Goal: Transaction & Acquisition: Book appointment/travel/reservation

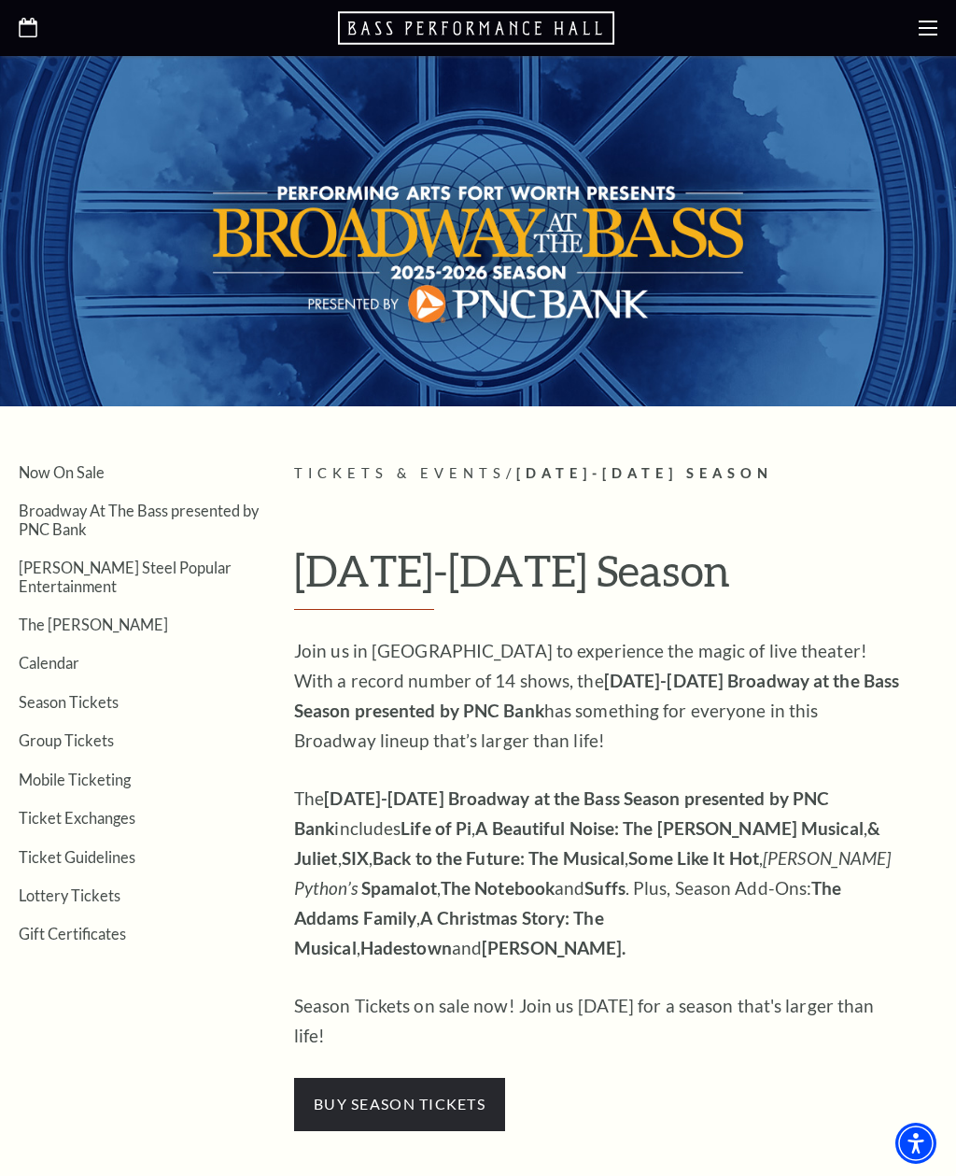
click at [78, 693] on link "Season Tickets" at bounding box center [69, 702] width 100 height 18
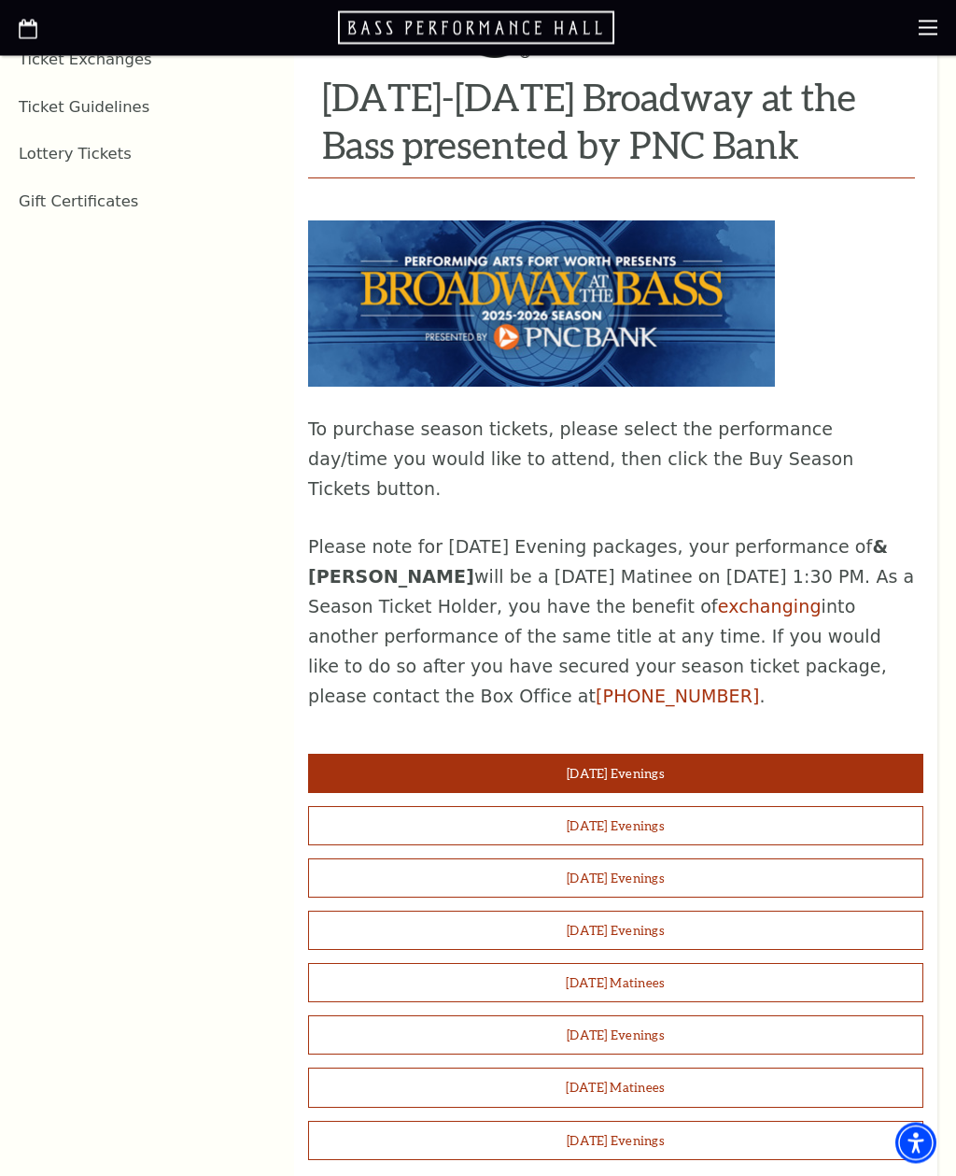
scroll to position [1117, 0]
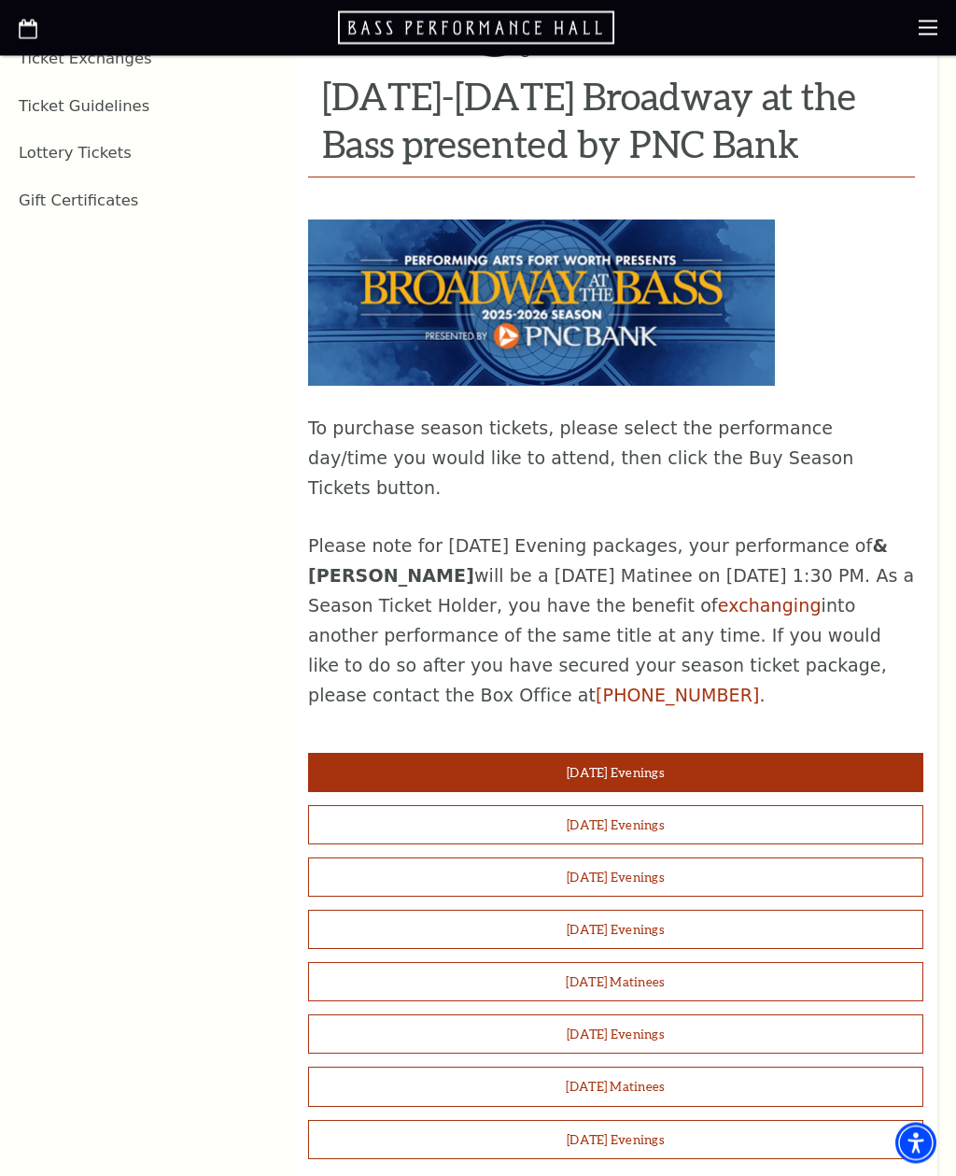
click at [446, 754] on button "[DATE] Evenings" at bounding box center [615, 773] width 615 height 39
click at [712, 754] on button "Tuesday Evenings" at bounding box center [615, 773] width 615 height 39
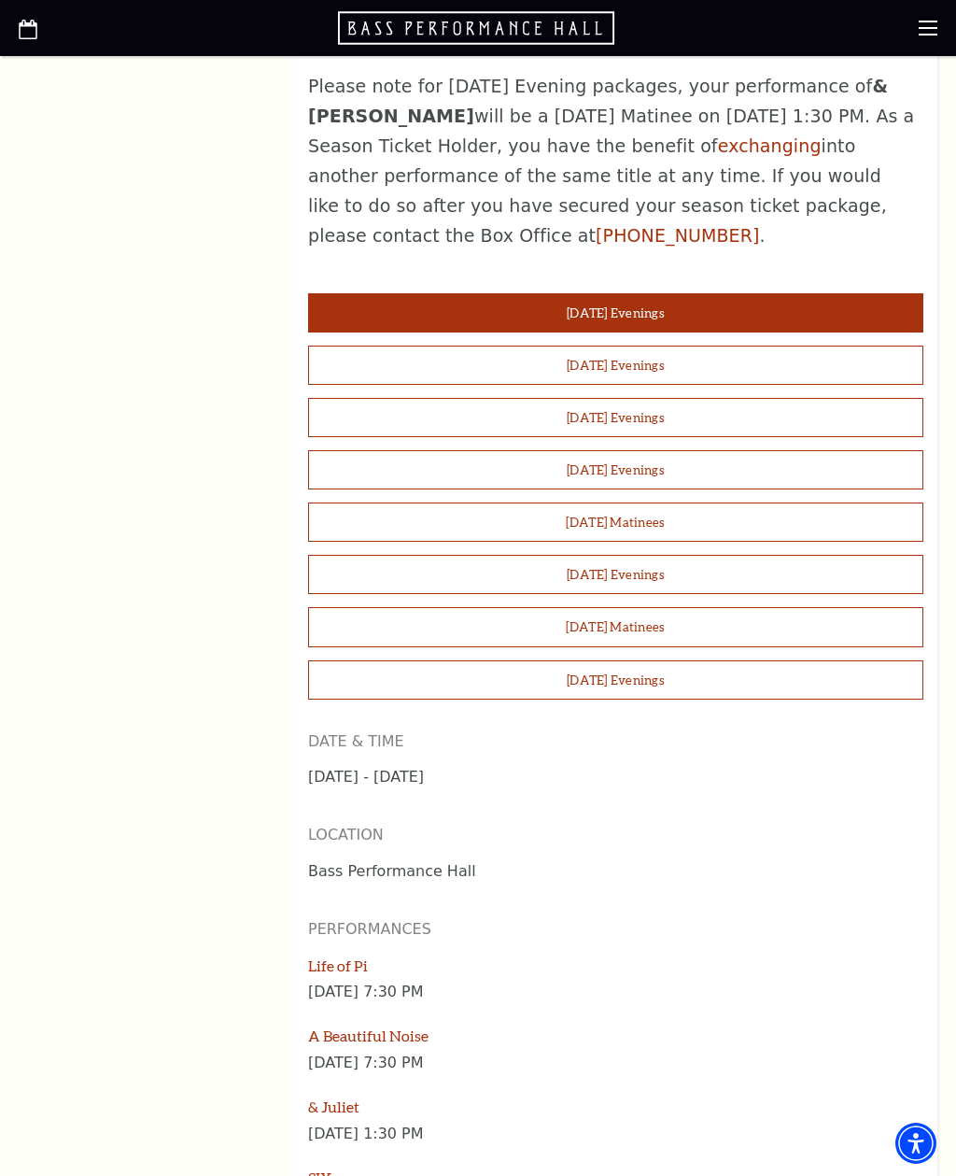
scroll to position [1542, 0]
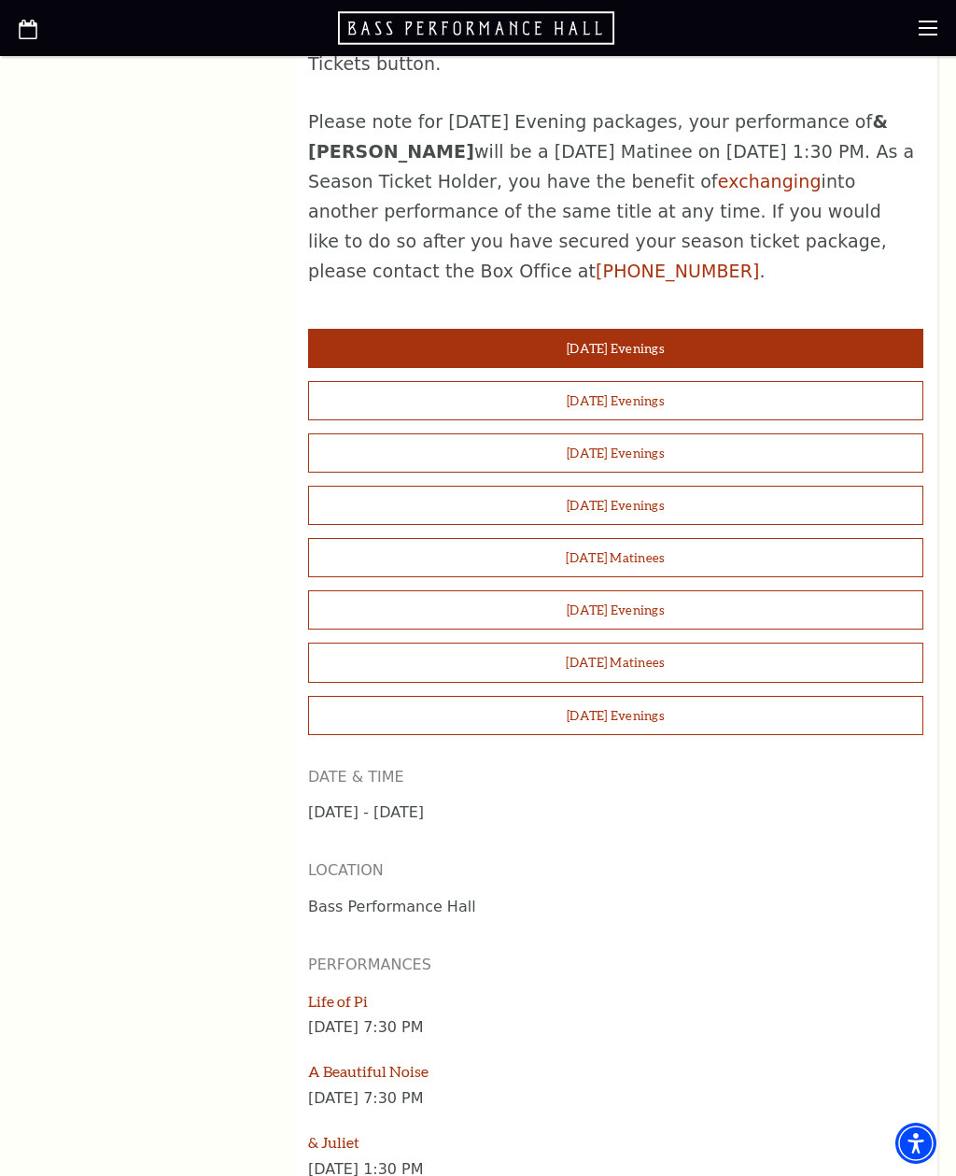
click at [727, 329] on button "Tuesday Evenings" at bounding box center [615, 348] width 615 height 39
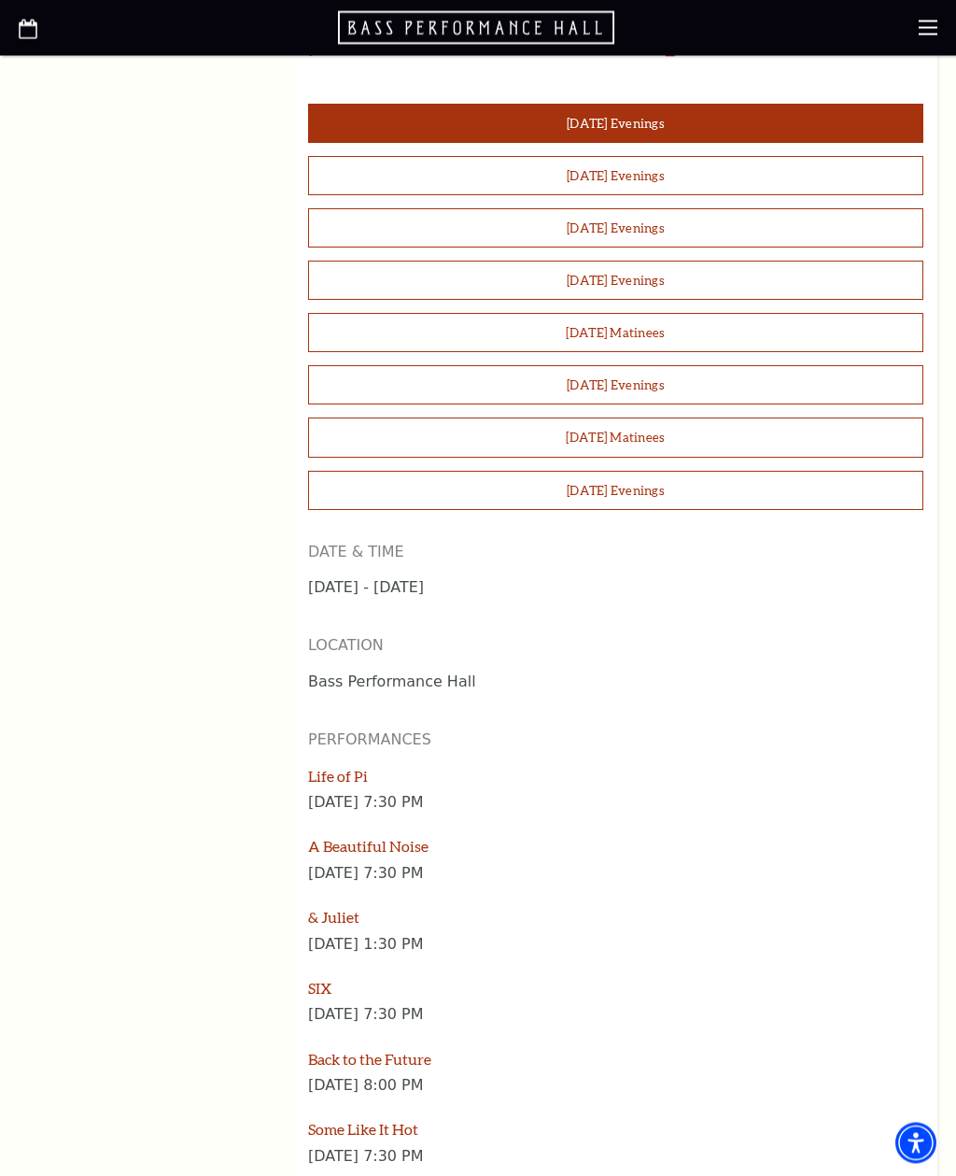
scroll to position [1767, 0]
click at [336, 908] on link "& Juliet" at bounding box center [333, 917] width 51 height 18
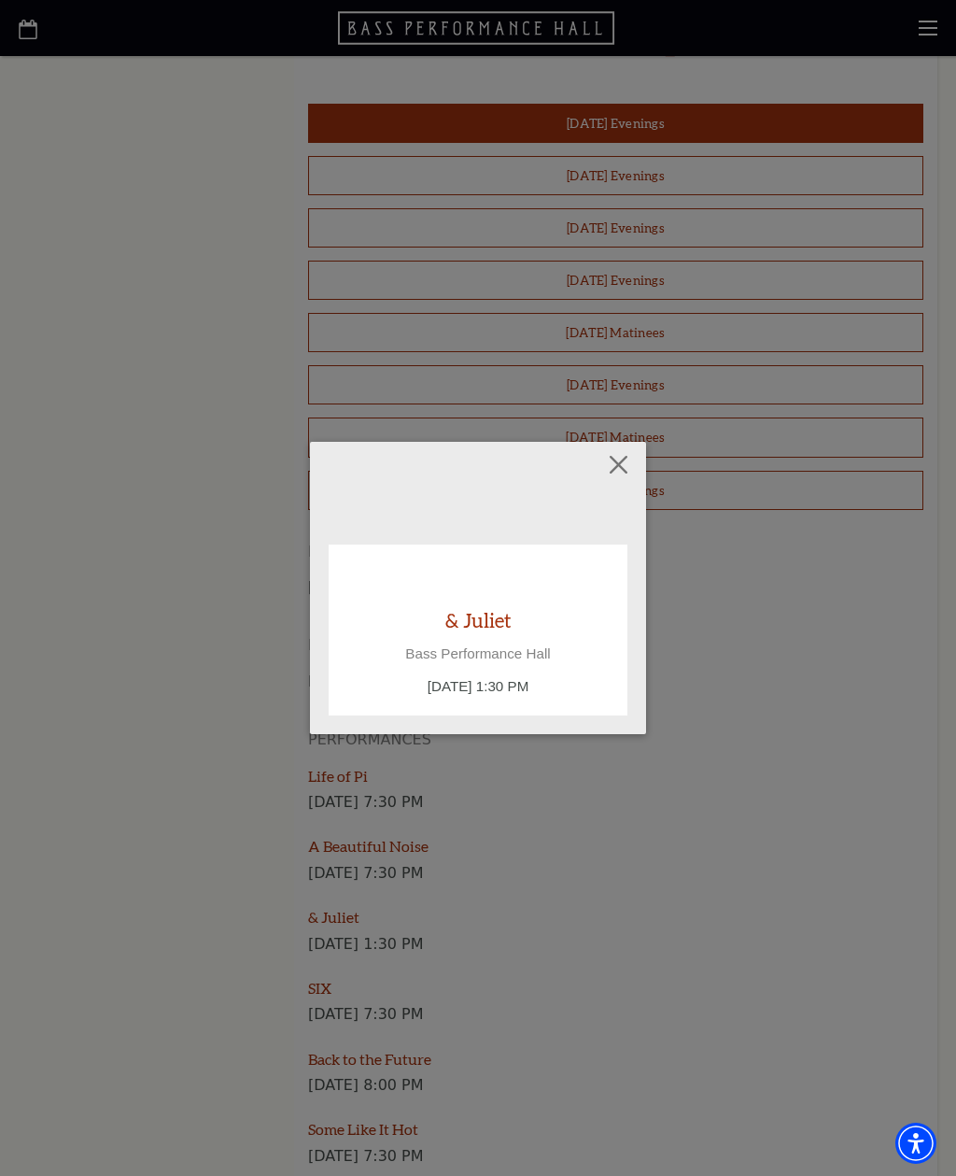
click at [619, 482] on button "Close" at bounding box center [618, 463] width 35 height 35
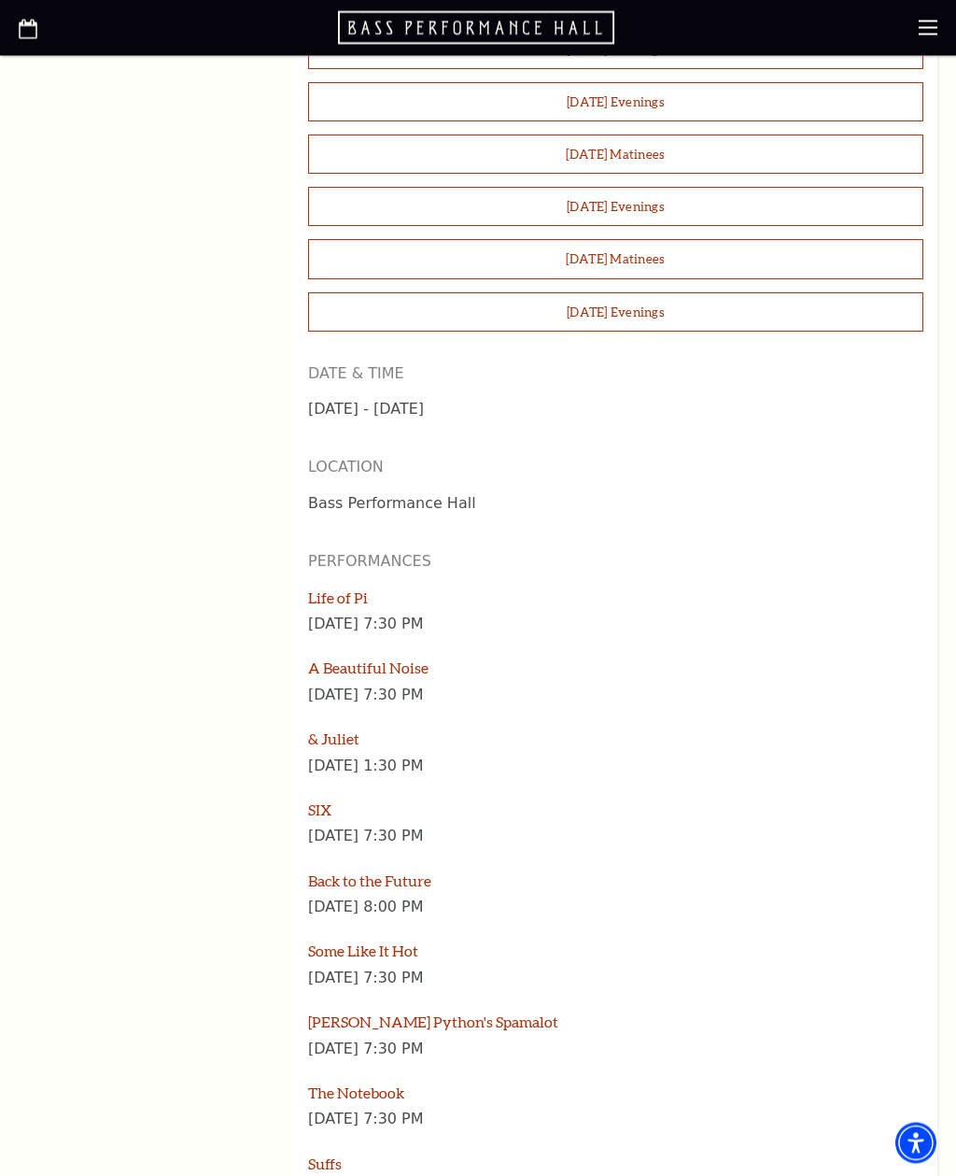
scroll to position [1945, 0]
click at [350, 729] on link "& Juliet" at bounding box center [333, 738] width 51 height 18
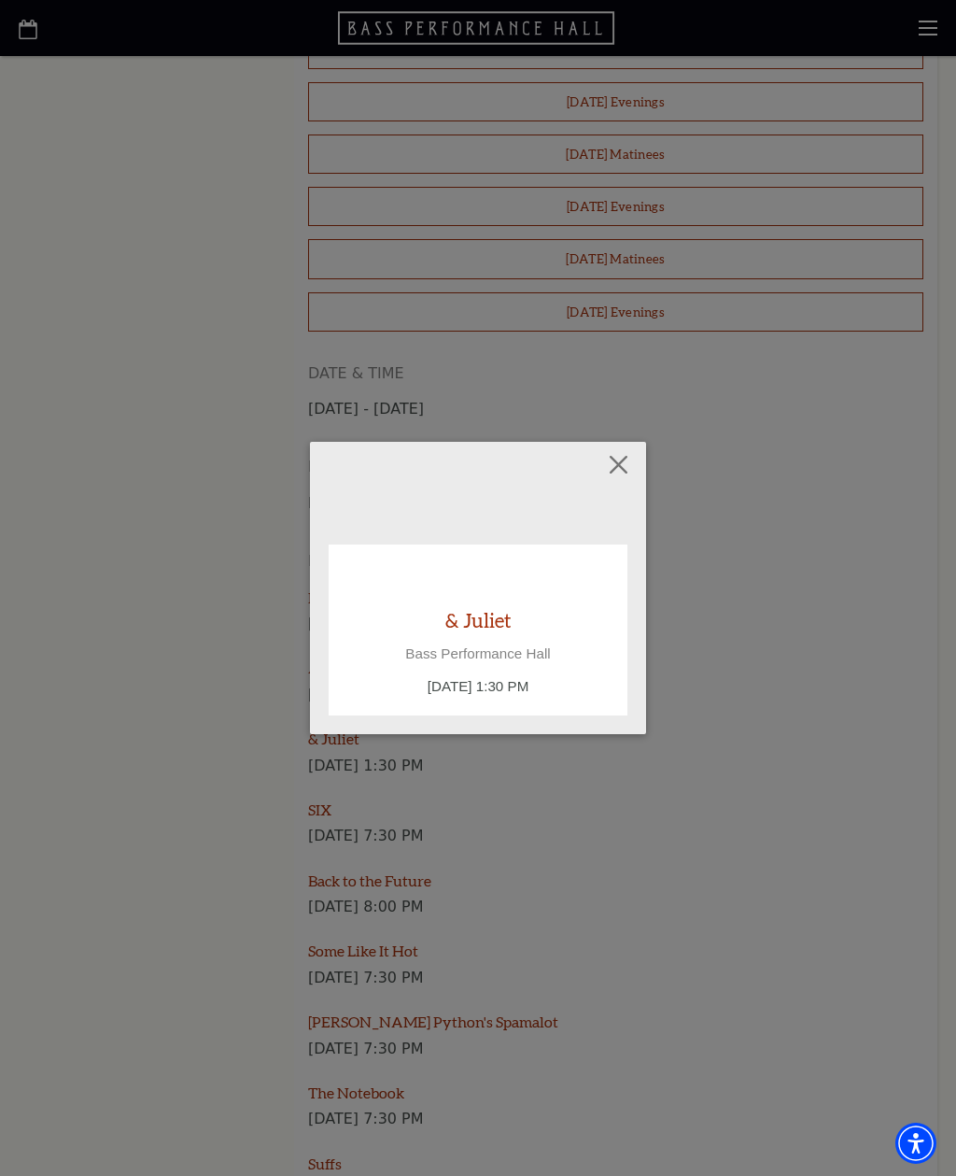
click at [560, 645] on p "Bass Performance Hall" at bounding box center [477, 653] width 261 height 17
click at [634, 467] on button "Close" at bounding box center [618, 463] width 35 height 35
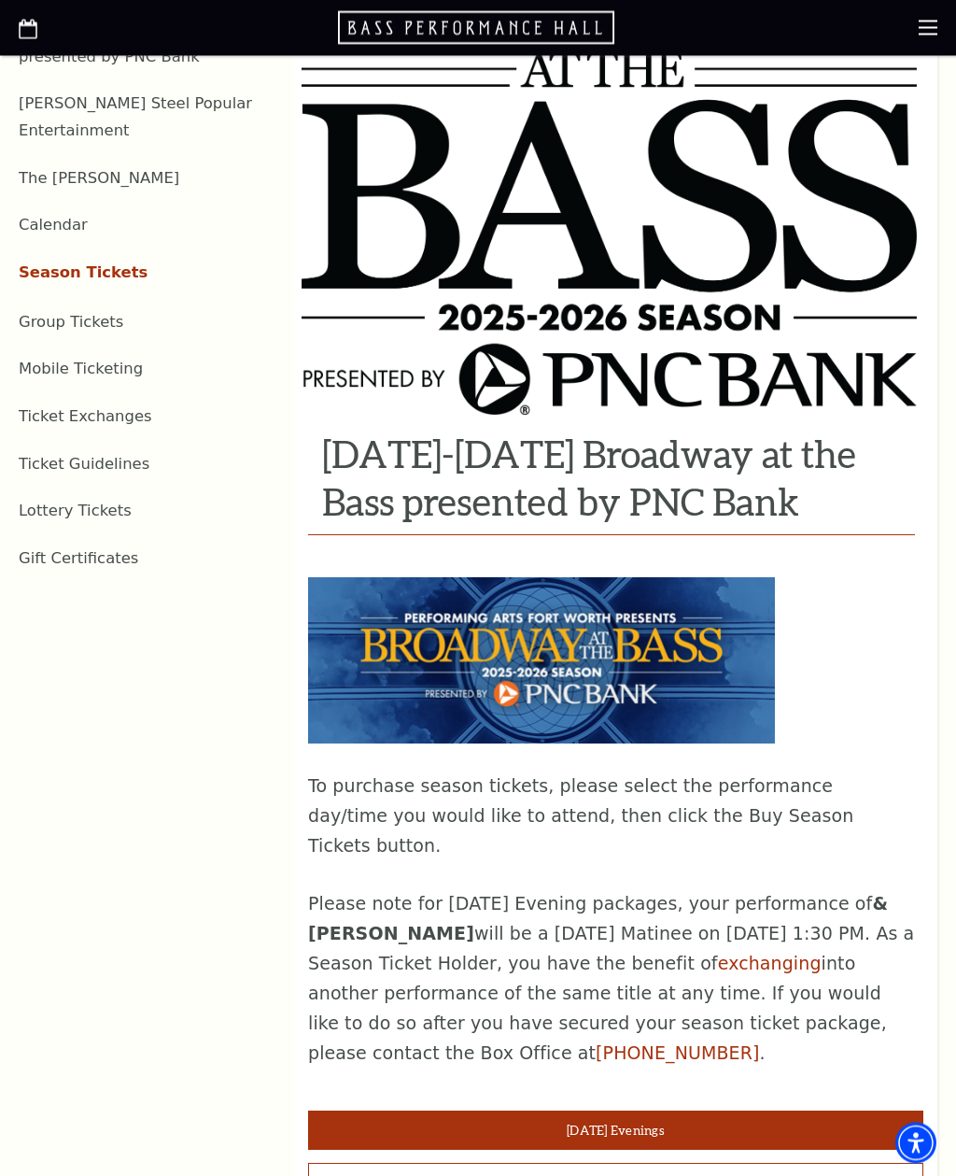
scroll to position [760, 0]
click at [726, 953] on link "exchanging" at bounding box center [770, 963] width 104 height 21
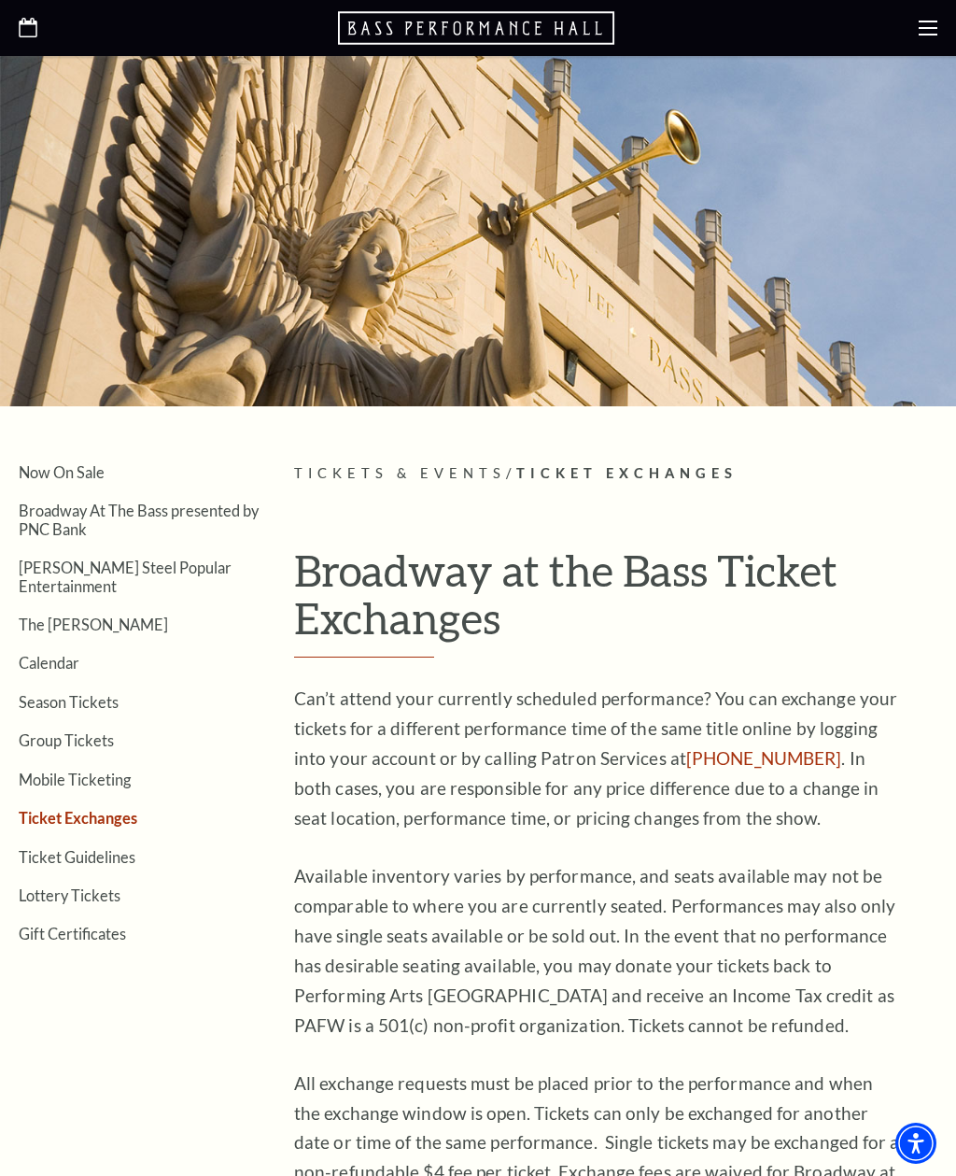
click at [37, 654] on link "Calendar" at bounding box center [49, 663] width 61 height 18
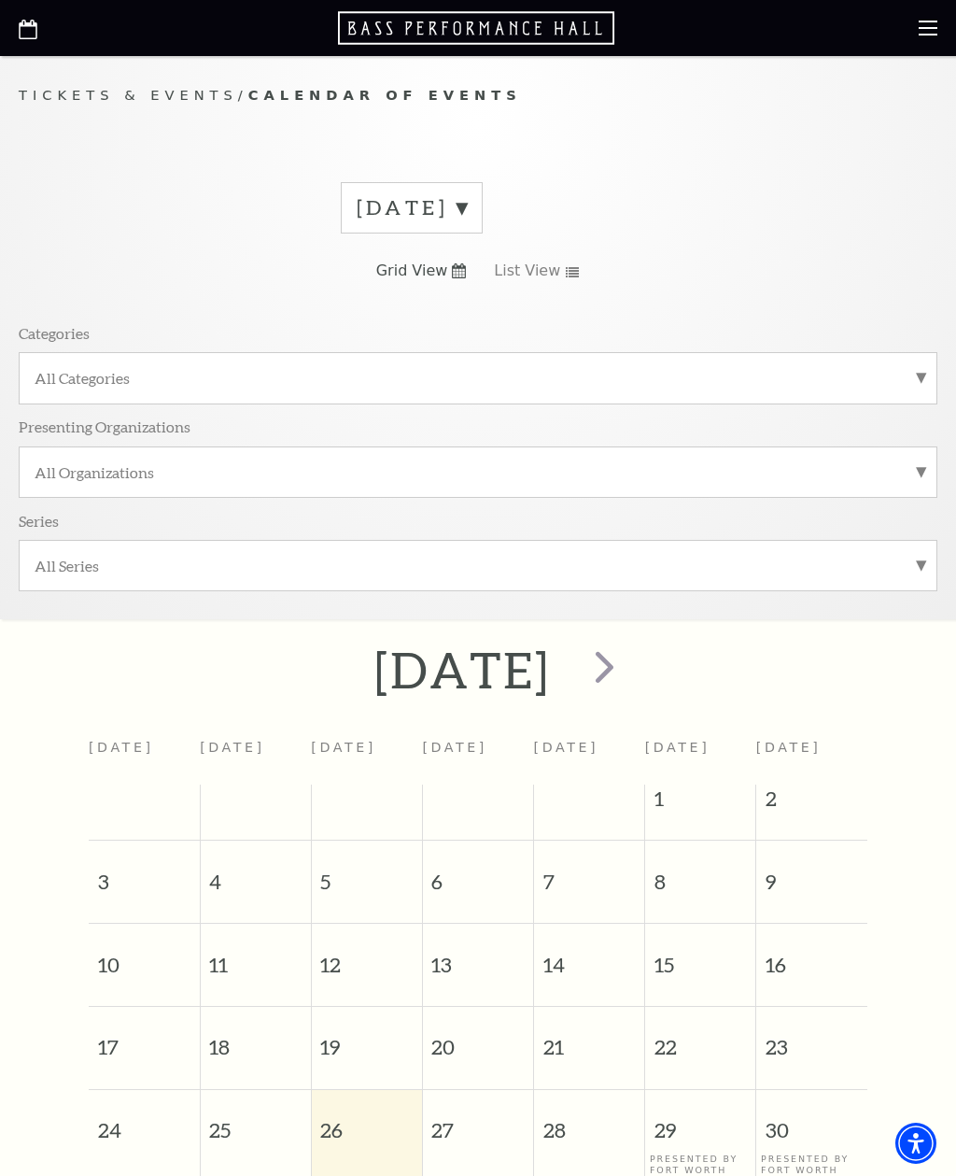
click at [913, 469] on label "All Organizations" at bounding box center [478, 472] width 887 height 20
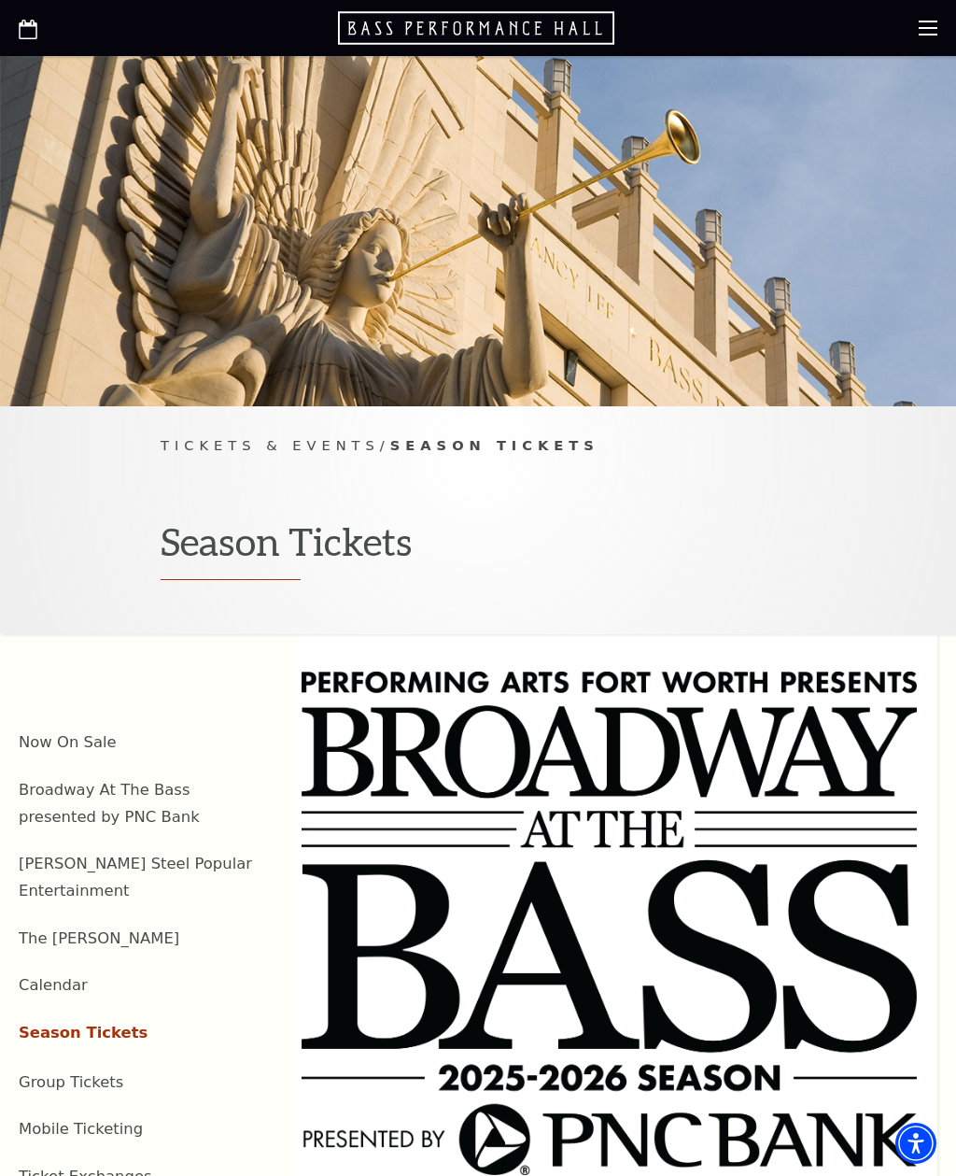
click at [62, 976] on link "Calendar" at bounding box center [53, 985] width 69 height 18
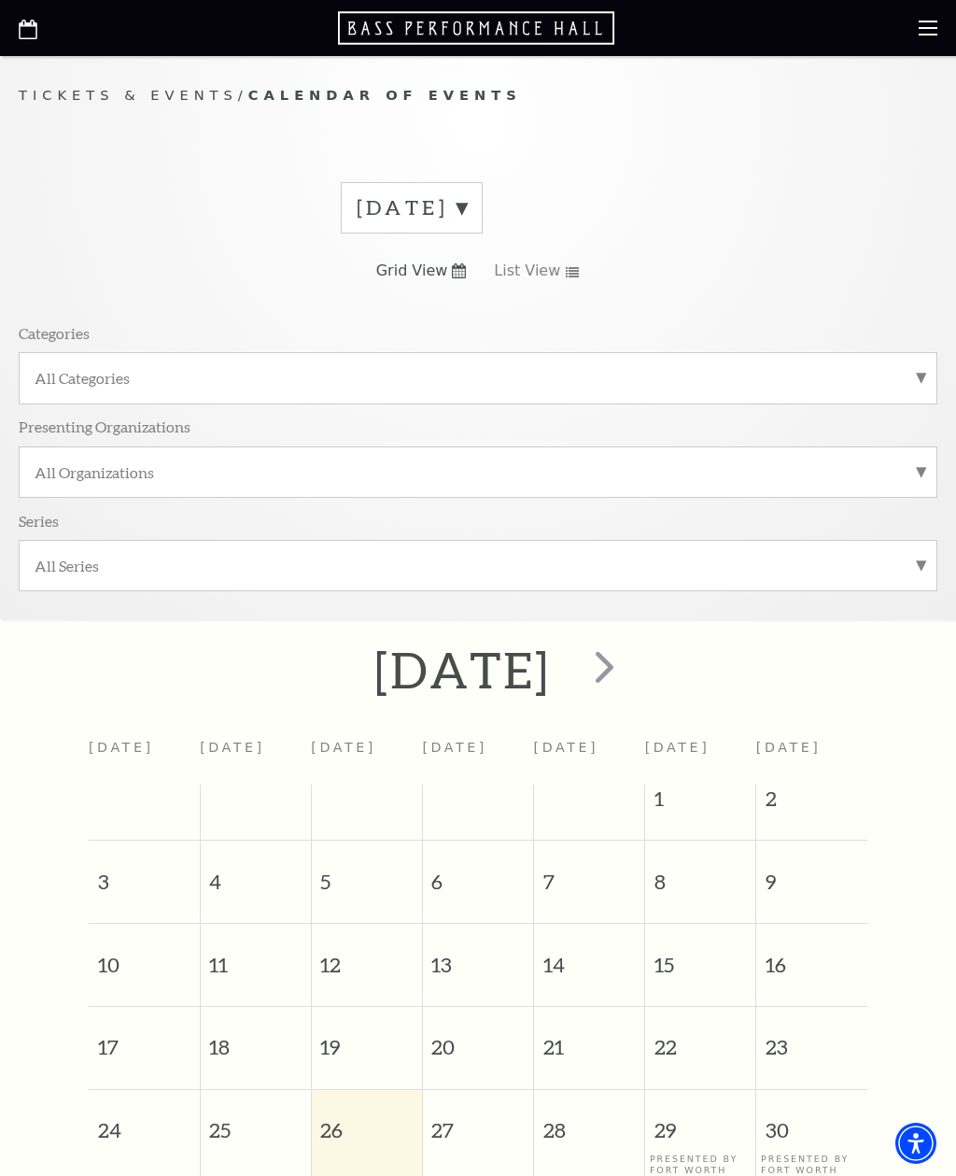
click at [631, 680] on span "next" at bounding box center [604, 666] width 53 height 53
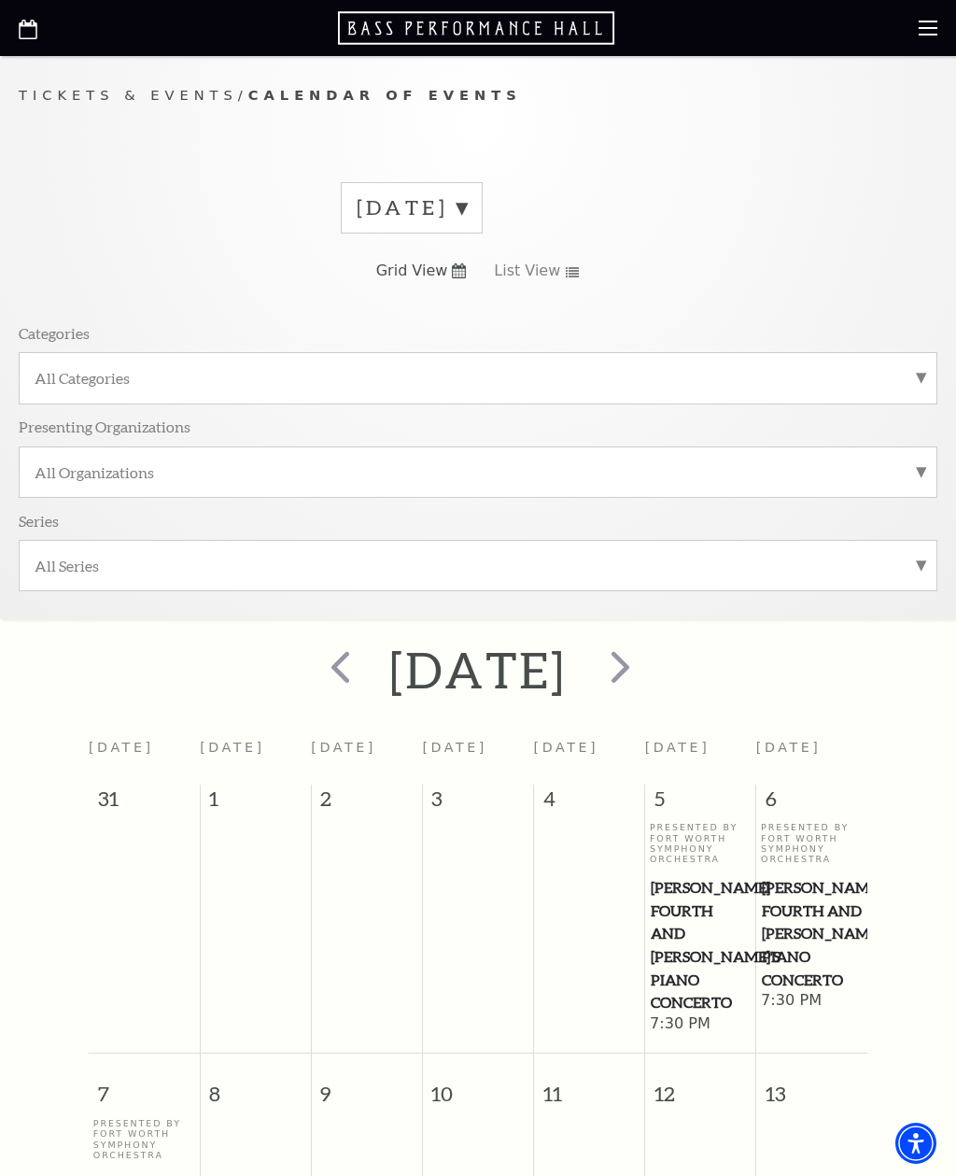
click at [647, 667] on span "next" at bounding box center [620, 666] width 53 height 53
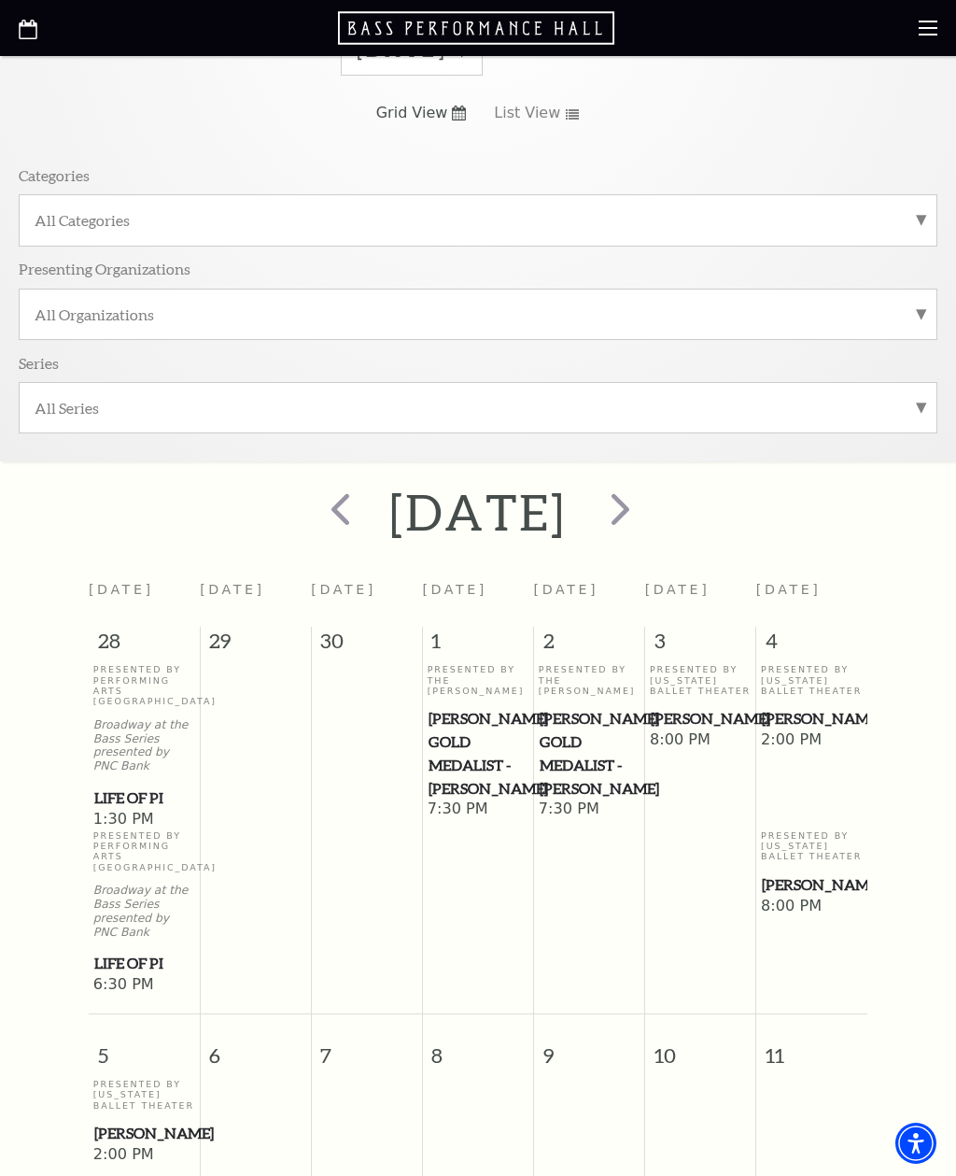
scroll to position [133, 0]
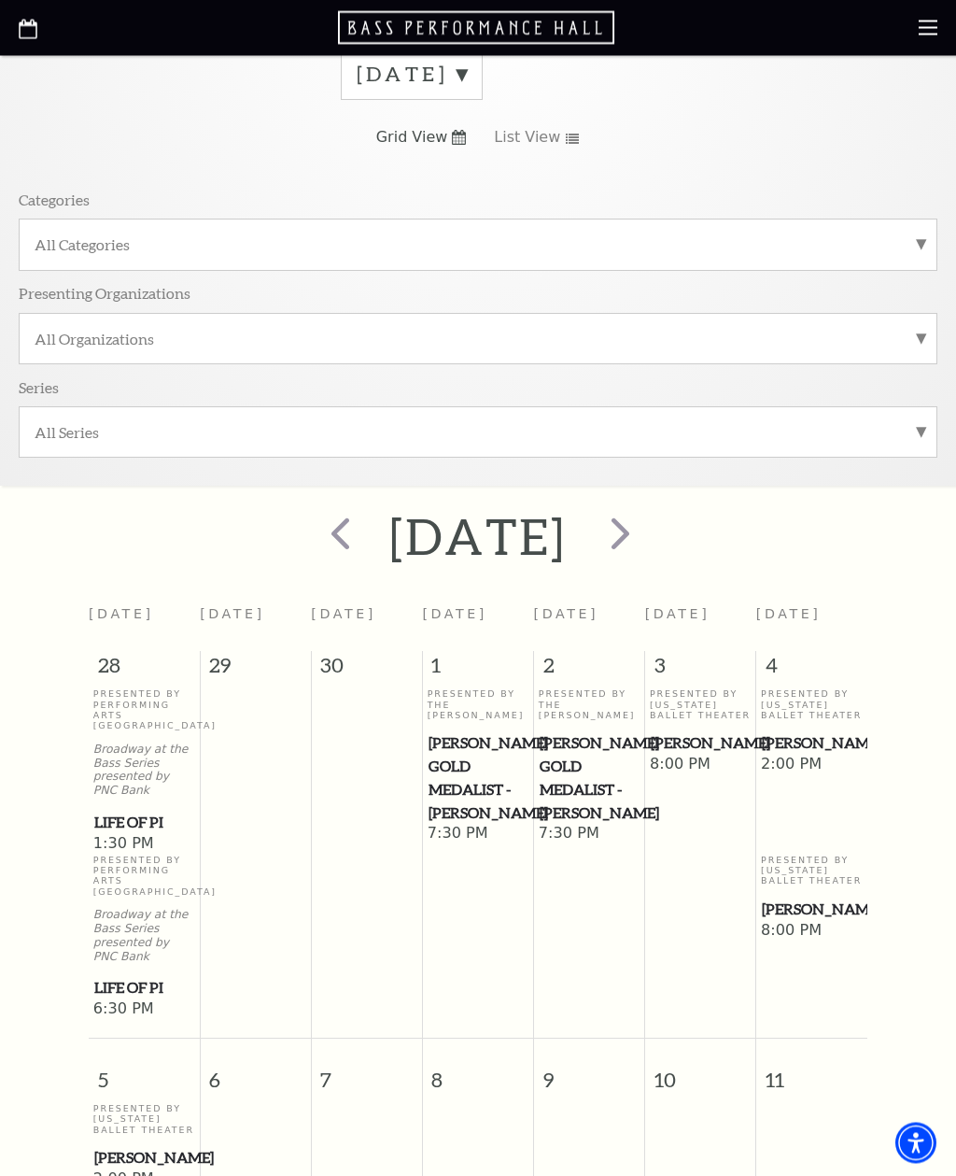
click at [647, 532] on span "next" at bounding box center [620, 533] width 53 height 53
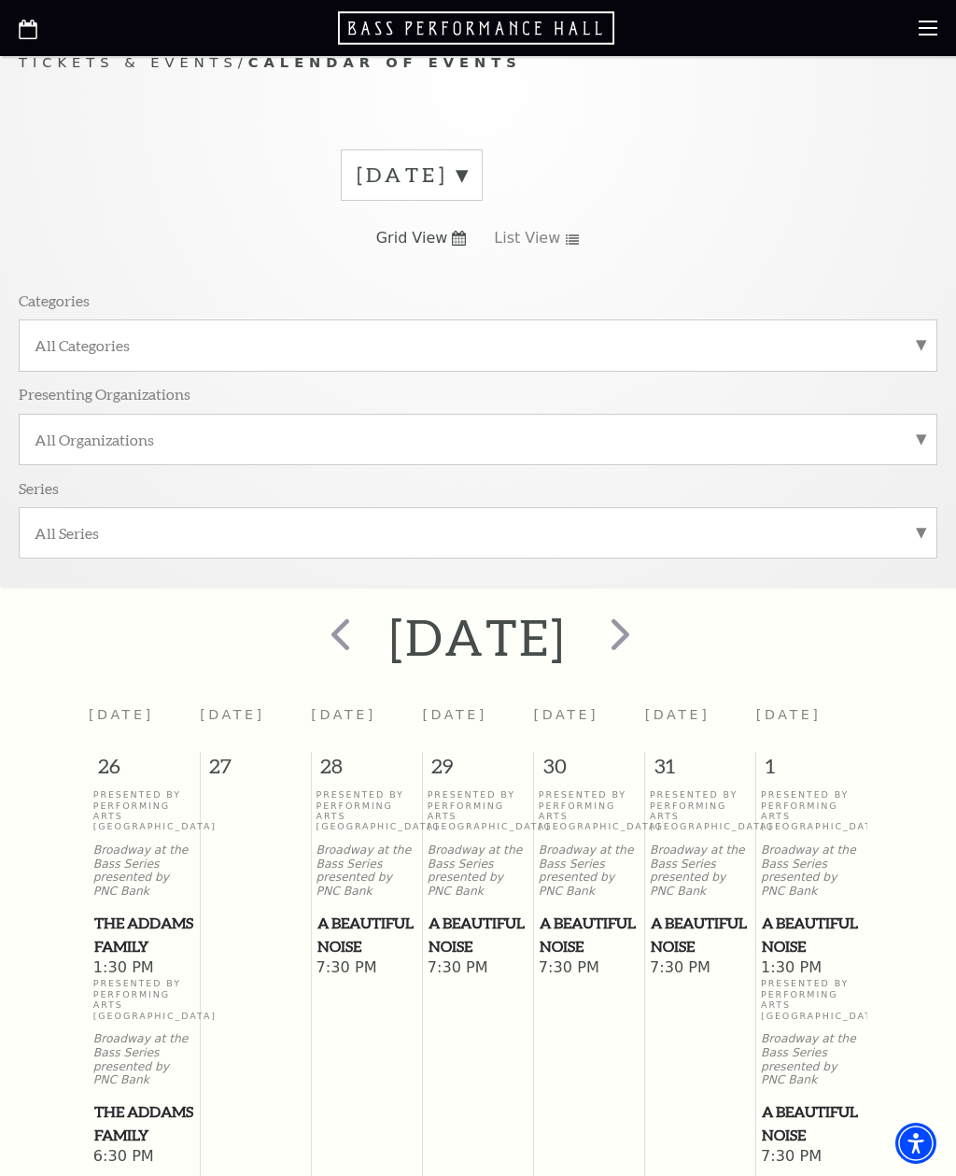
scroll to position [34, 0]
click at [314, 642] on span "prev" at bounding box center [340, 632] width 53 height 53
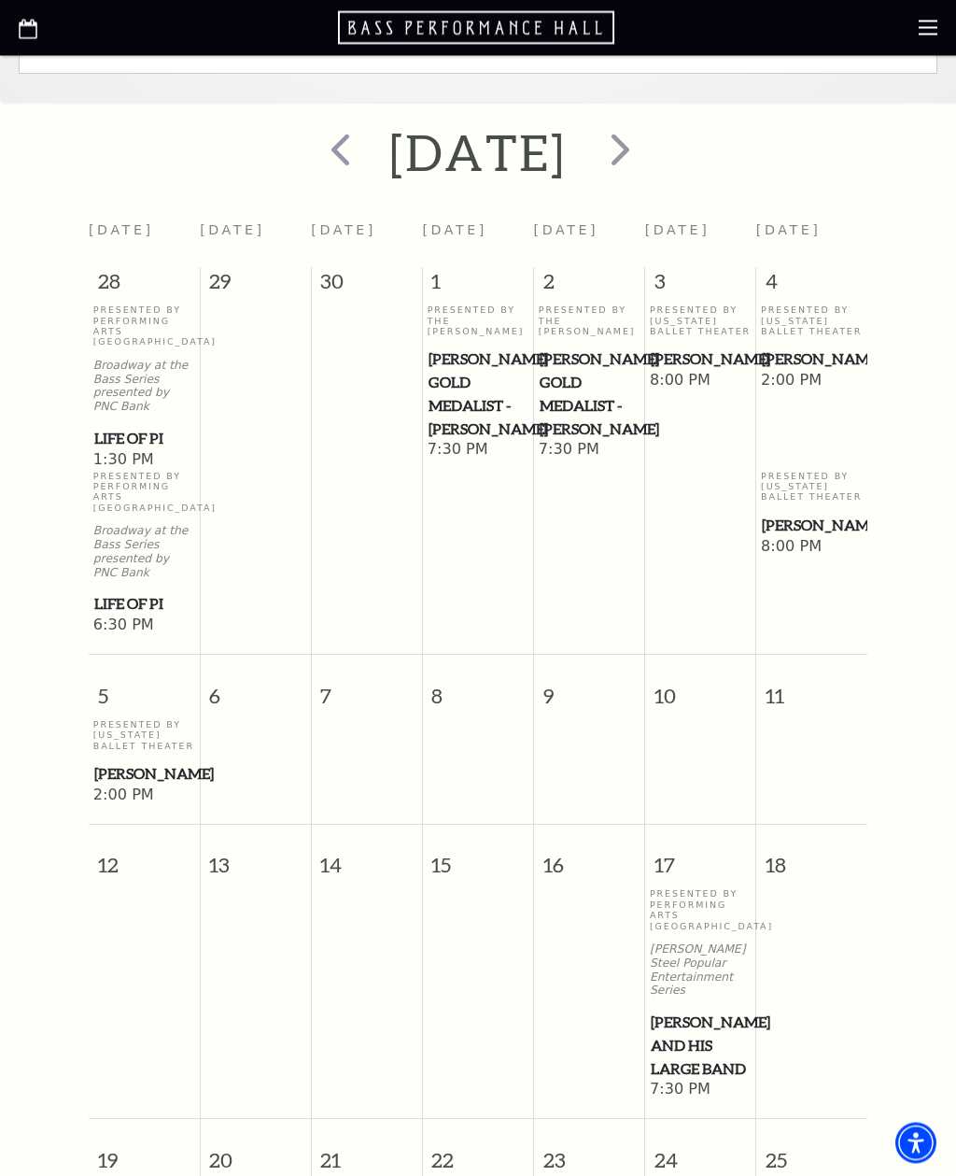
scroll to position [501, 0]
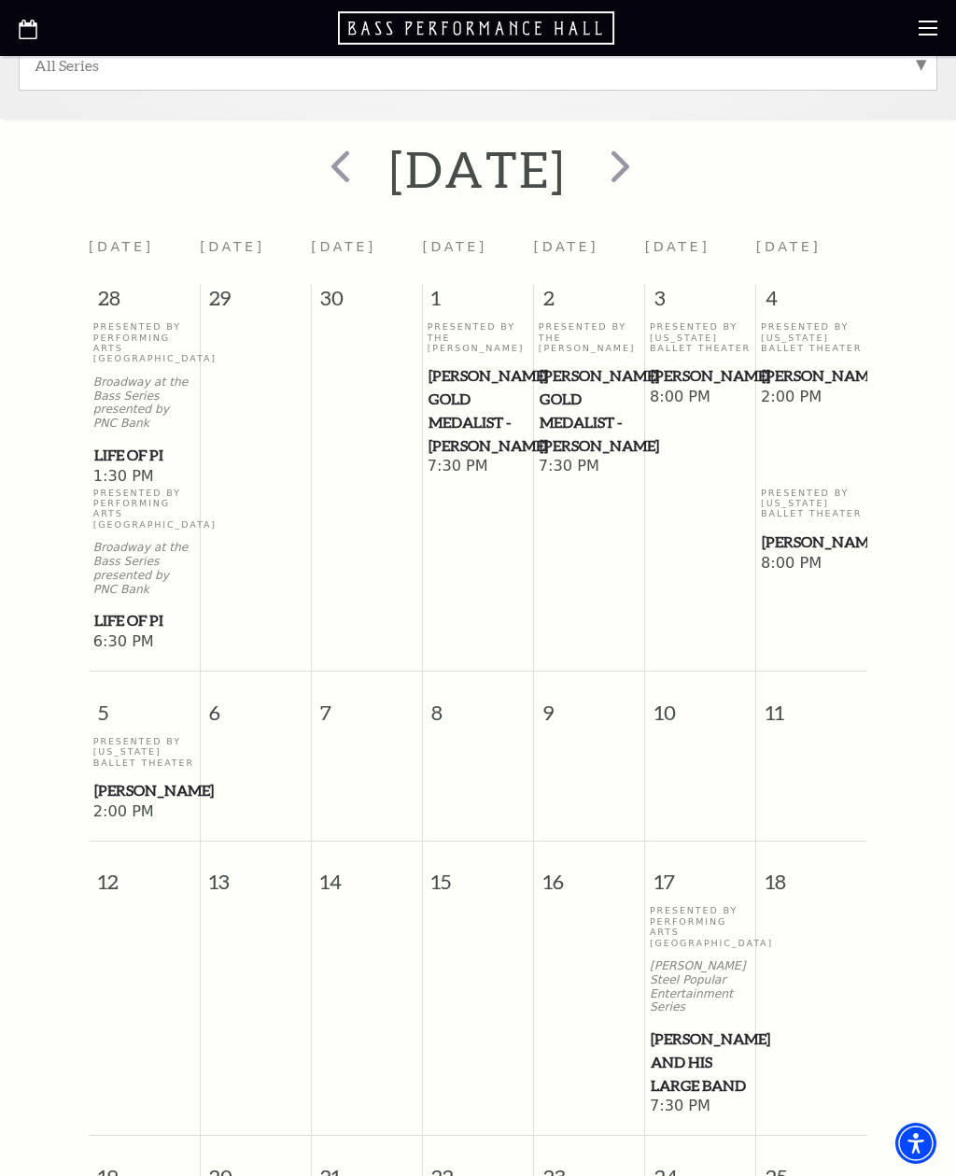
click at [647, 165] on span "next" at bounding box center [620, 165] width 53 height 53
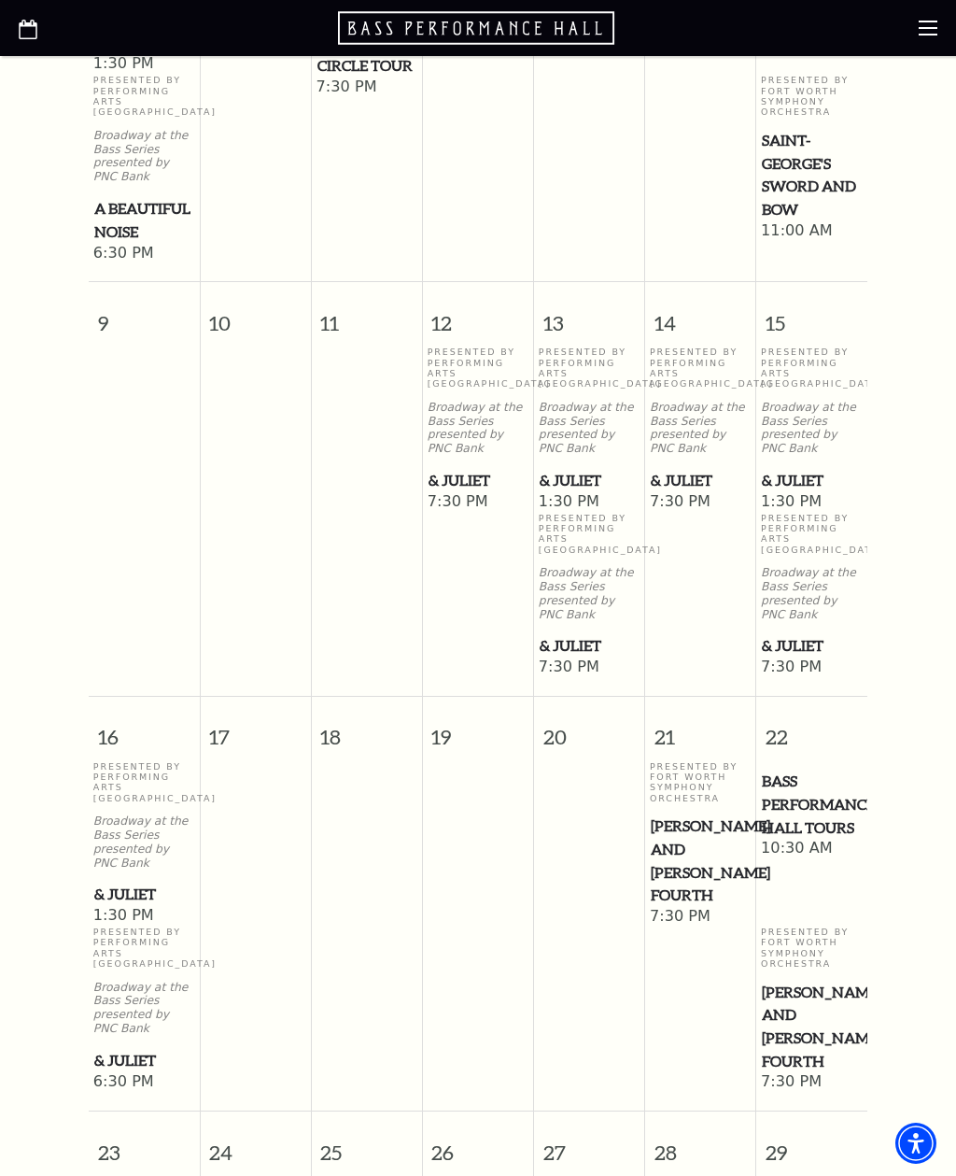
scroll to position [1395, 0]
click at [475, 457] on p "Broadway at the Bass Series presented by PNC Bank" at bounding box center [479, 429] width 102 height 55
click at [500, 457] on p "Broadway at the Bass Series presented by PNC Bank" at bounding box center [479, 429] width 102 height 55
click at [490, 457] on p "Broadway at the Bass Series presented by PNC Bank" at bounding box center [479, 429] width 102 height 55
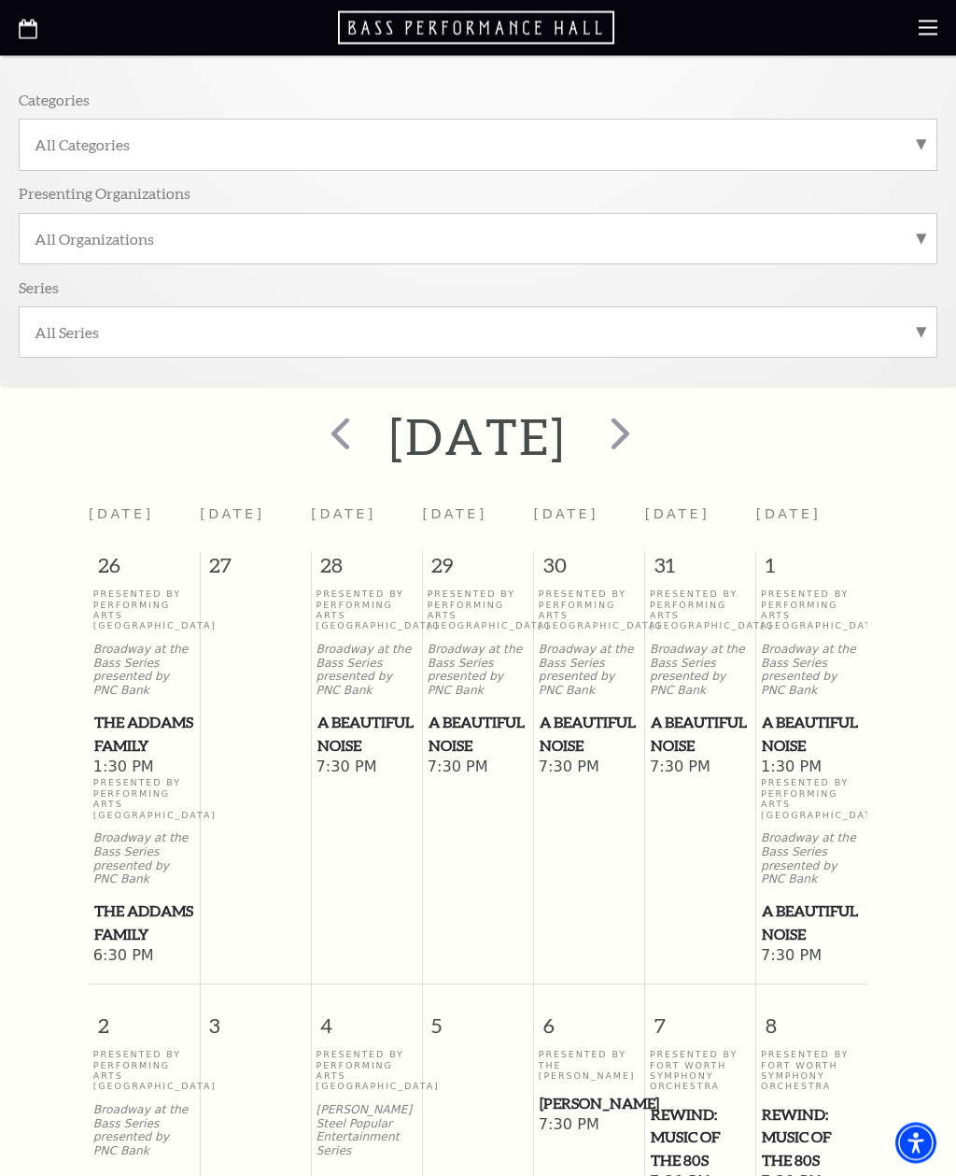
scroll to position [191, 0]
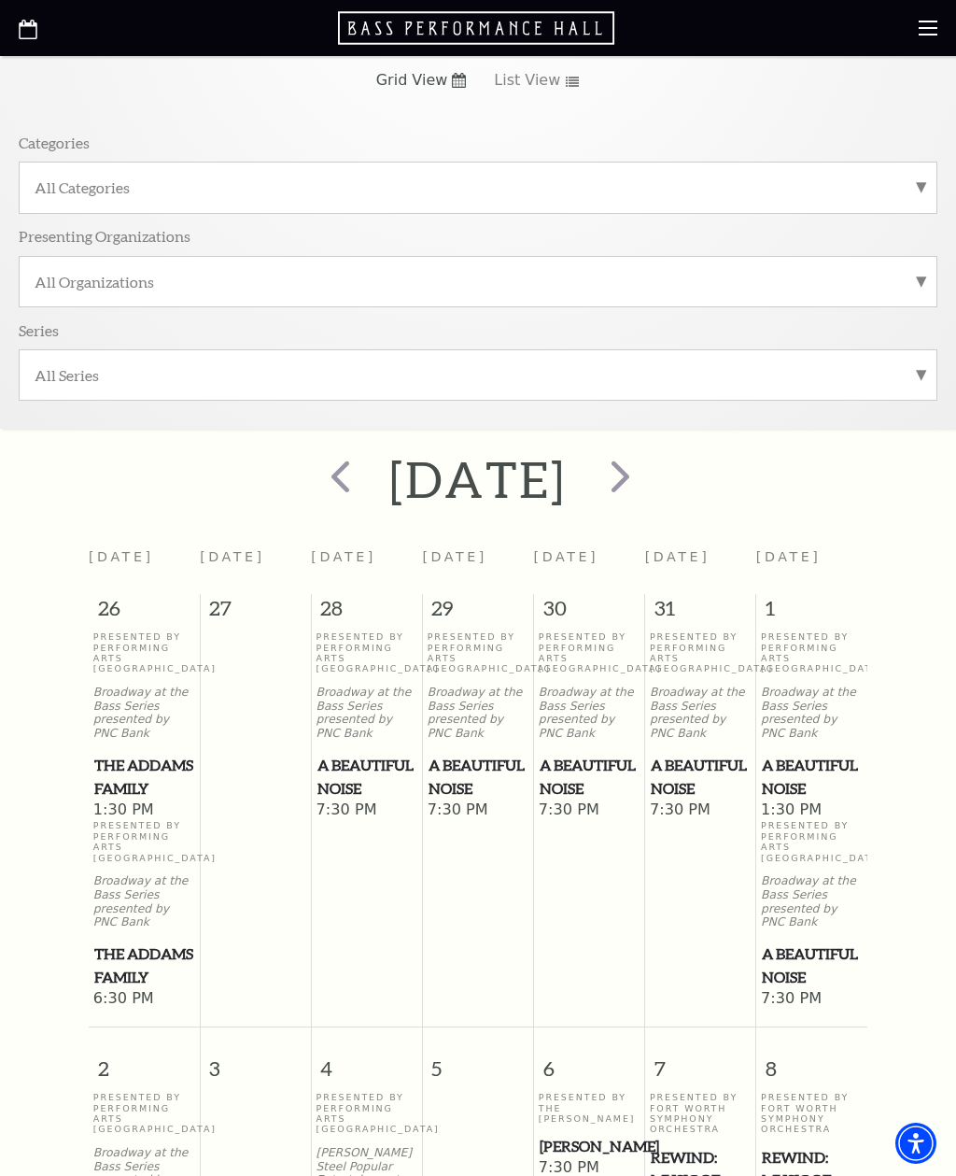
click at [930, 28] on use at bounding box center [928, 28] width 19 height 15
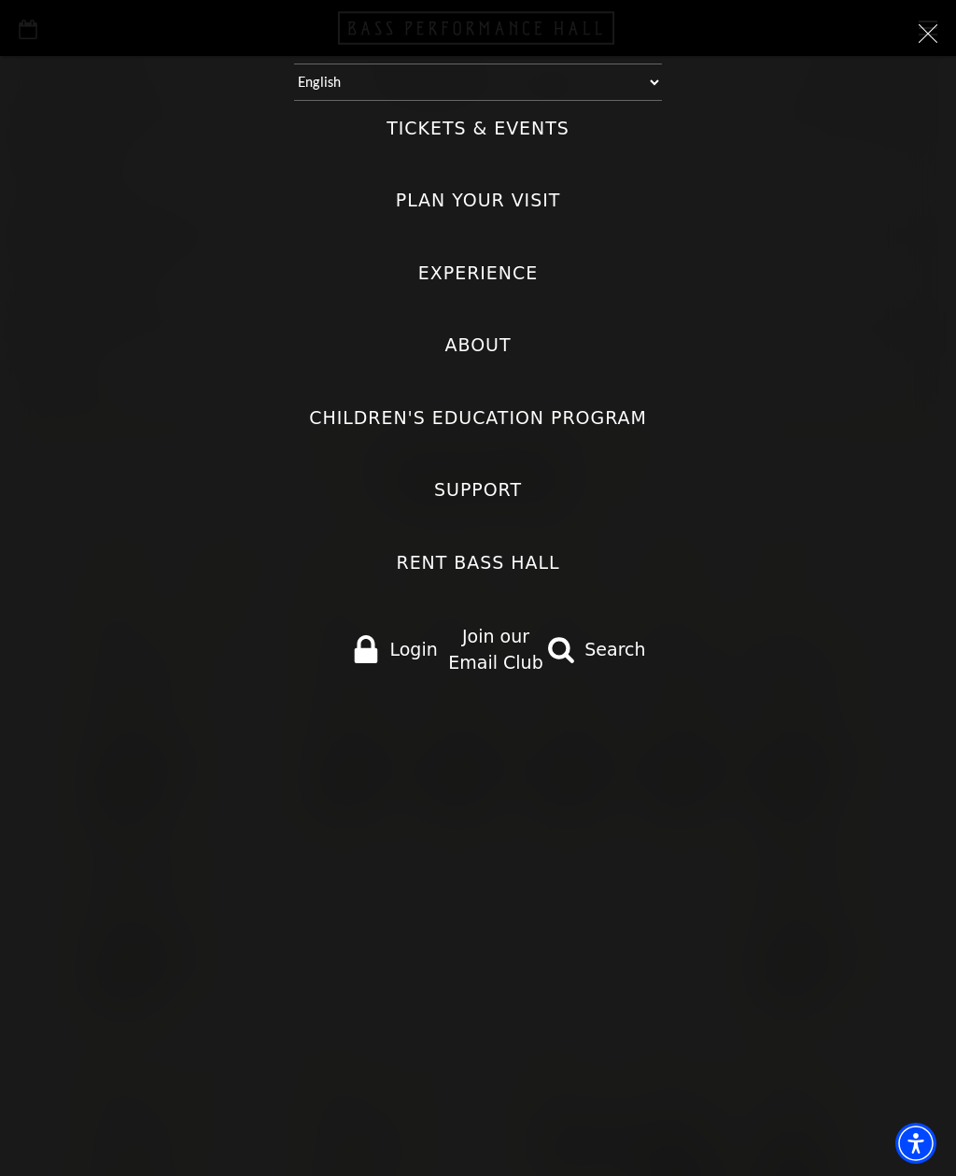
click at [416, 636] on span "Login" at bounding box center [413, 649] width 48 height 27
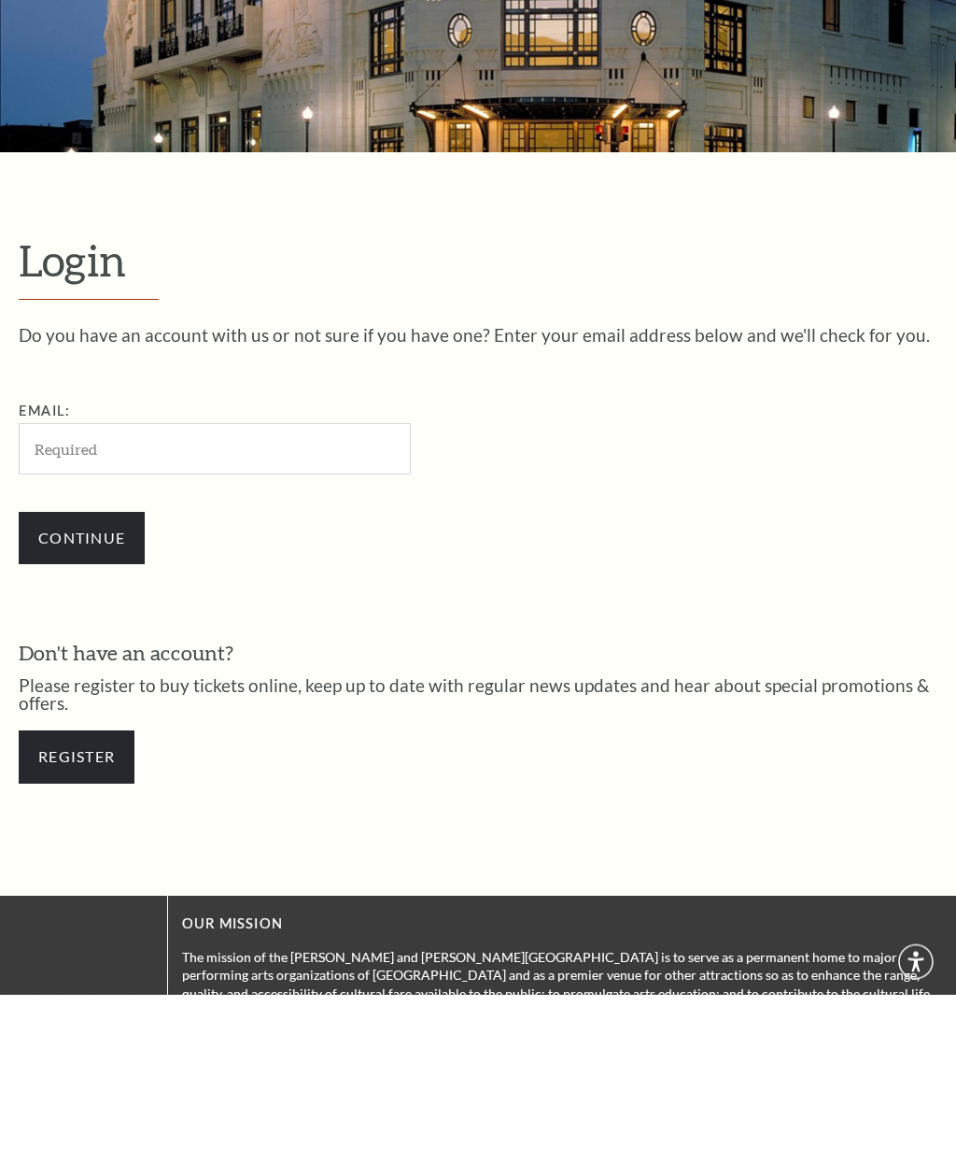
scroll to position [205, 0]
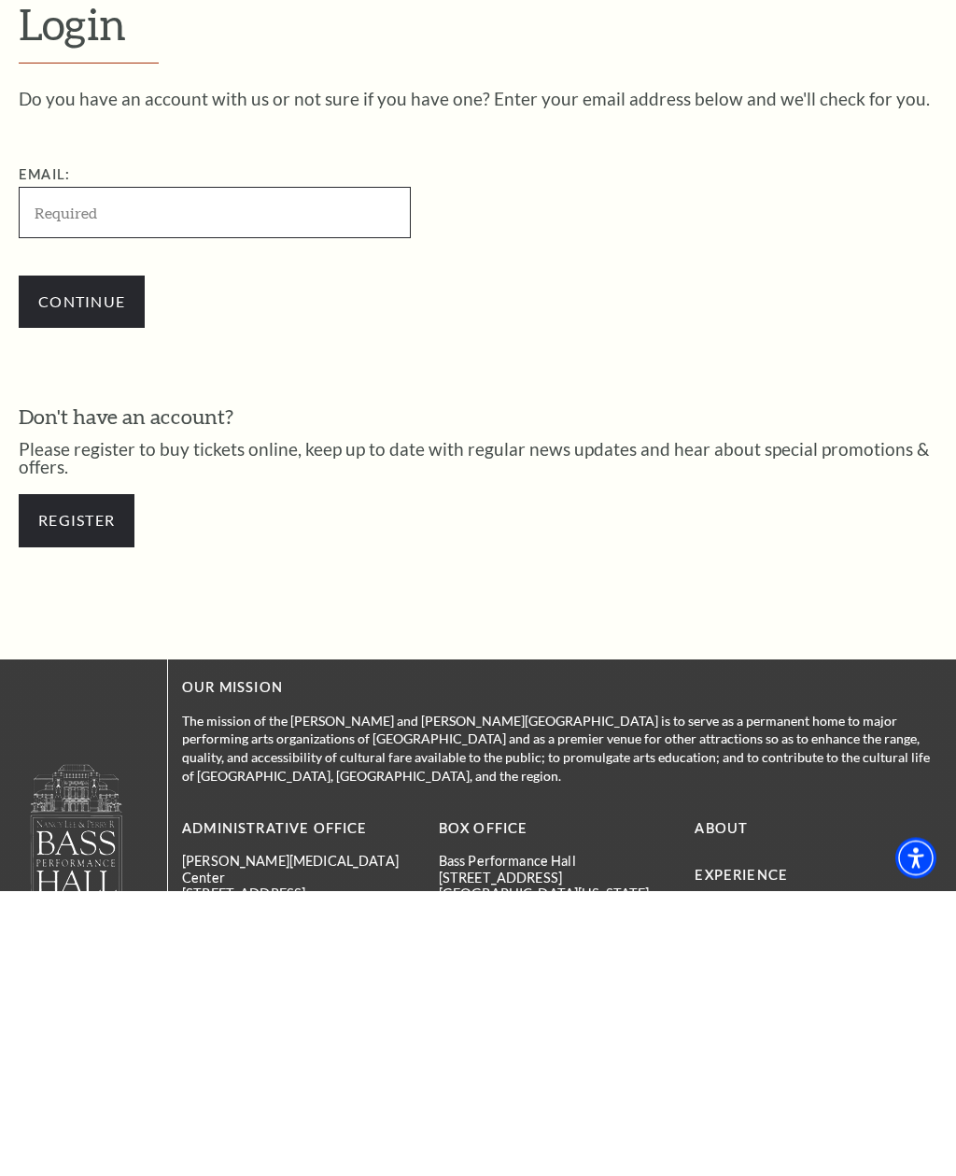
type input "[EMAIL_ADDRESS][DOMAIN_NAME]"
click at [81, 561] on input "Continue" at bounding box center [82, 587] width 126 height 52
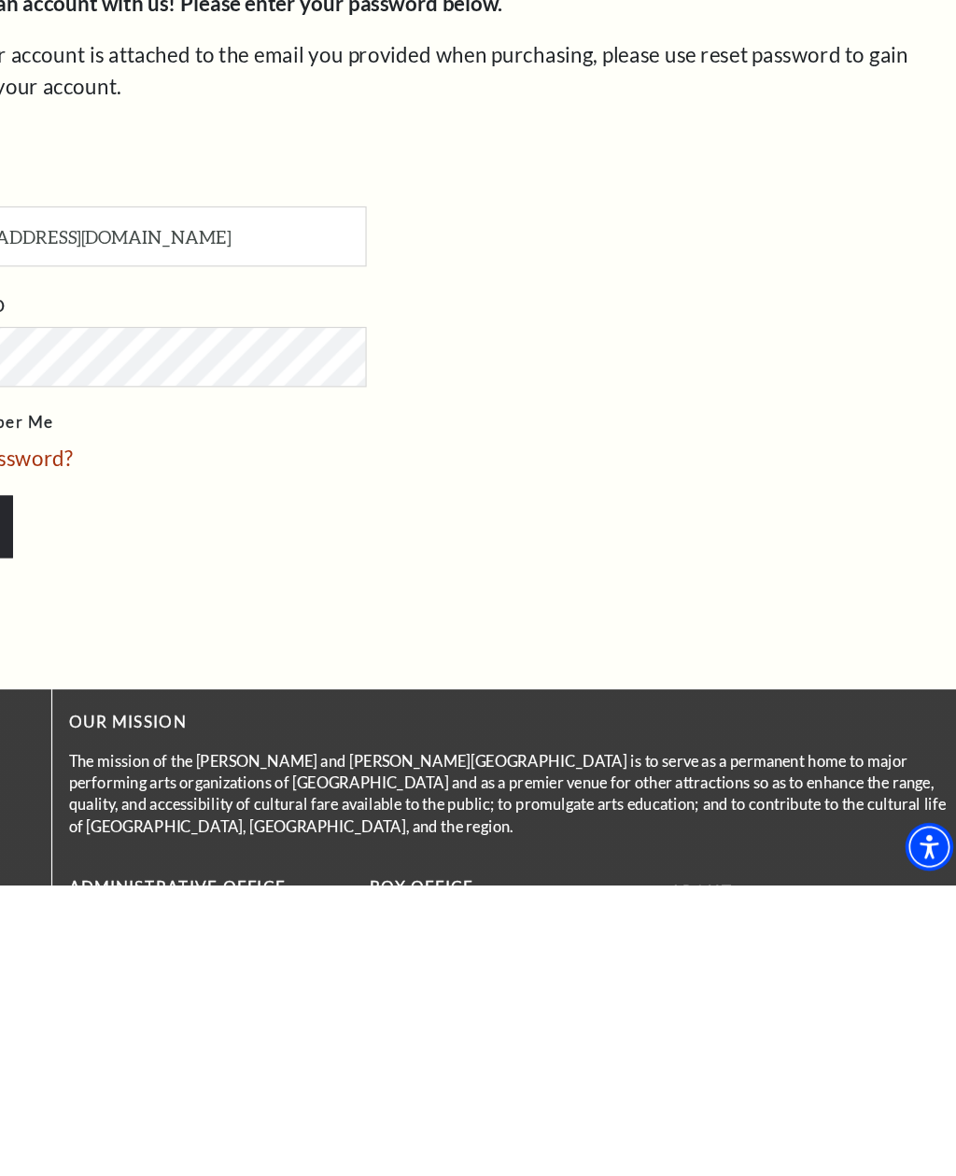
scroll to position [572, 0]
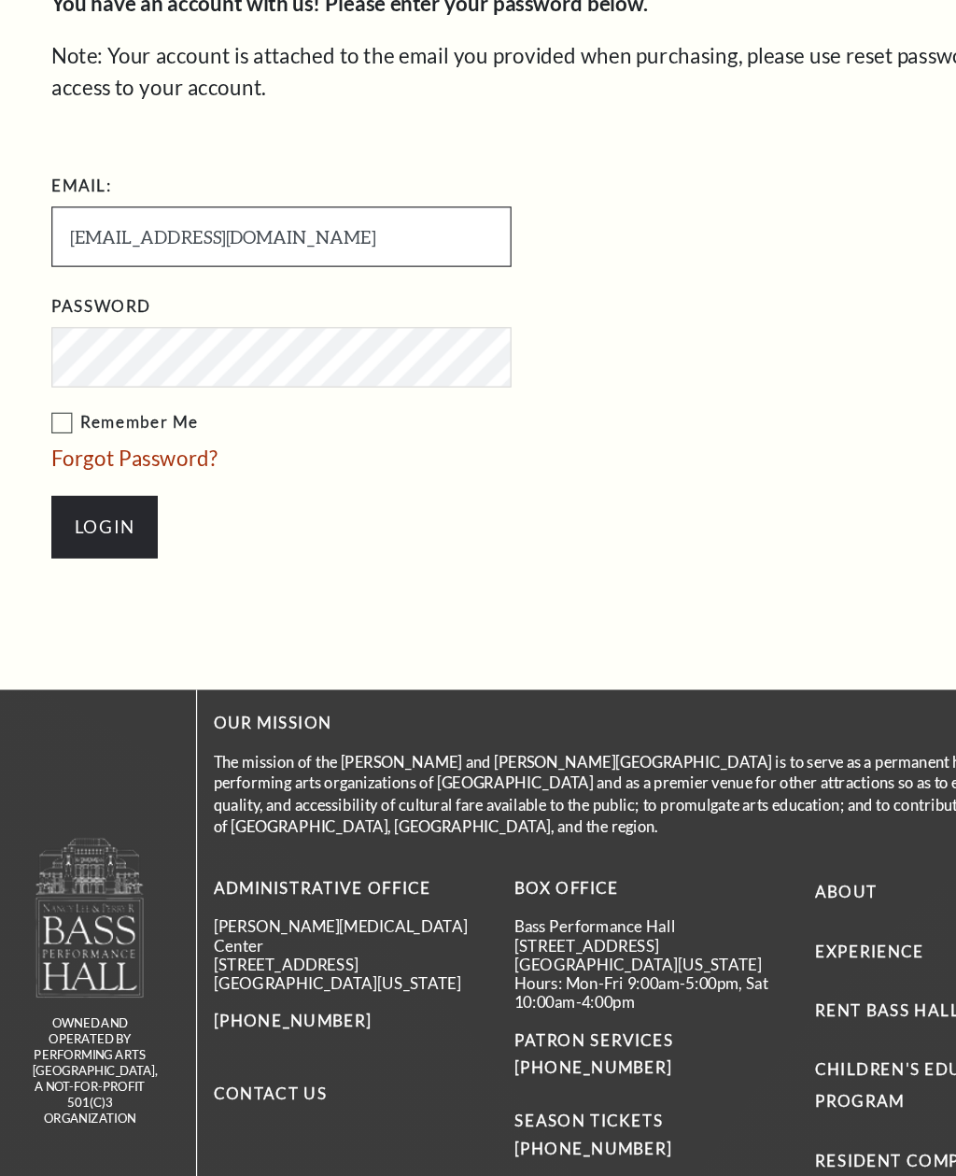
click at [367, 298] on input "1968brc@gmail.com" at bounding box center [240, 323] width 392 height 51
click at [46, 471] on label "Remember Me" at bounding box center [333, 482] width 579 height 23
click at [0, 0] on input "Remember Me" at bounding box center [0, 0] width 0 height 0
click at [100, 544] on input "Login" at bounding box center [89, 570] width 91 height 52
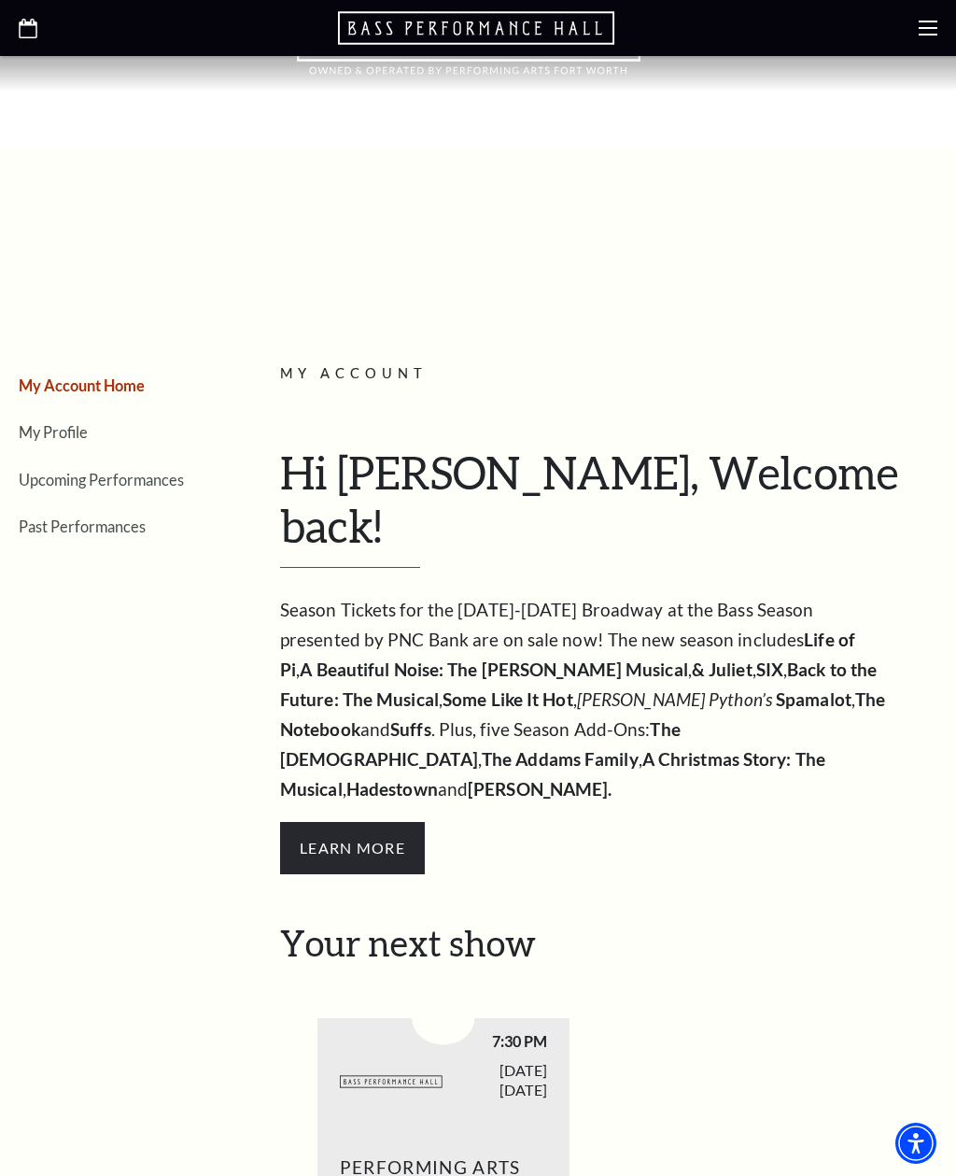
click at [935, 23] on icon at bounding box center [928, 28] width 19 height 19
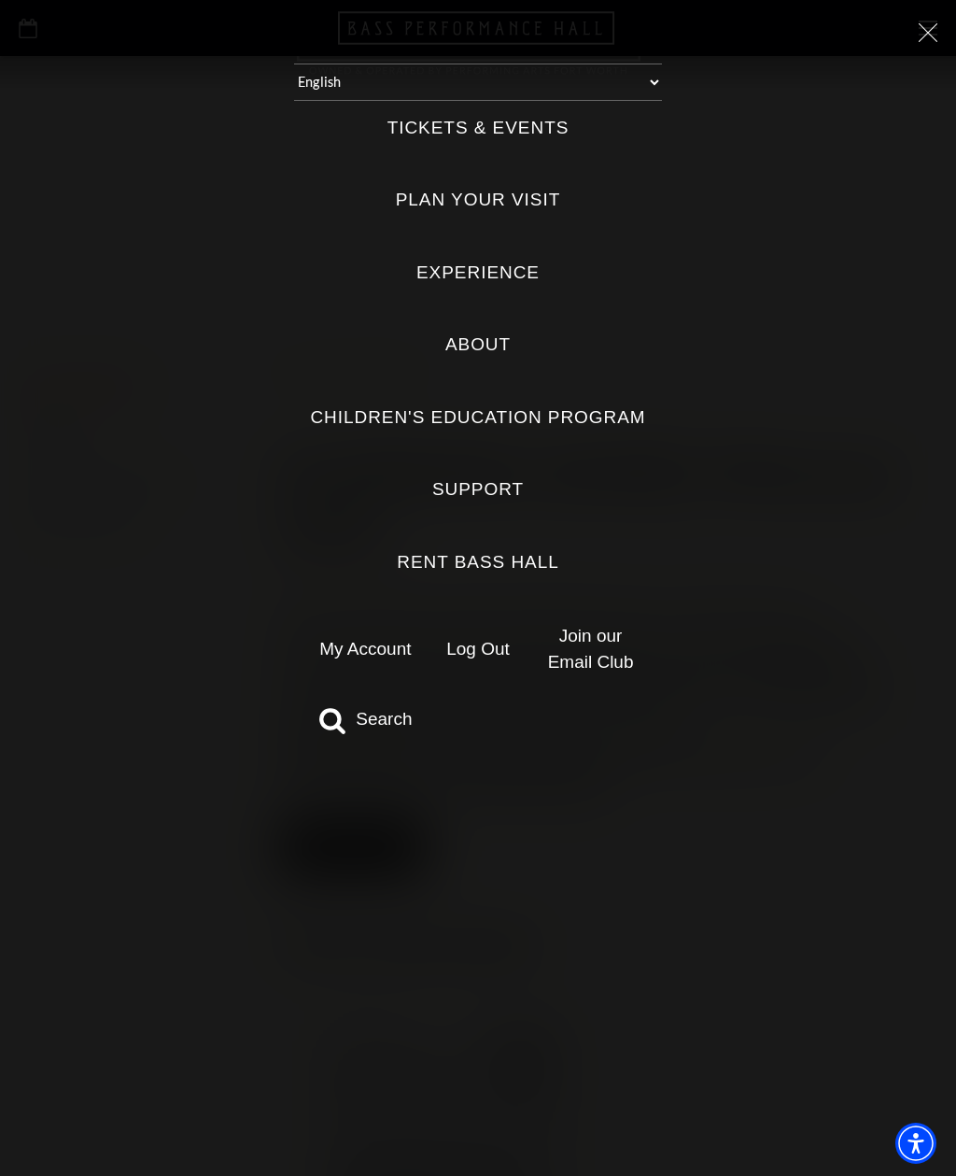
click at [495, 478] on label "Support" at bounding box center [478, 489] width 92 height 25
click at [0, 0] on input "Support" at bounding box center [0, 0] width 0 height 0
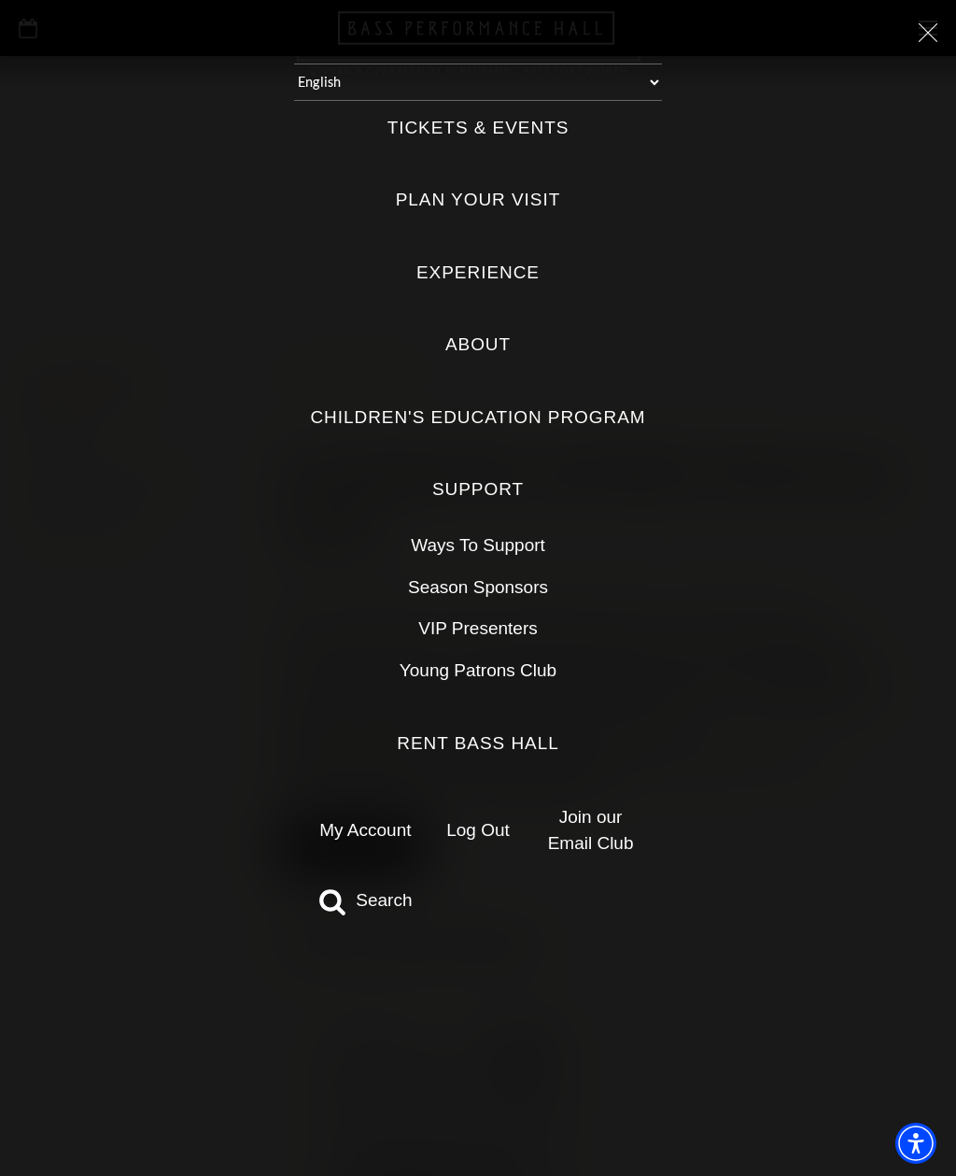
click at [385, 820] on link "My Account" at bounding box center [365, 830] width 92 height 20
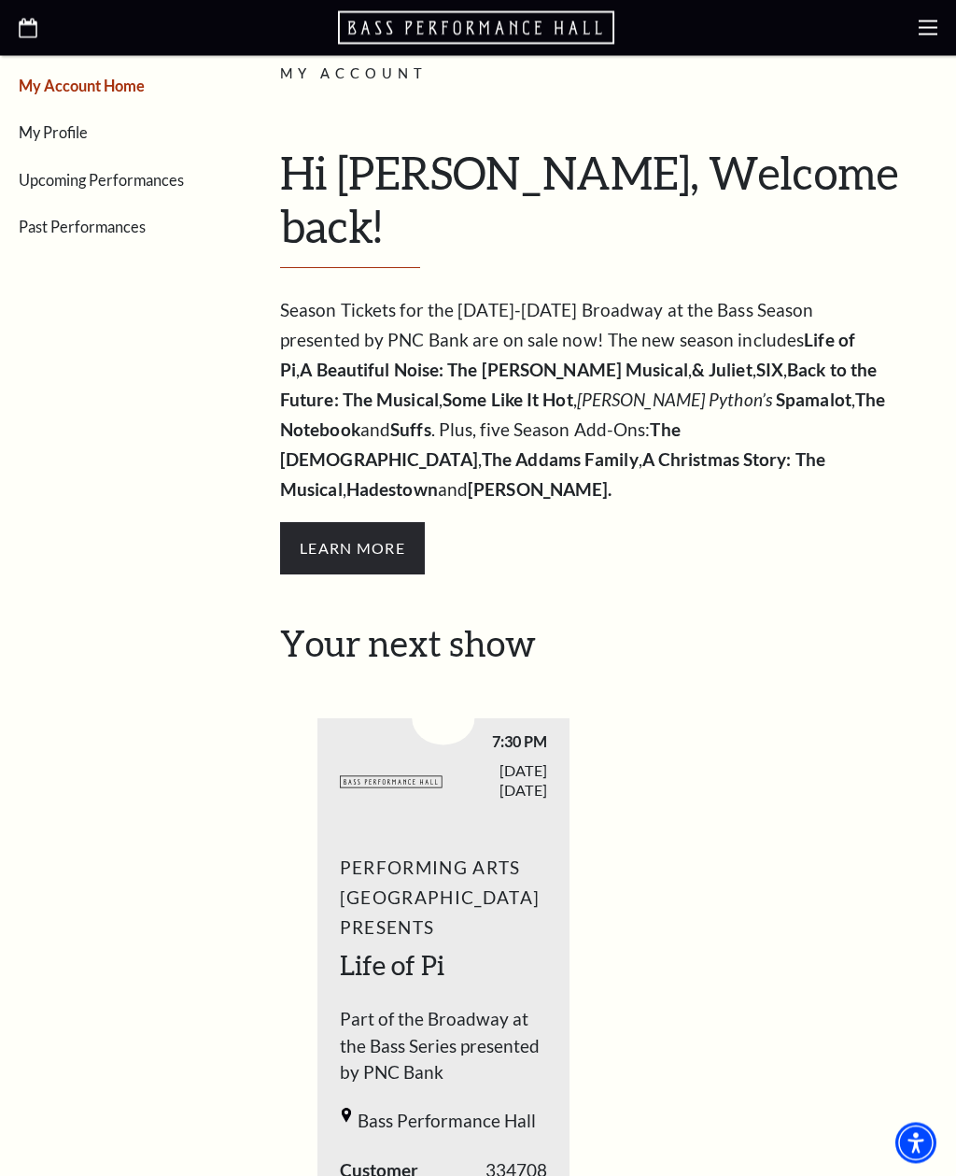
scroll to position [303, 0]
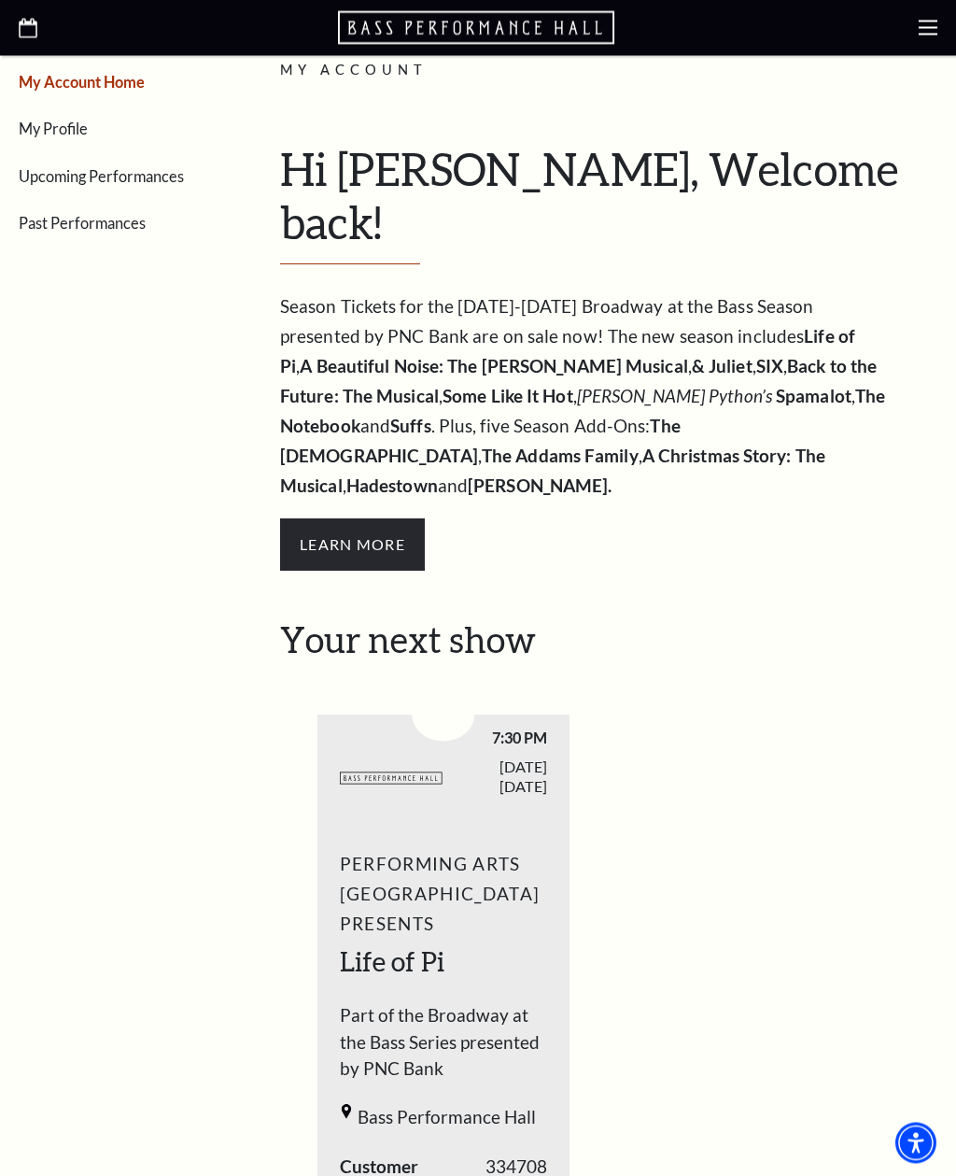
click at [421, 519] on span "Learn More" at bounding box center [352, 545] width 145 height 52
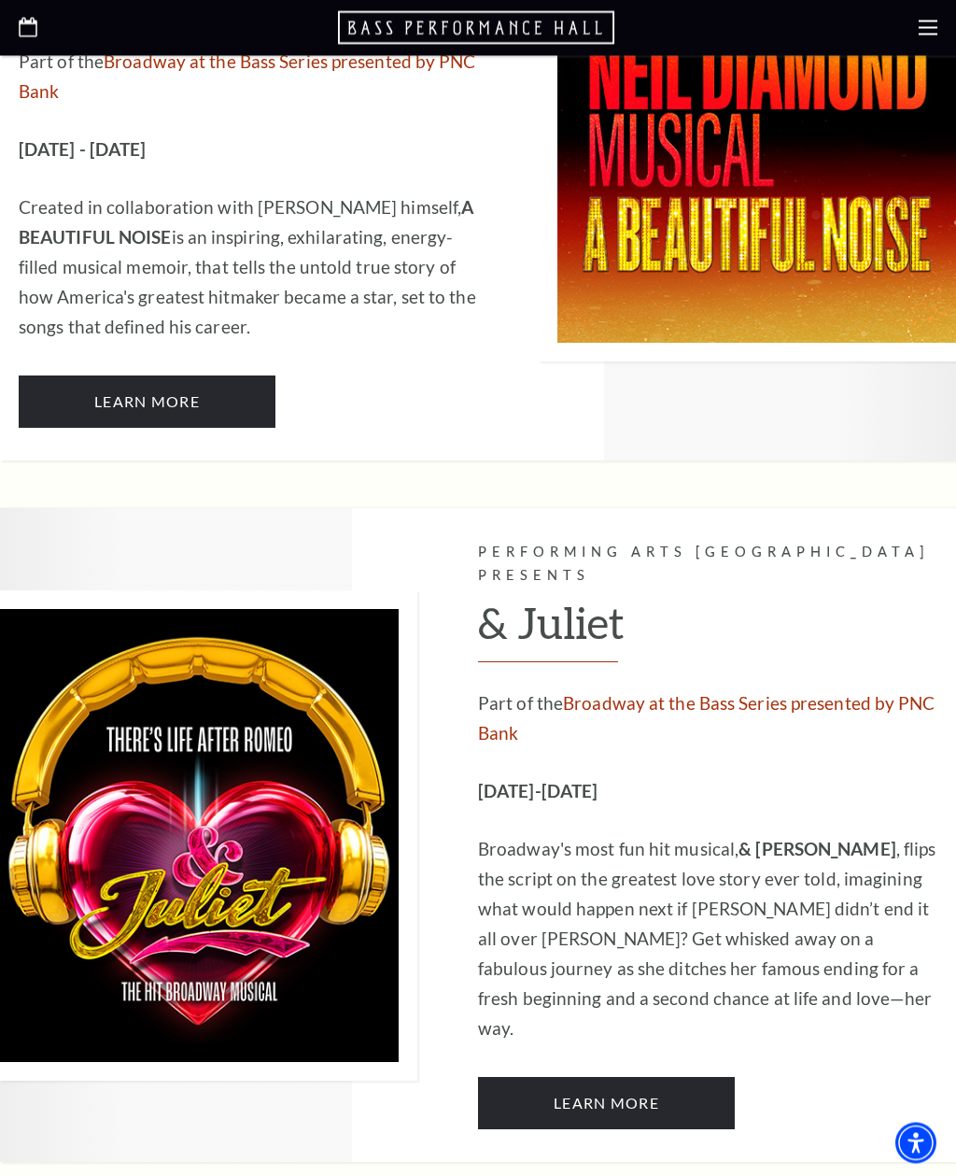
scroll to position [4322, 0]
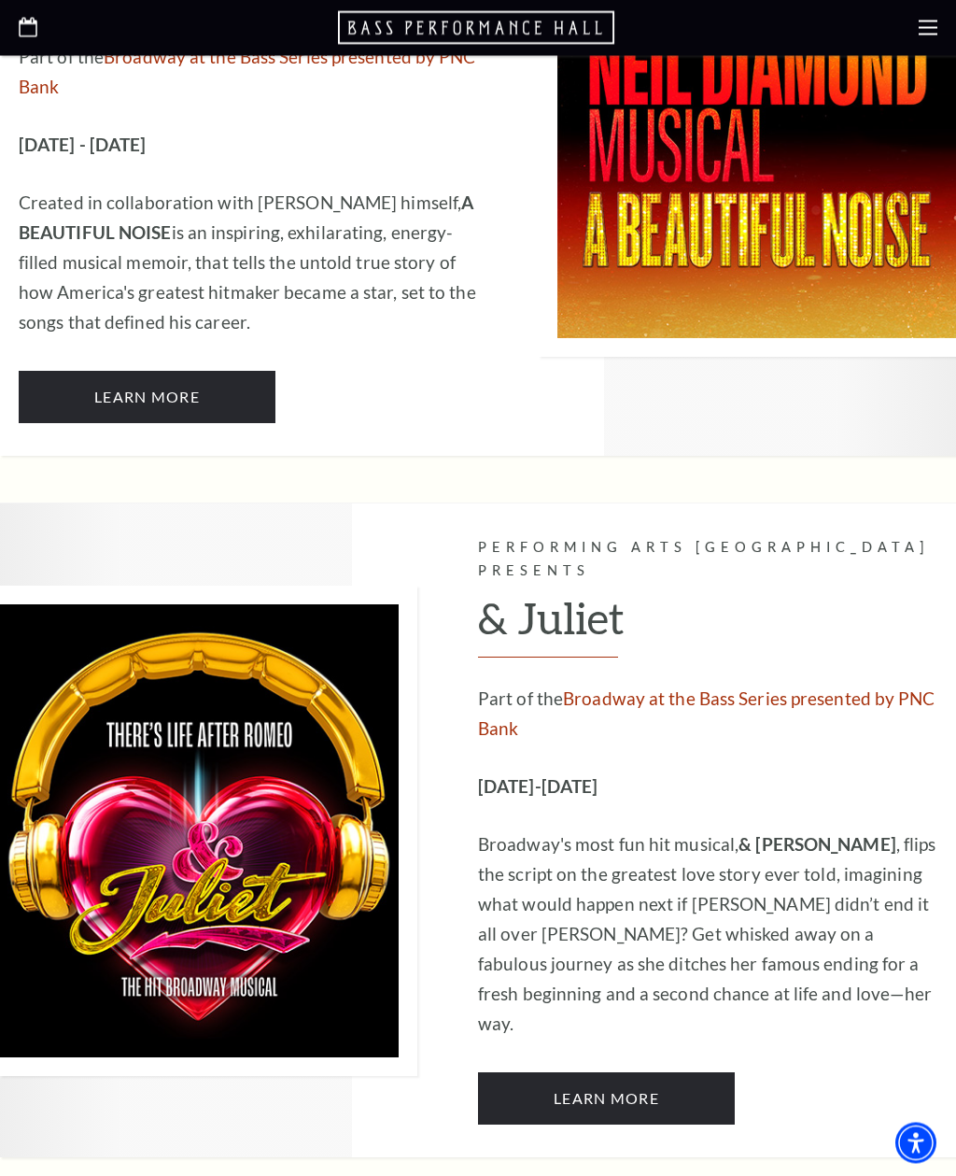
click at [664, 1073] on link "Learn More" at bounding box center [606, 1099] width 257 height 52
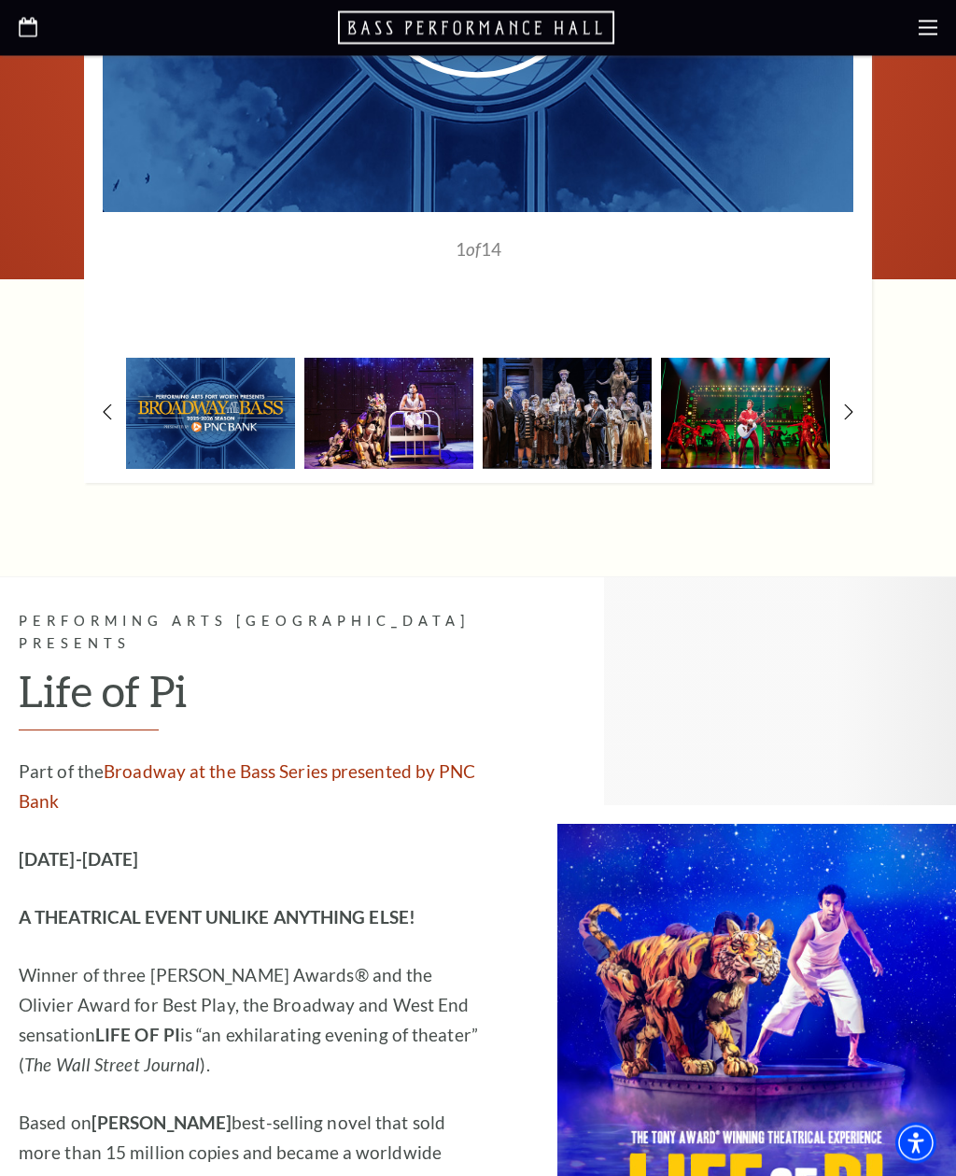
scroll to position [1561, 0]
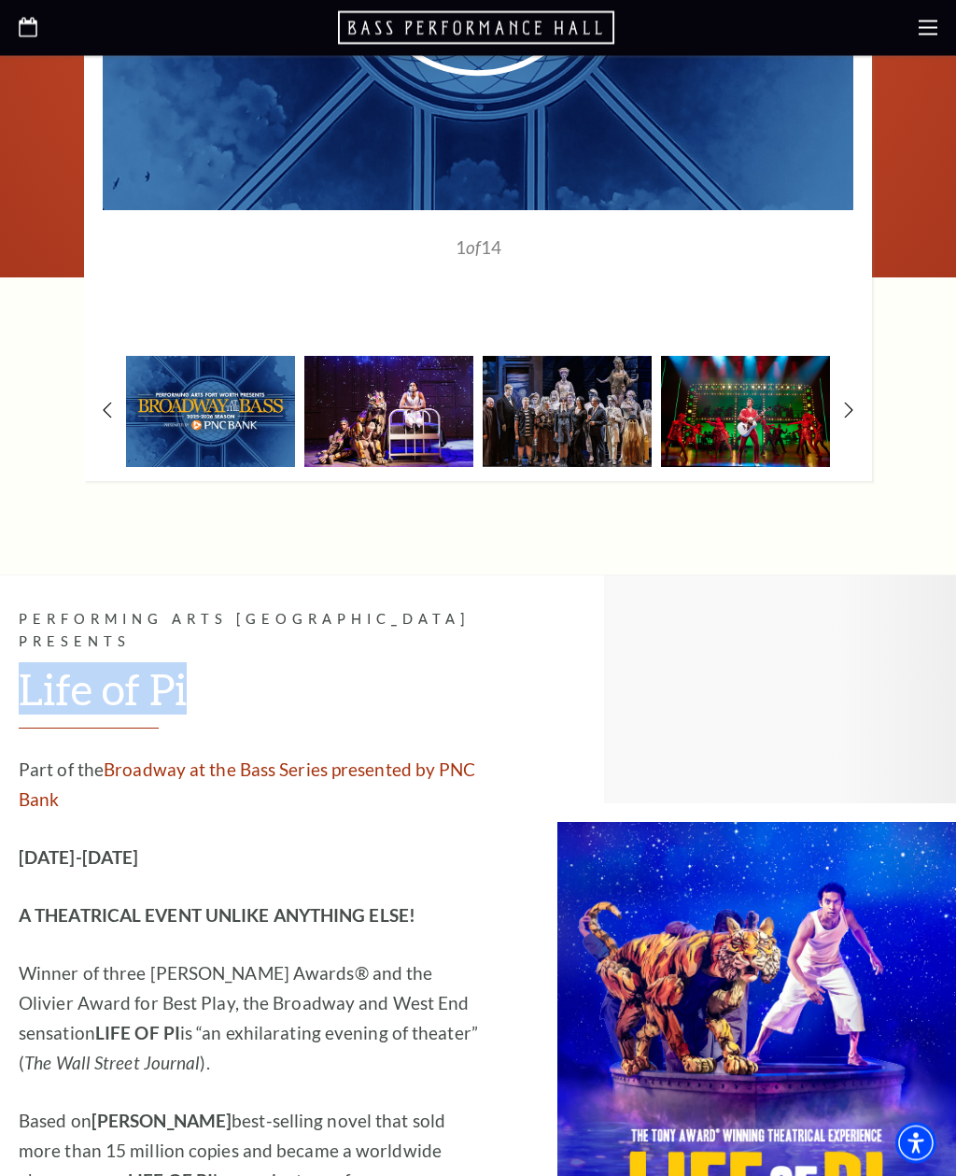
click at [304, 1011] on div "Part of the Broadway at the Bass Series presented by PNC Bank September 23-28, …" at bounding box center [248, 1080] width 459 height 648
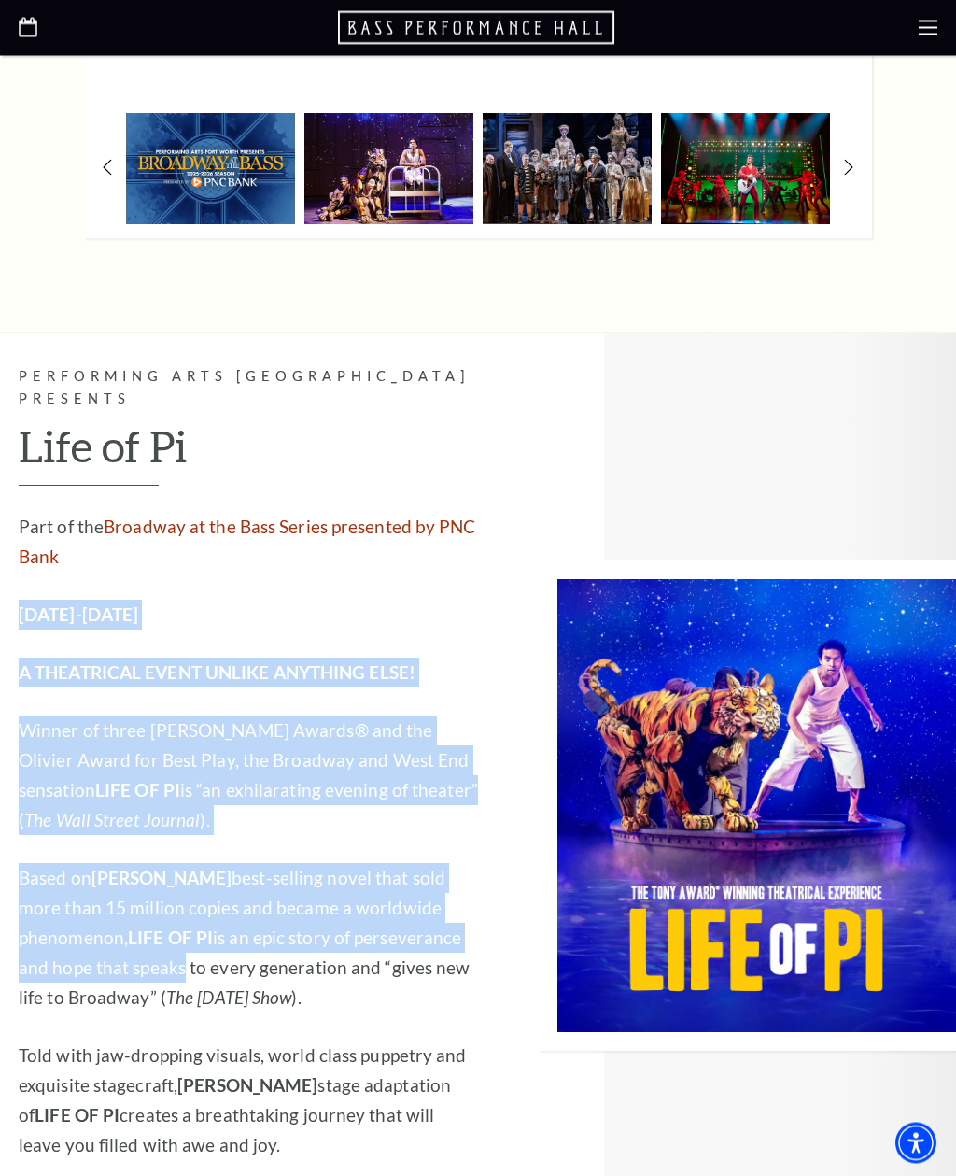
scroll to position [1805, 0]
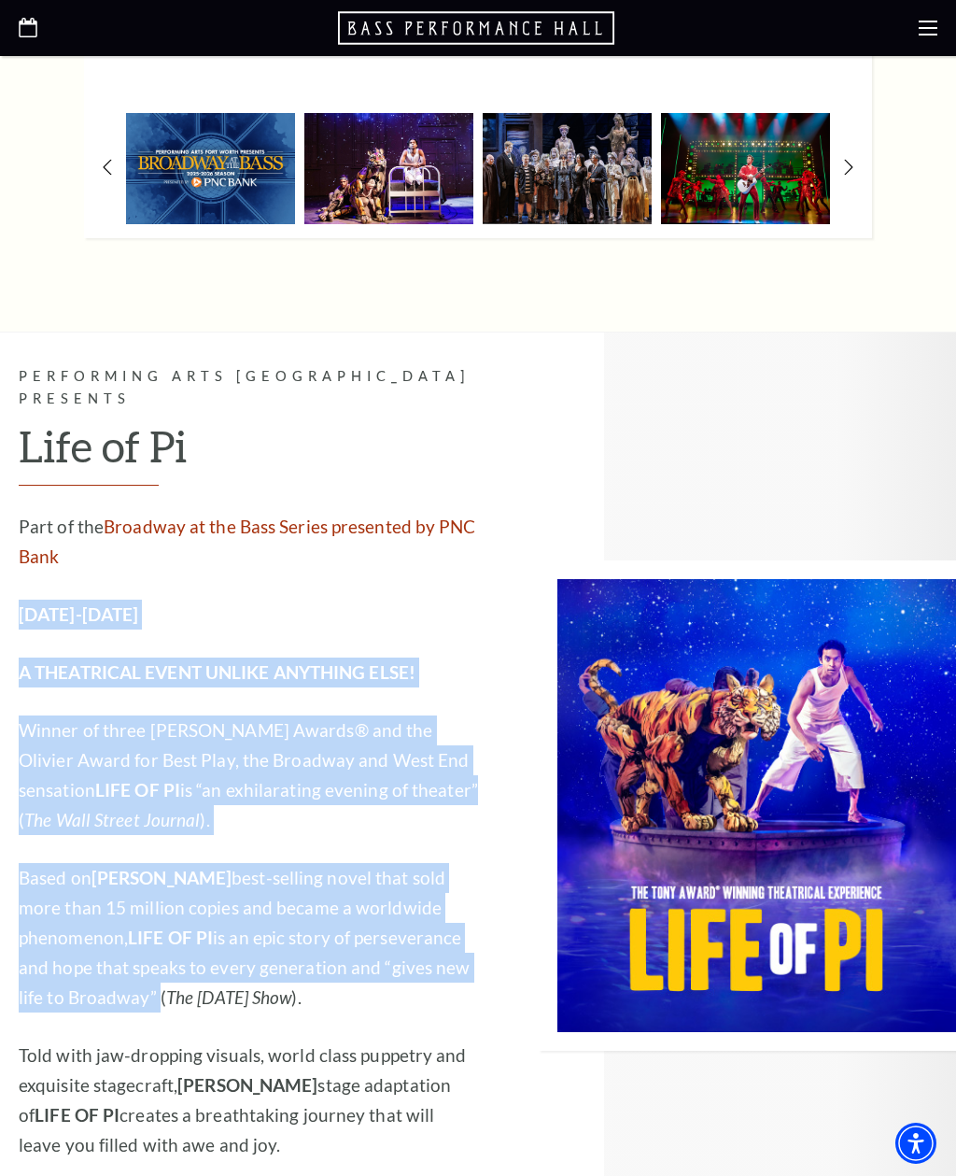
copy div "September 23-28, 2025 A THEATRICAL EVENT UNLIKE ANYTHING ELSE! Winner of three …"
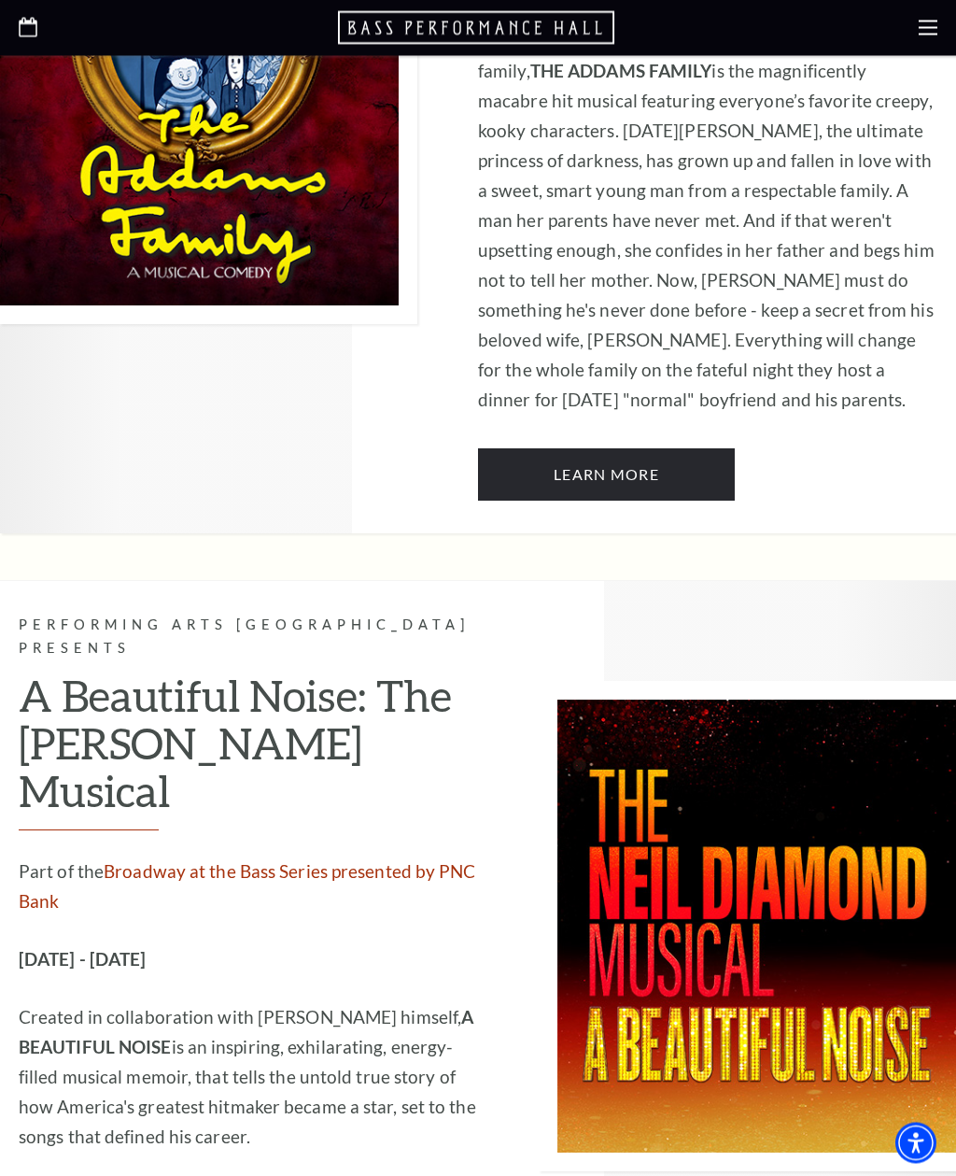
scroll to position [3509, 0]
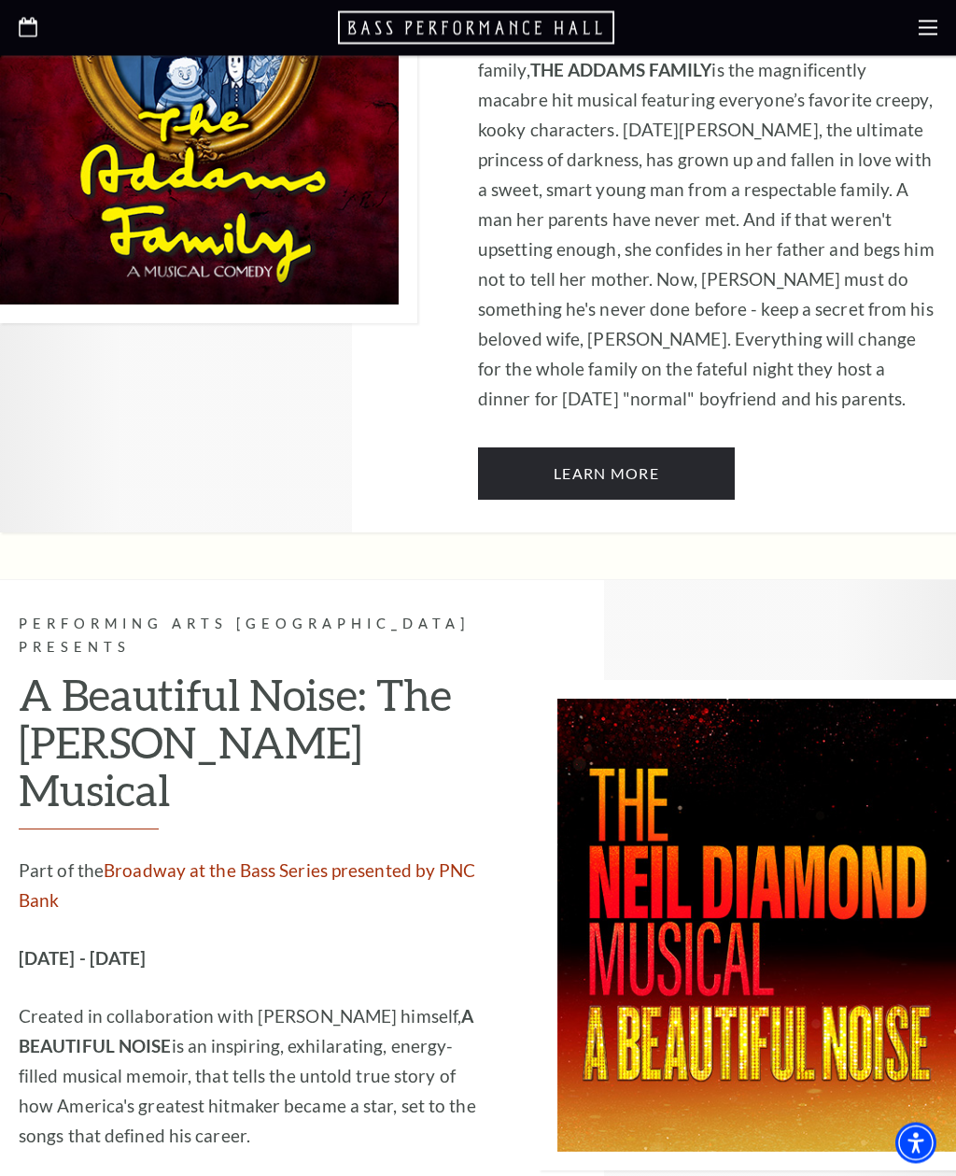
copy div "ctober 28 - November 2, 2025 Created in collaboration with Neil Diamond himself…"
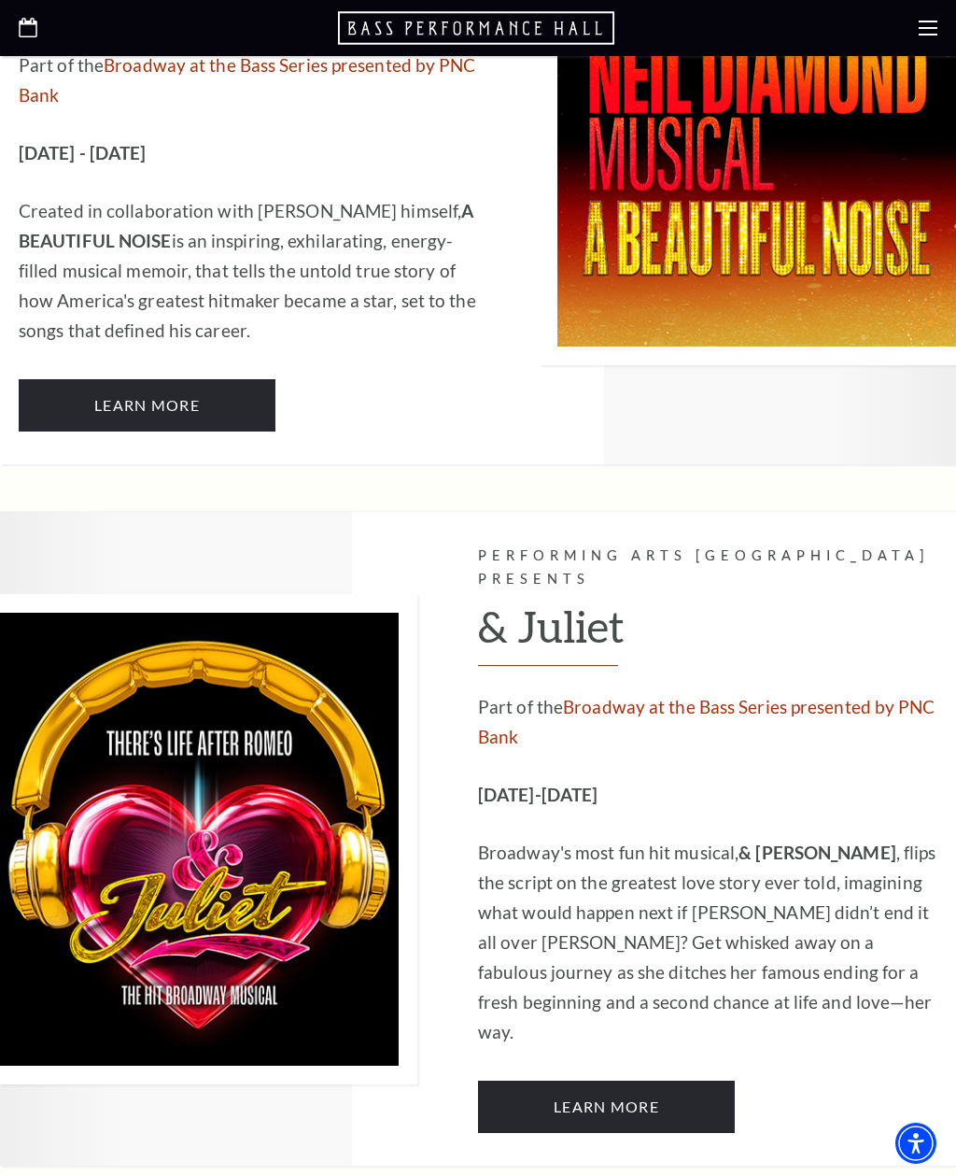
scroll to position [4316, 0]
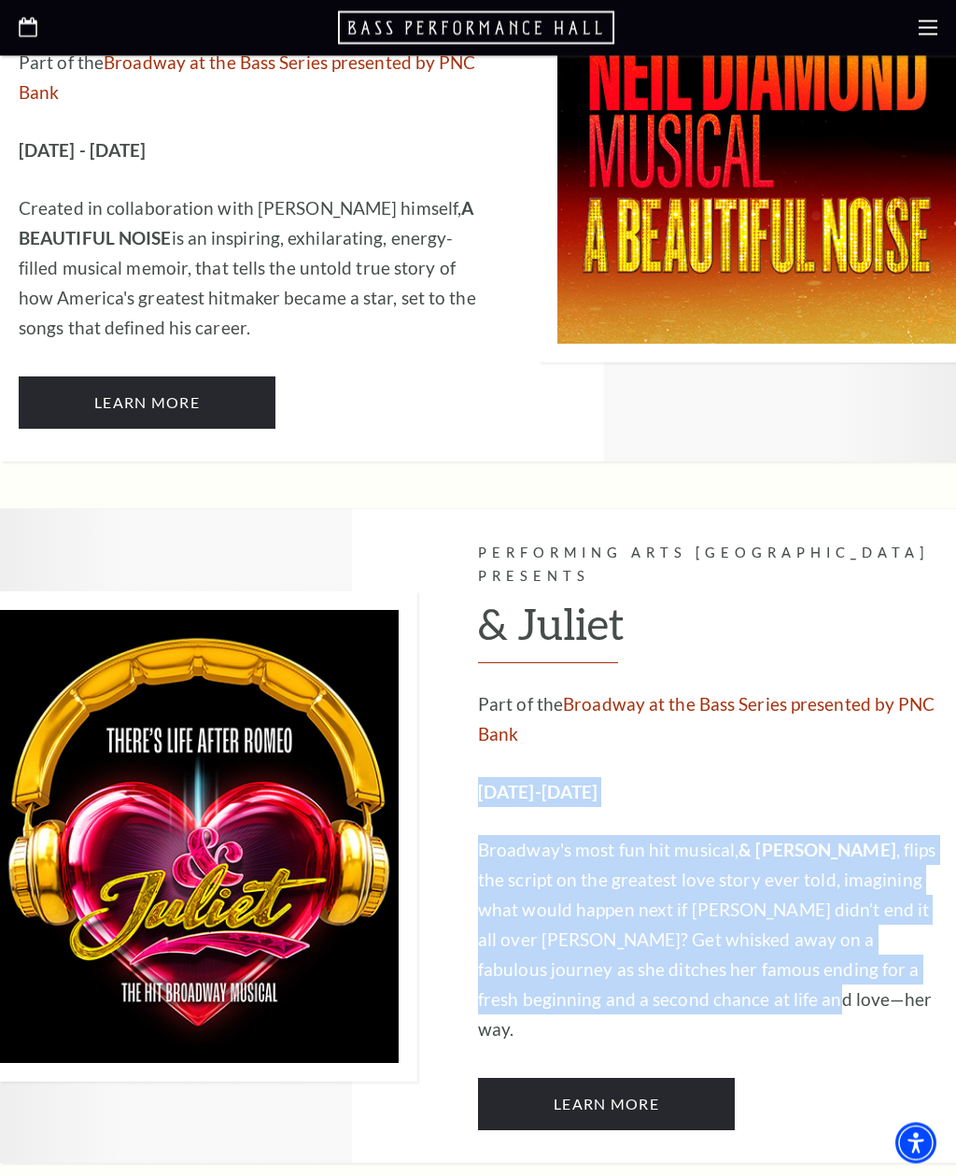
copy div "November 12-16, 2025 Broadway's most fun hit musical, & JULIET , flips the scri…"
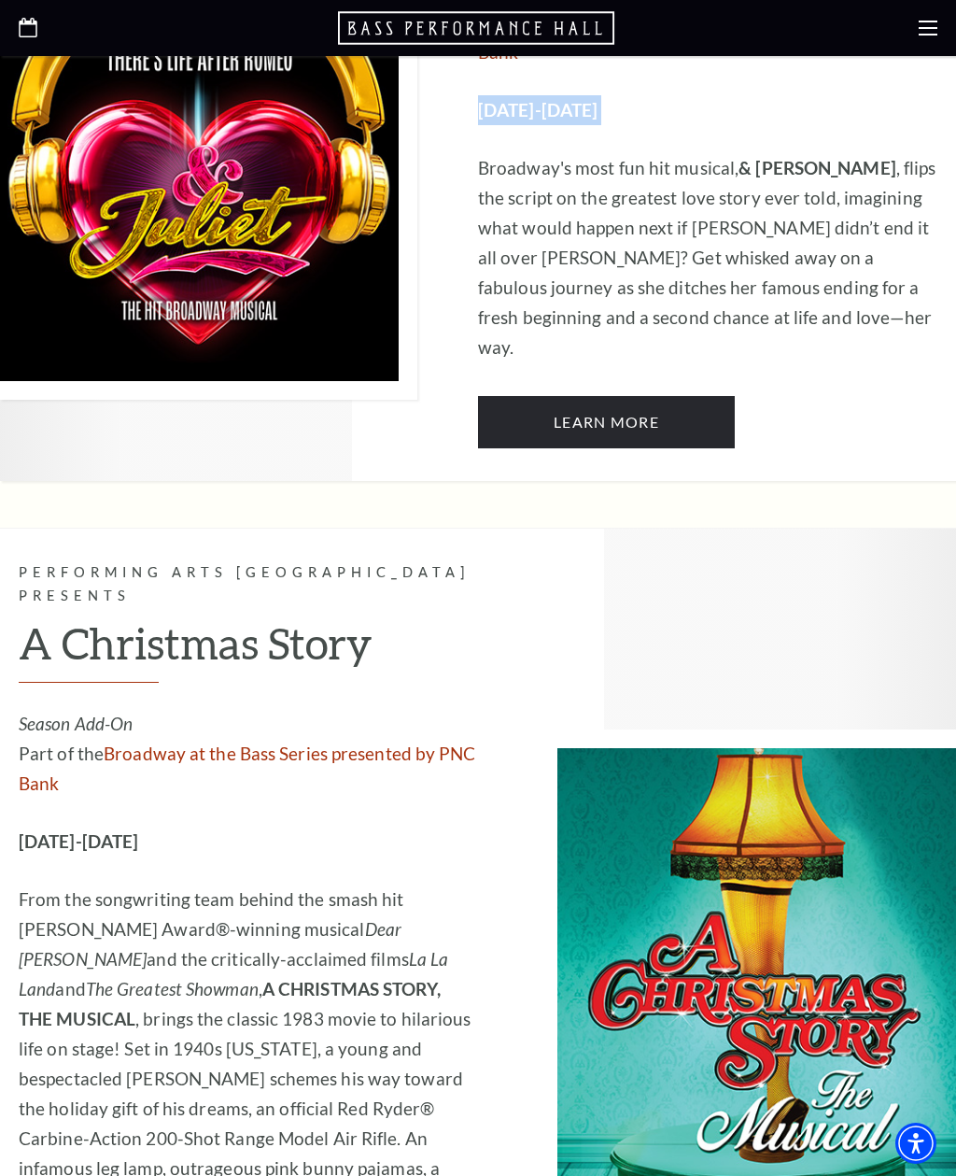
scroll to position [5003, 0]
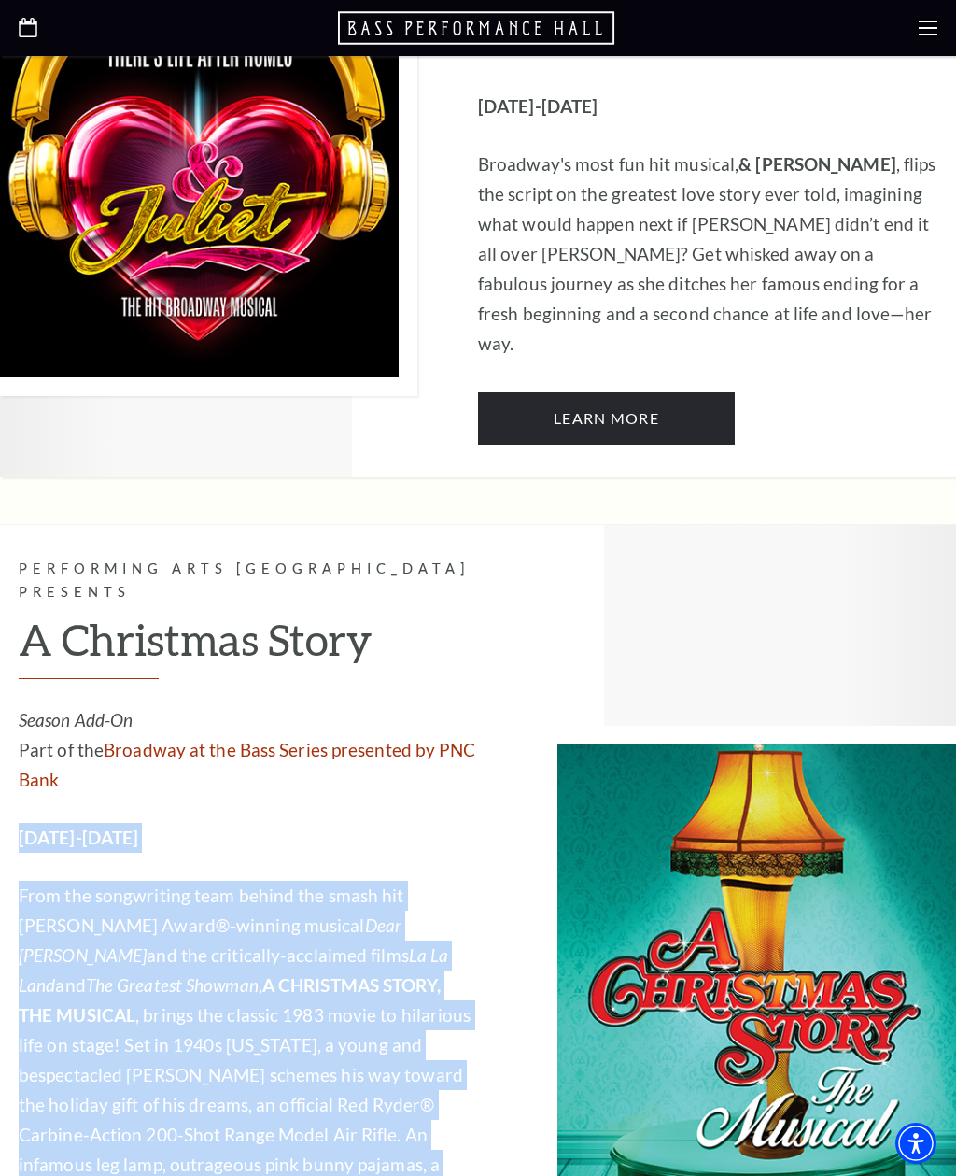
copy div "December 5-7, 2025 From the songwriting team behind the smash hit Tony Award®-w…"
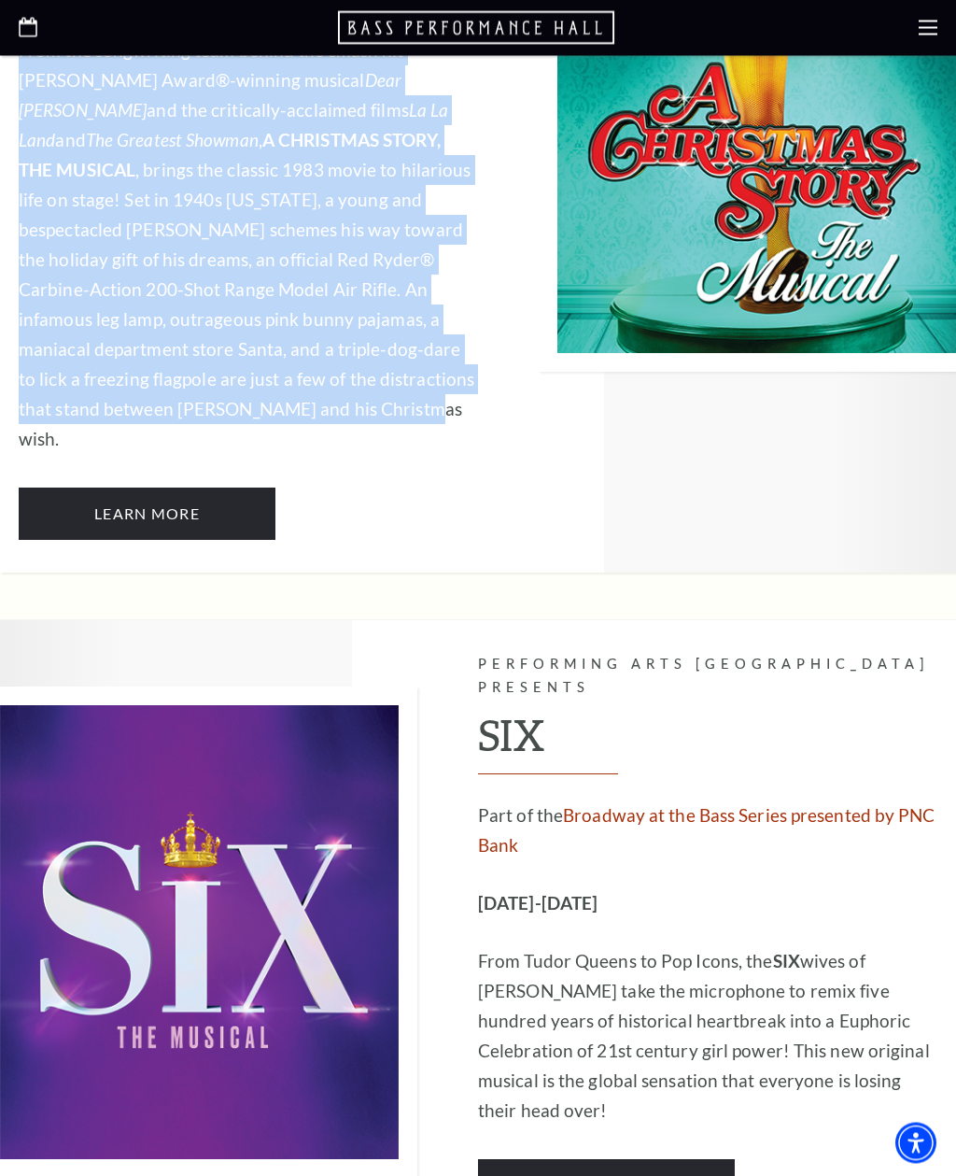
scroll to position [5848, 0]
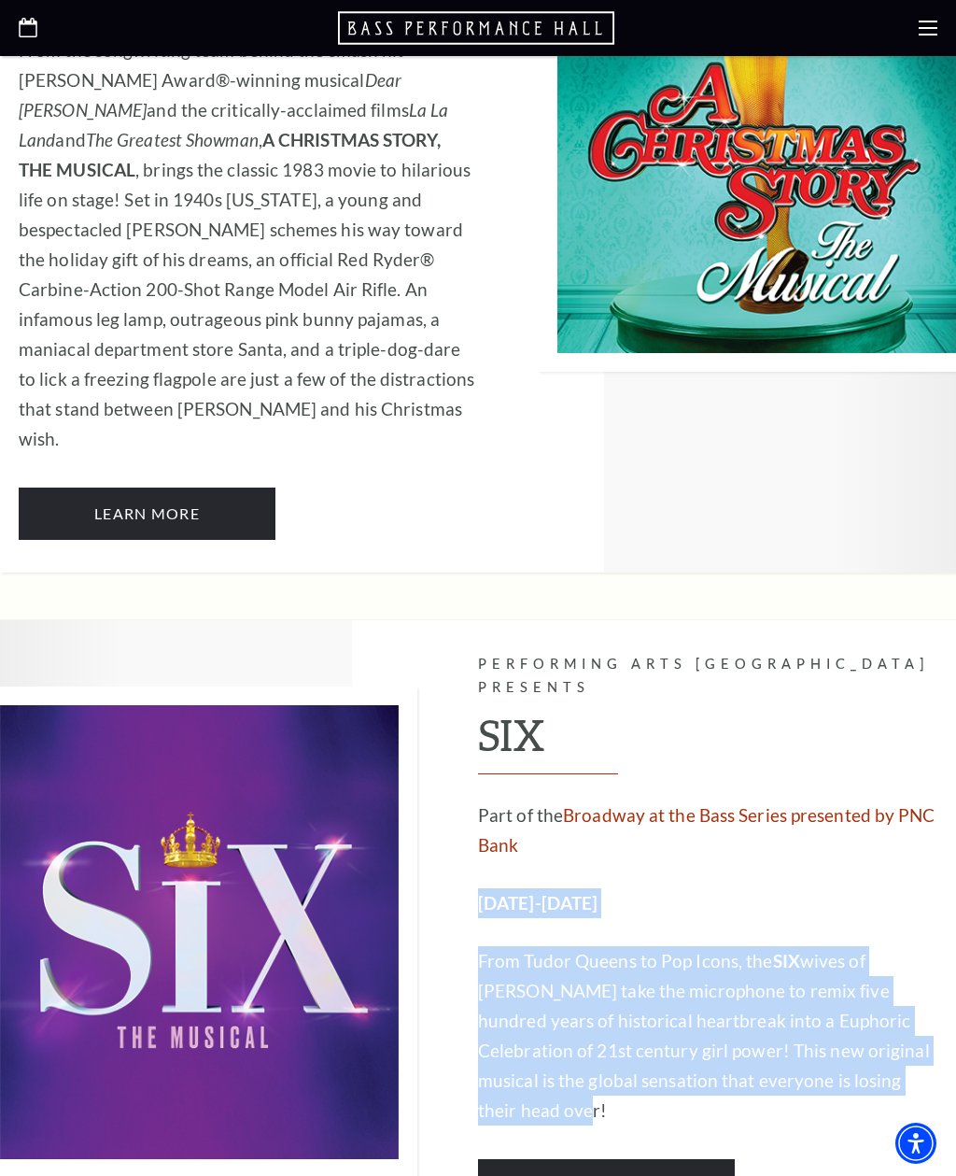
copy div "February 10-15, 2026 From Tudor Queens to Pop Icons, the SIX wives of Henry VII…"
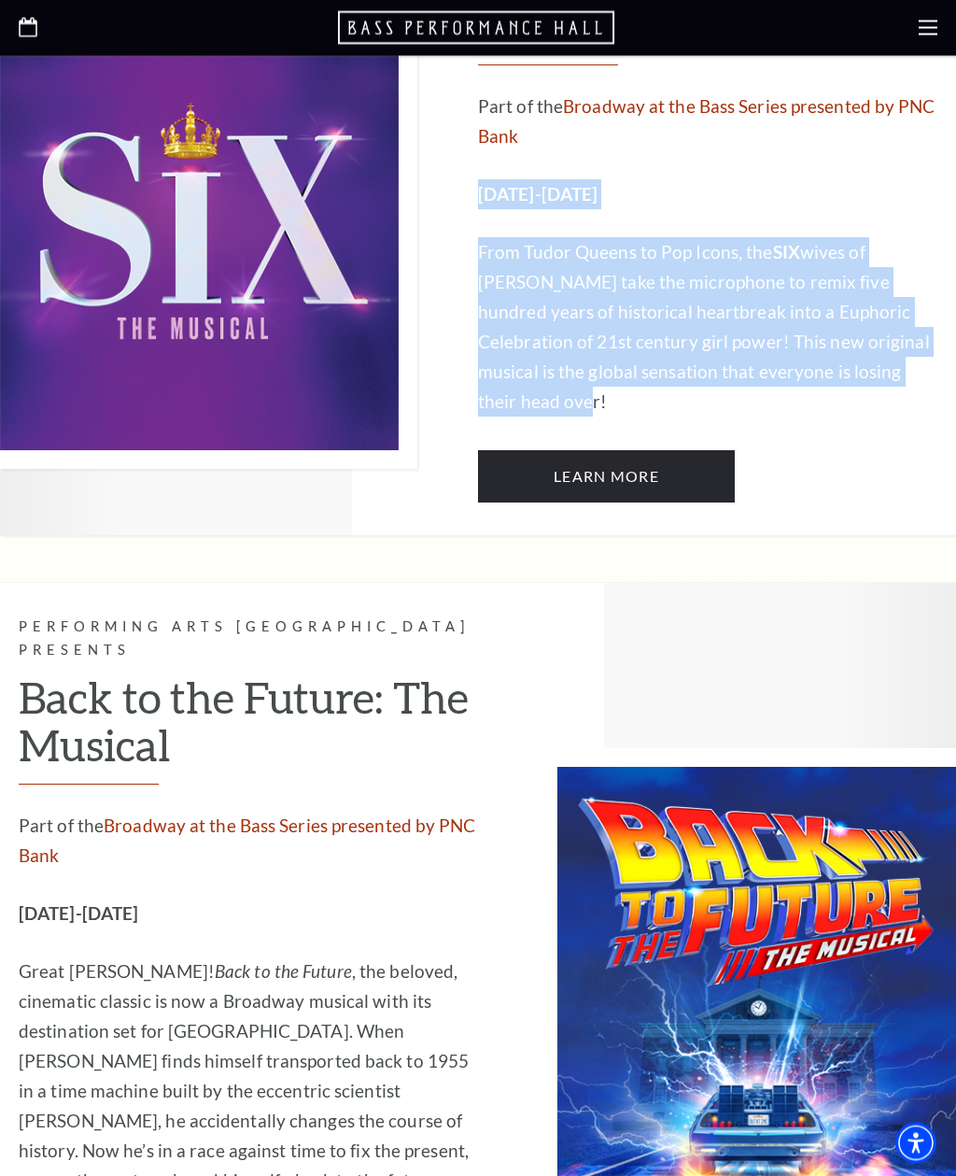
scroll to position [6558, 0]
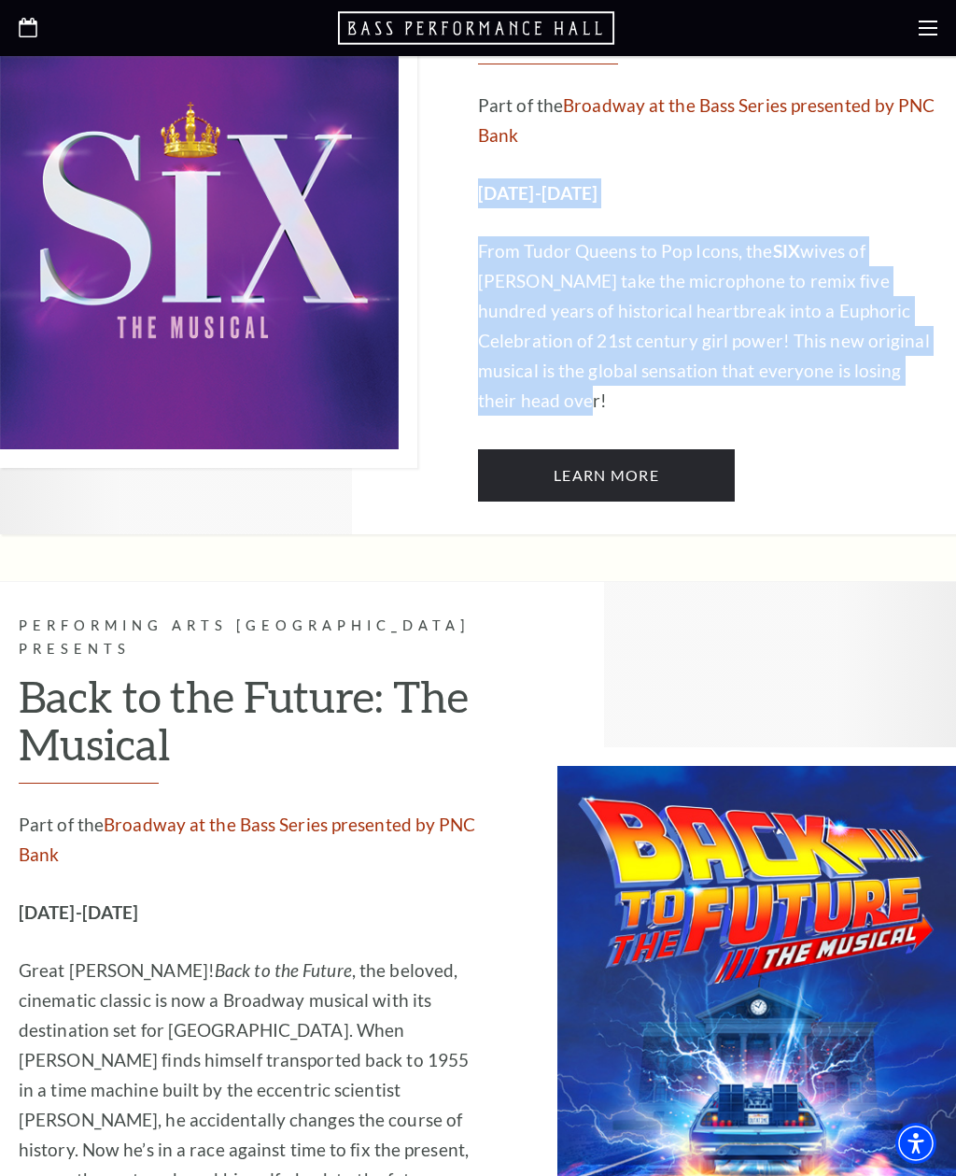
copy div "March 24-29, 2026 Great Scott! Back to the Future , the beloved, cinematic clas…"
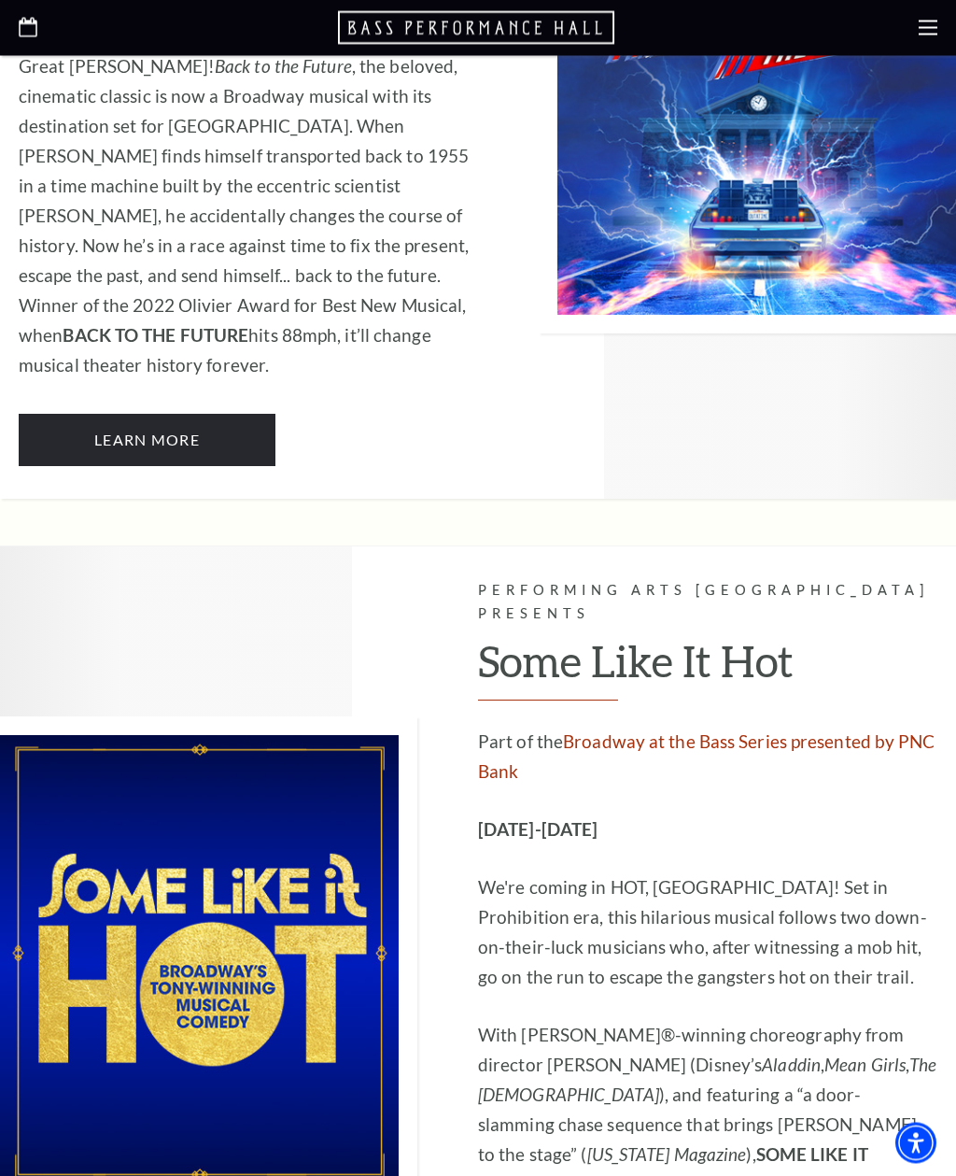
scroll to position [7466, 0]
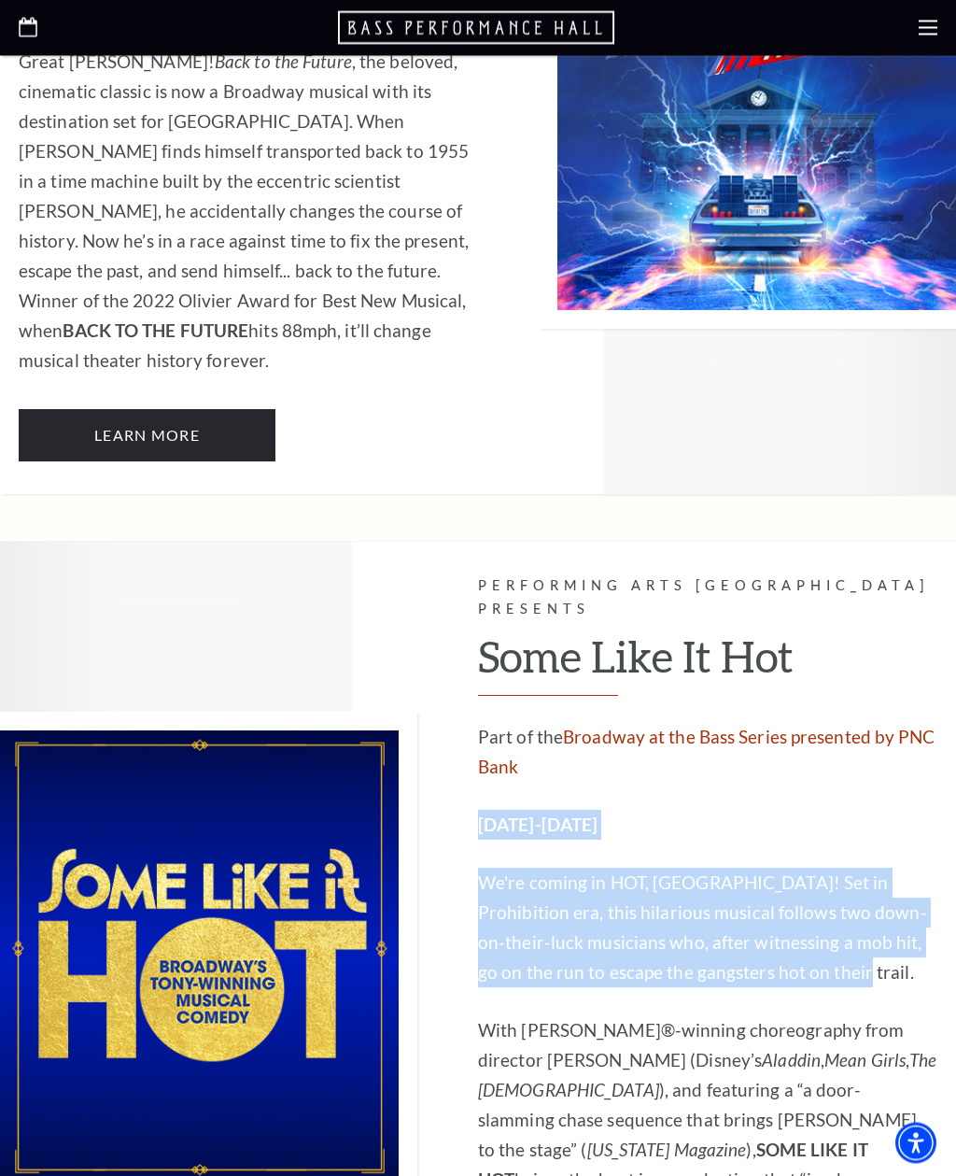
copy div "April 14-19, 2026 We're coming in HOT, Fort Worth! Set in Prohibition era, this…"
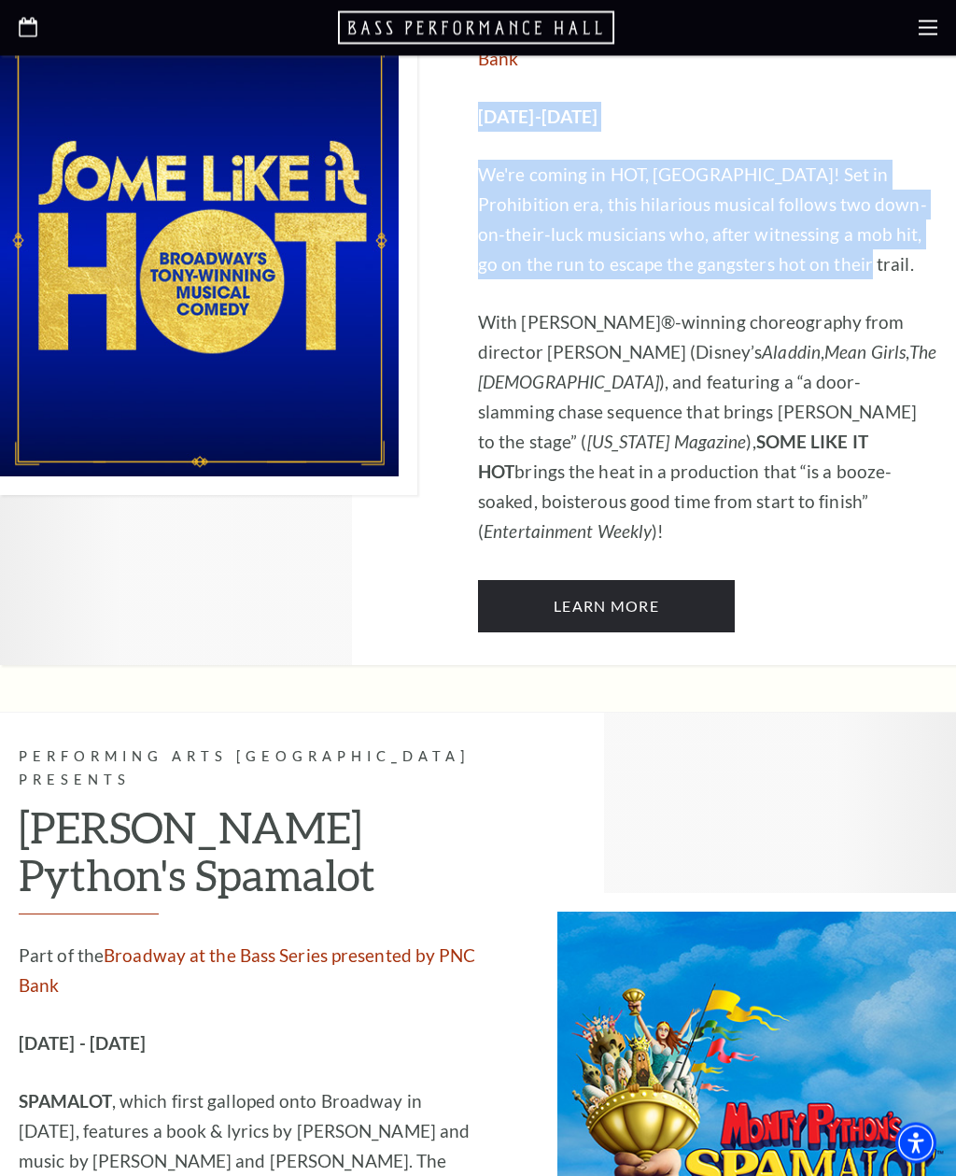
scroll to position [8174, 0]
copy div "April 28 - May 3, 2026 SPAMALOT , which first galloped onto Broadway in 2005, f…"
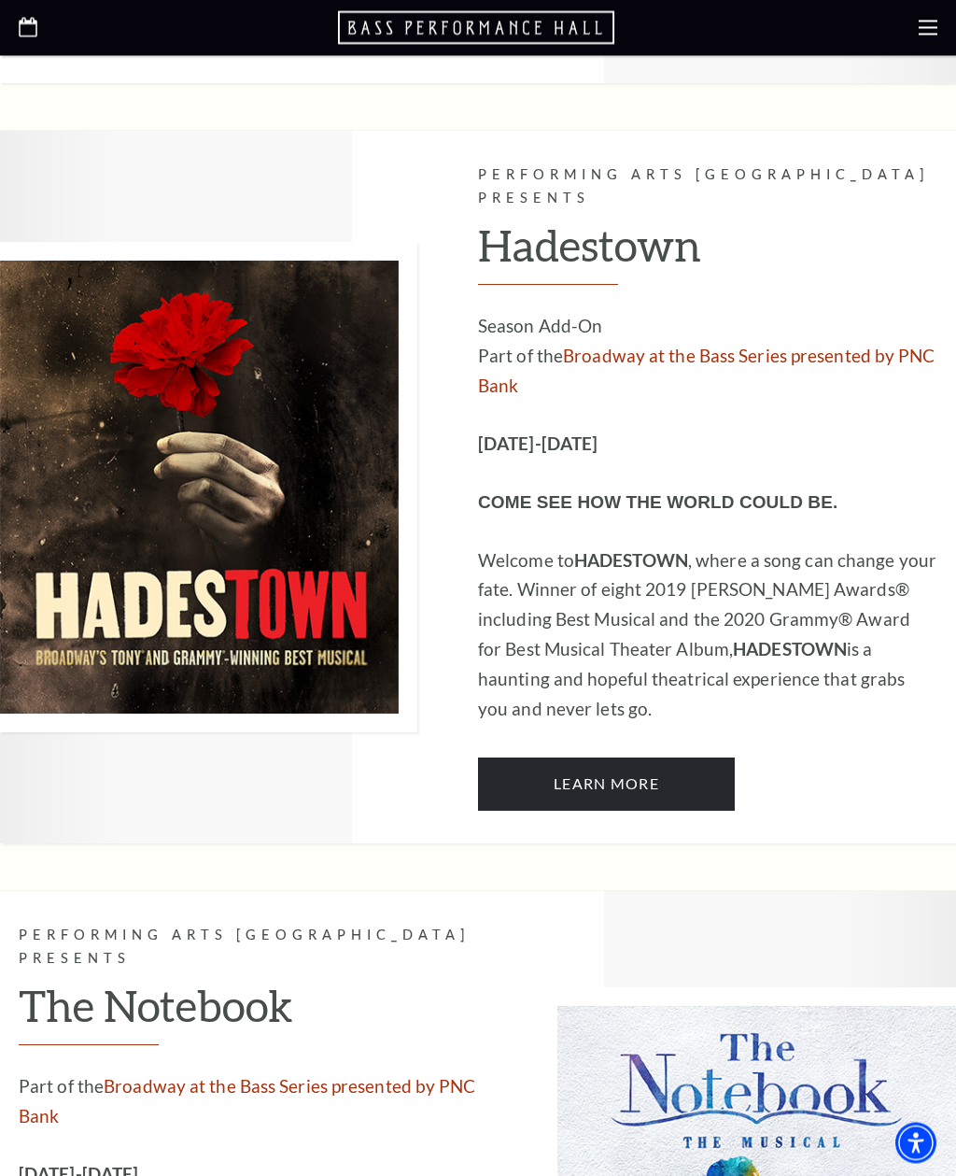
scroll to position [9663, 0]
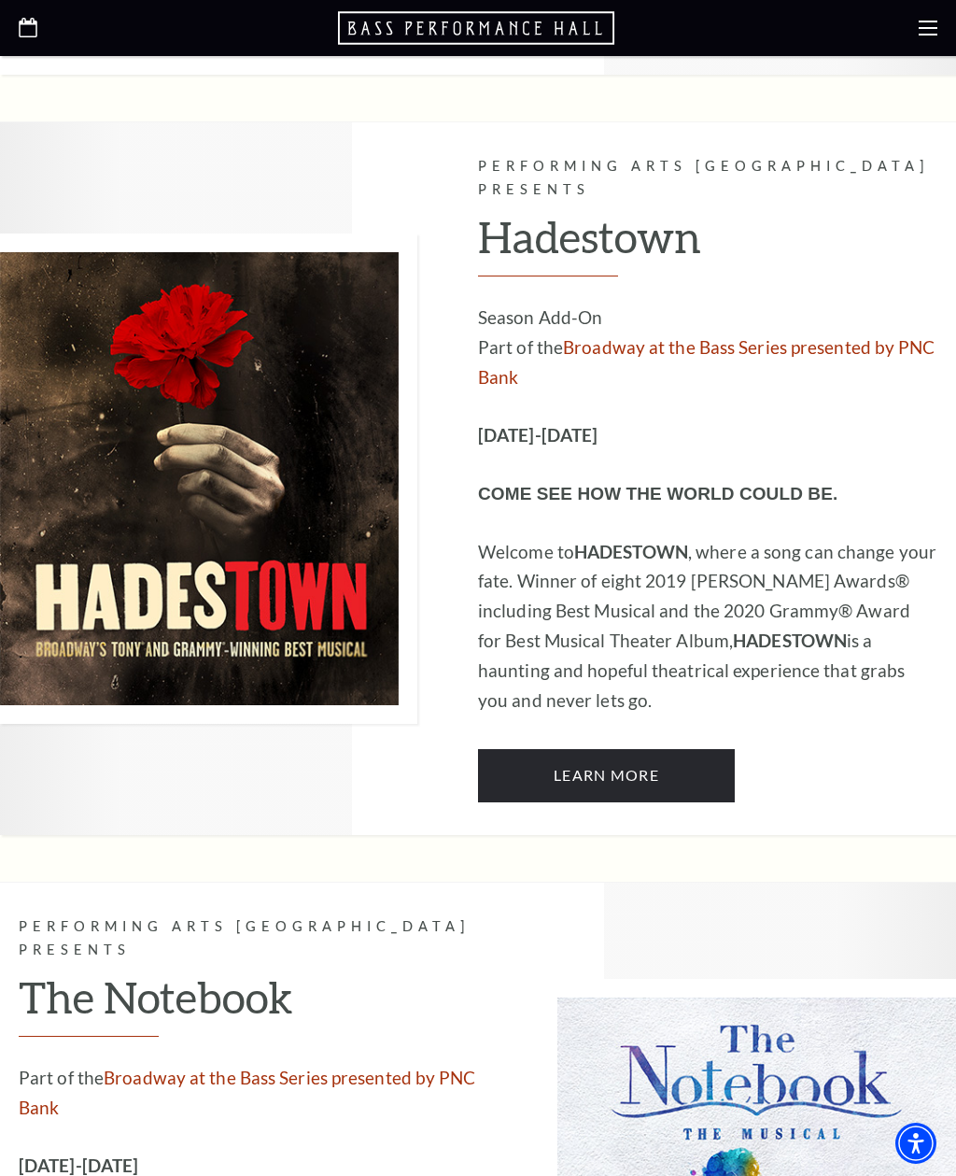
copy div "June 23-28, 2026 Based on the best-selling novel that inspired the iconic film,…"
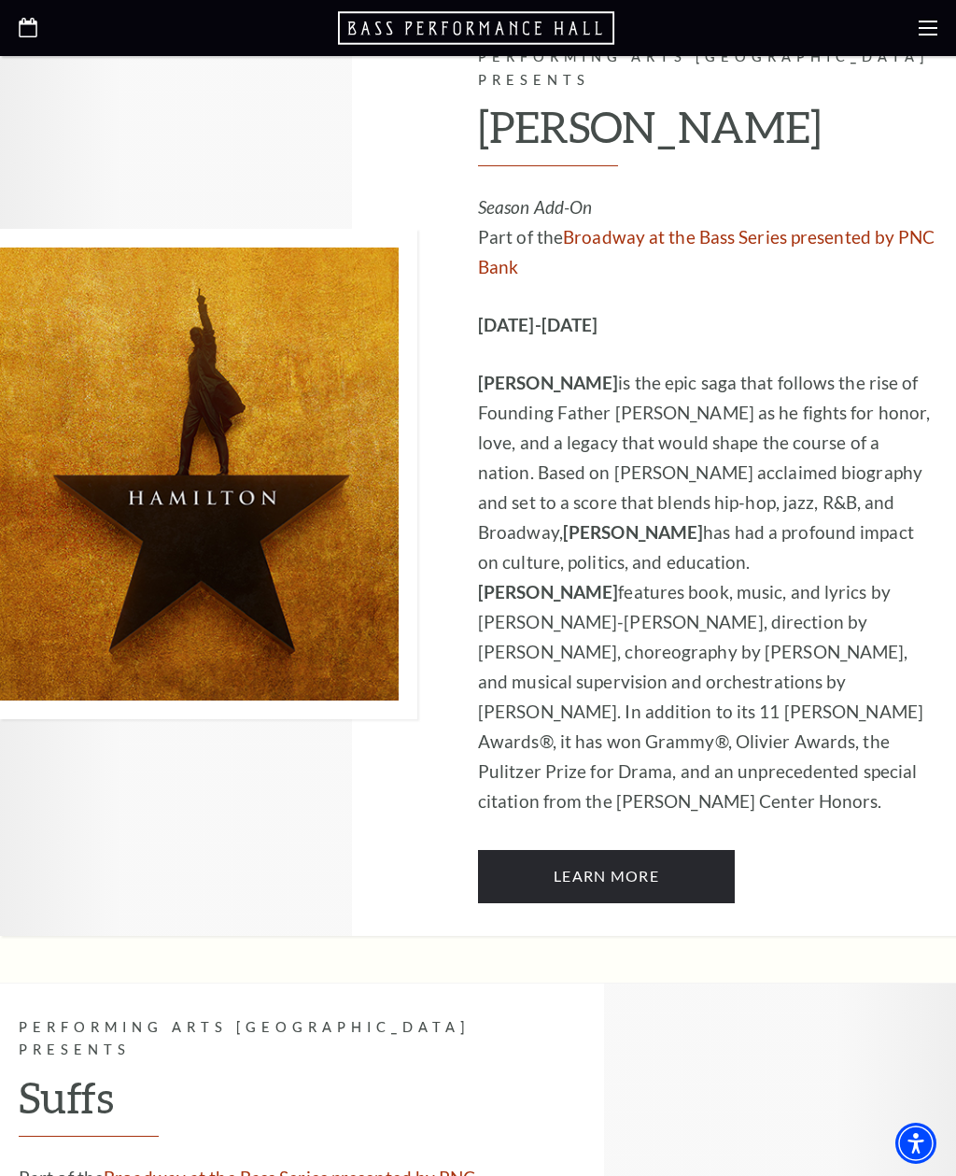
scroll to position [11282, 0]
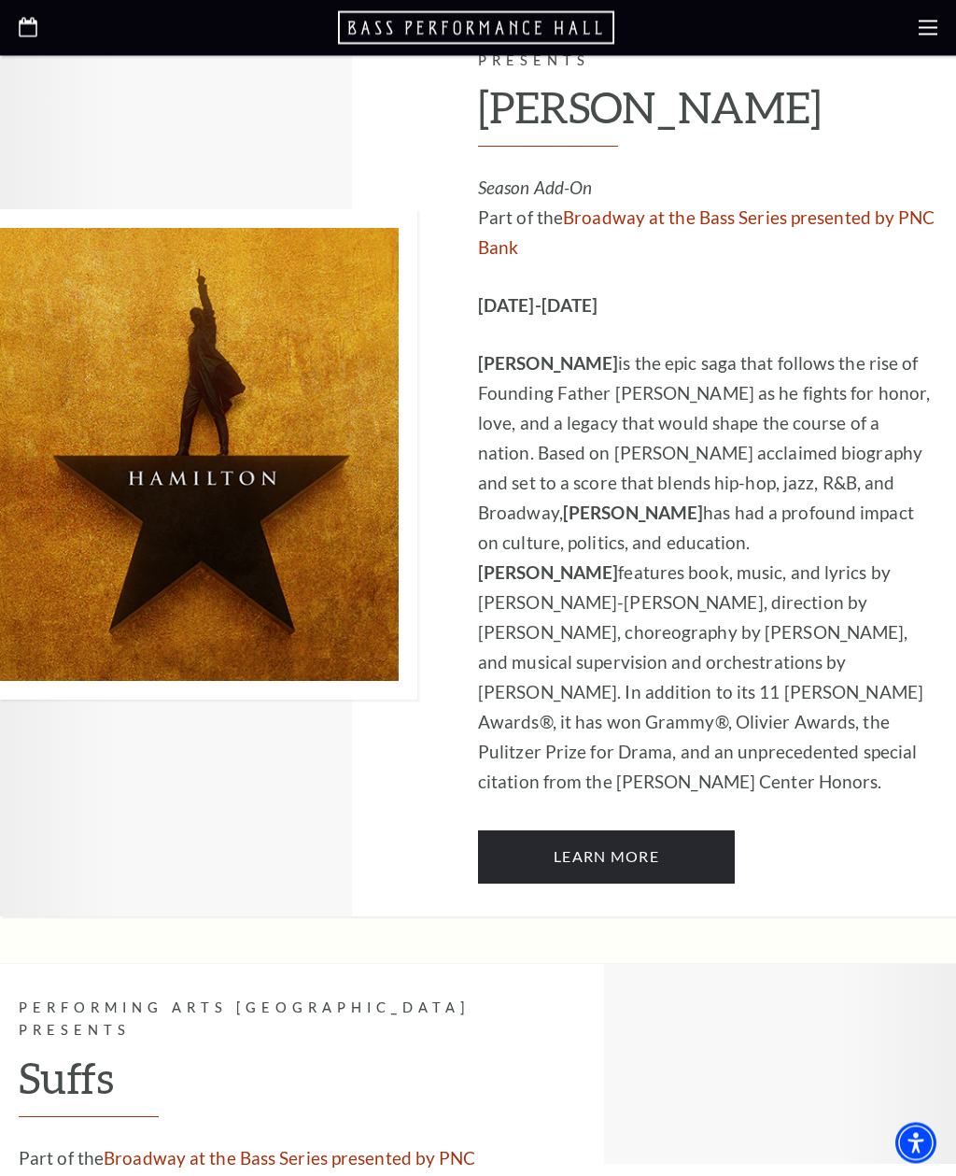
copy div "August 4-9, 2026 BEHIND EVERY POWERFUL WOMAN… ARE MORE POWERFUL WOMEN. Direct f…"
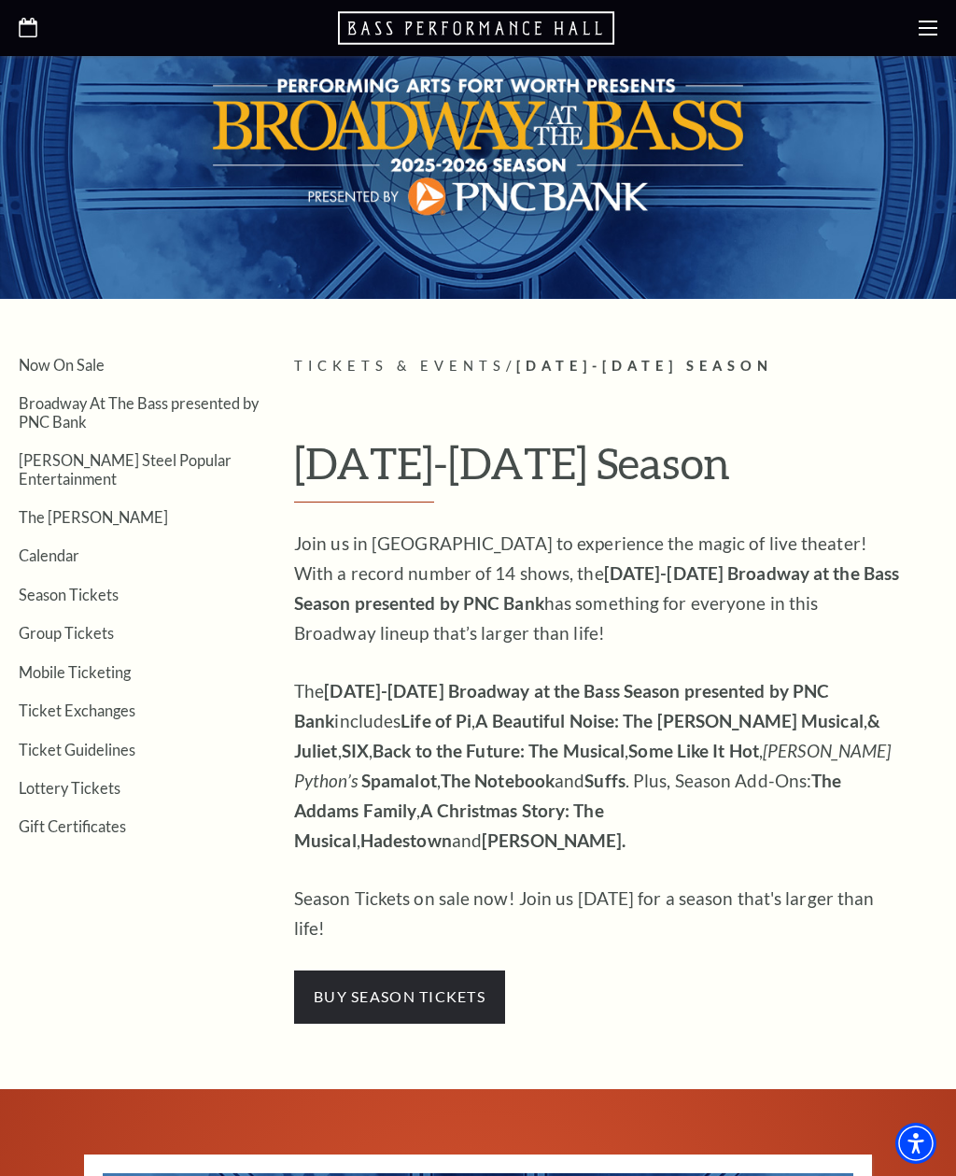
scroll to position [0, 0]
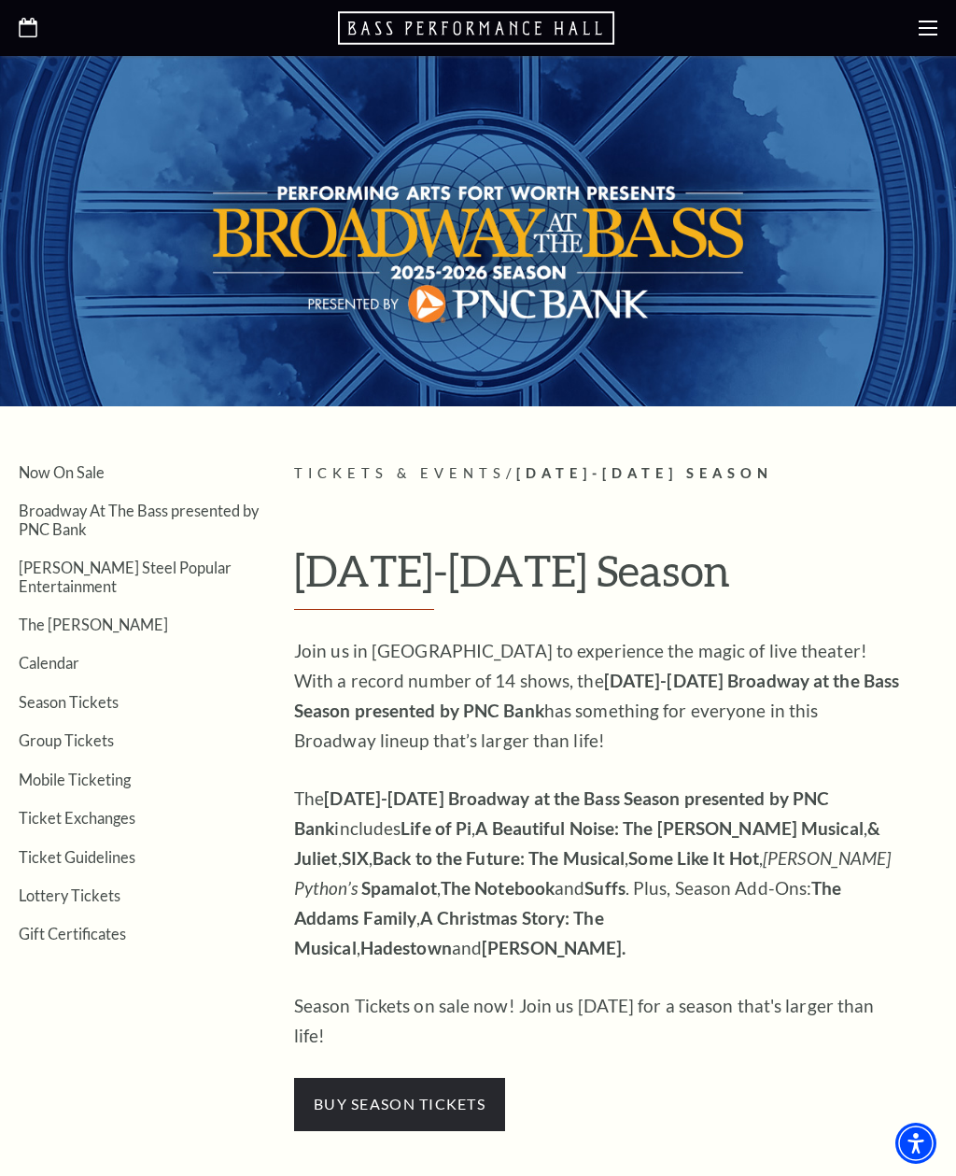
click at [114, 693] on link "Season Tickets" at bounding box center [69, 702] width 100 height 18
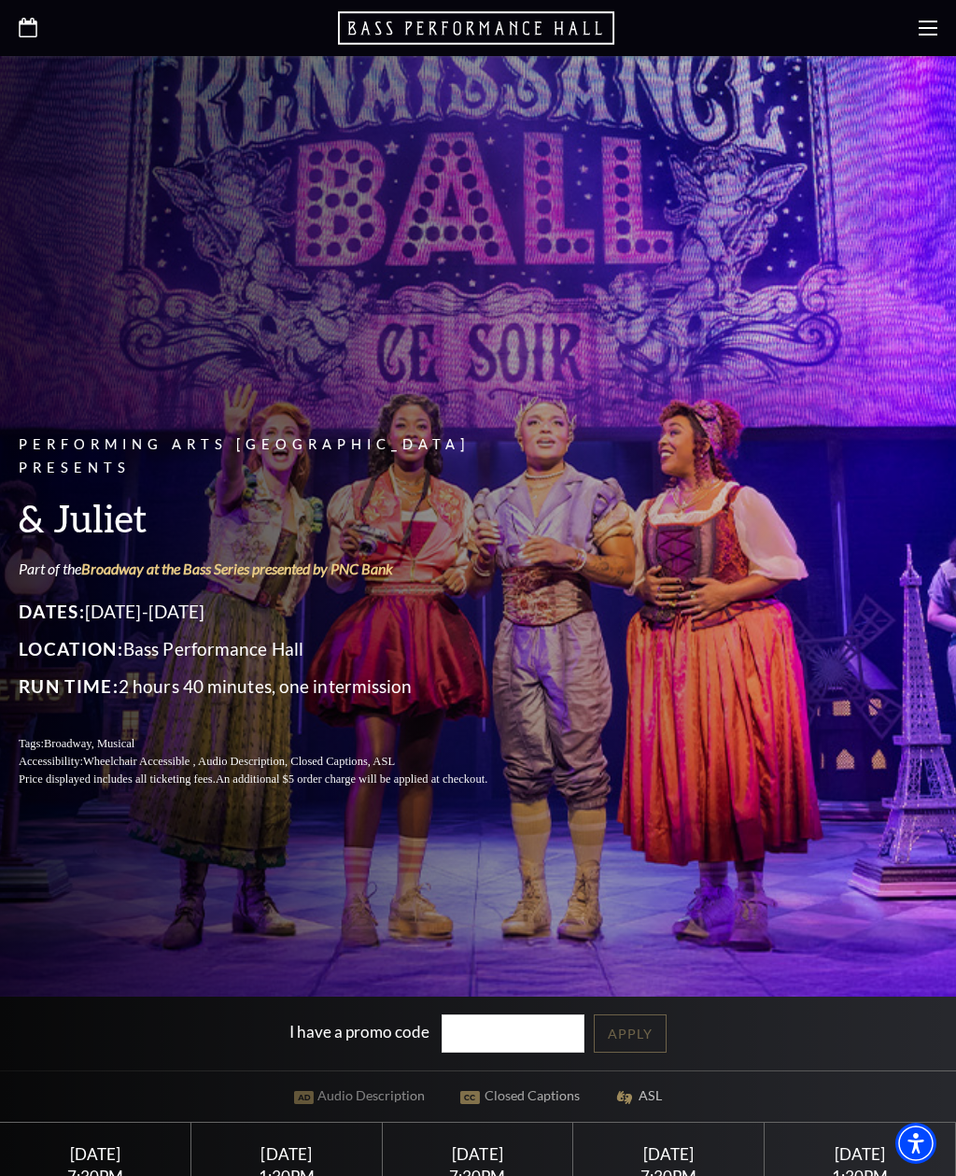
click at [938, 15] on div at bounding box center [478, 28] width 956 height 56
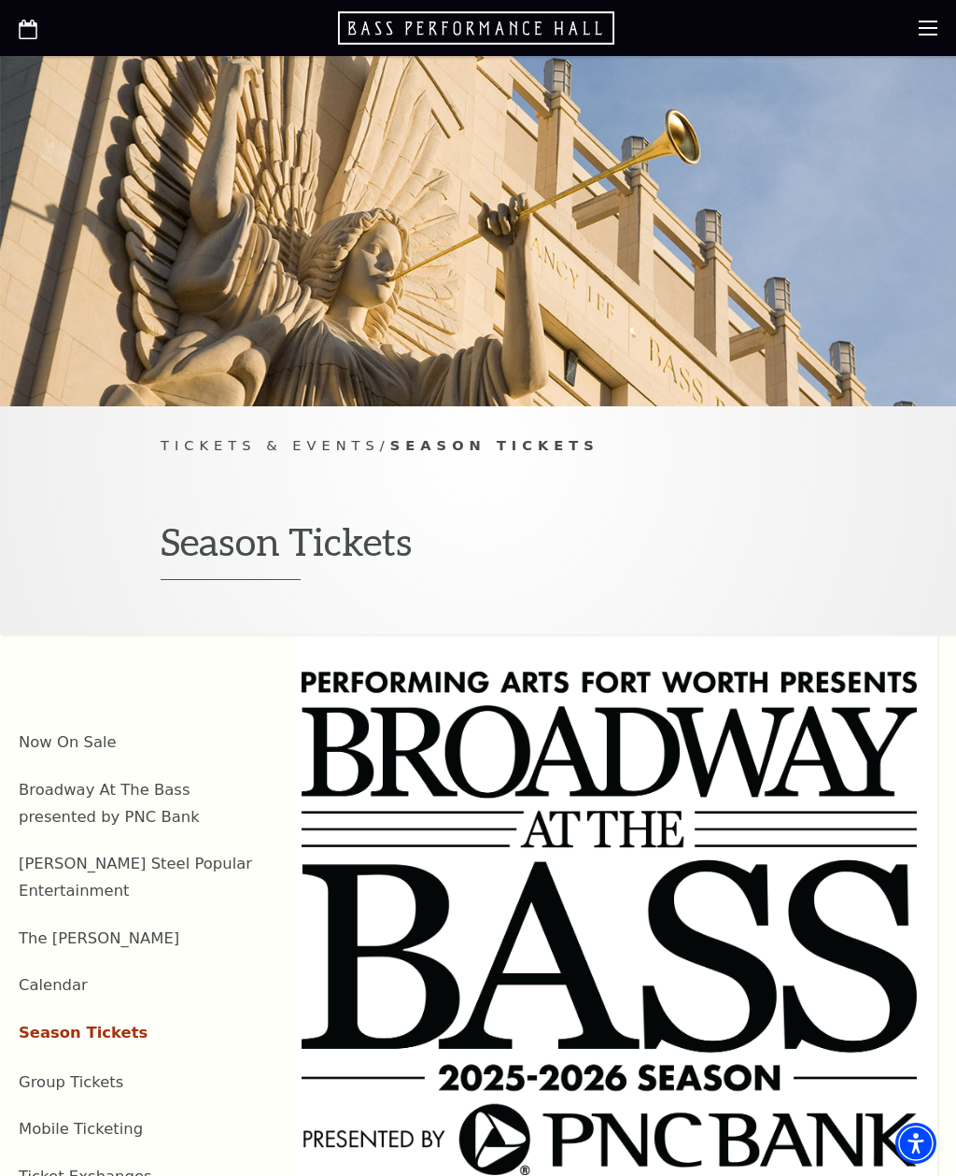
click at [101, 1024] on link "Season Tickets" at bounding box center [83, 1033] width 129 height 18
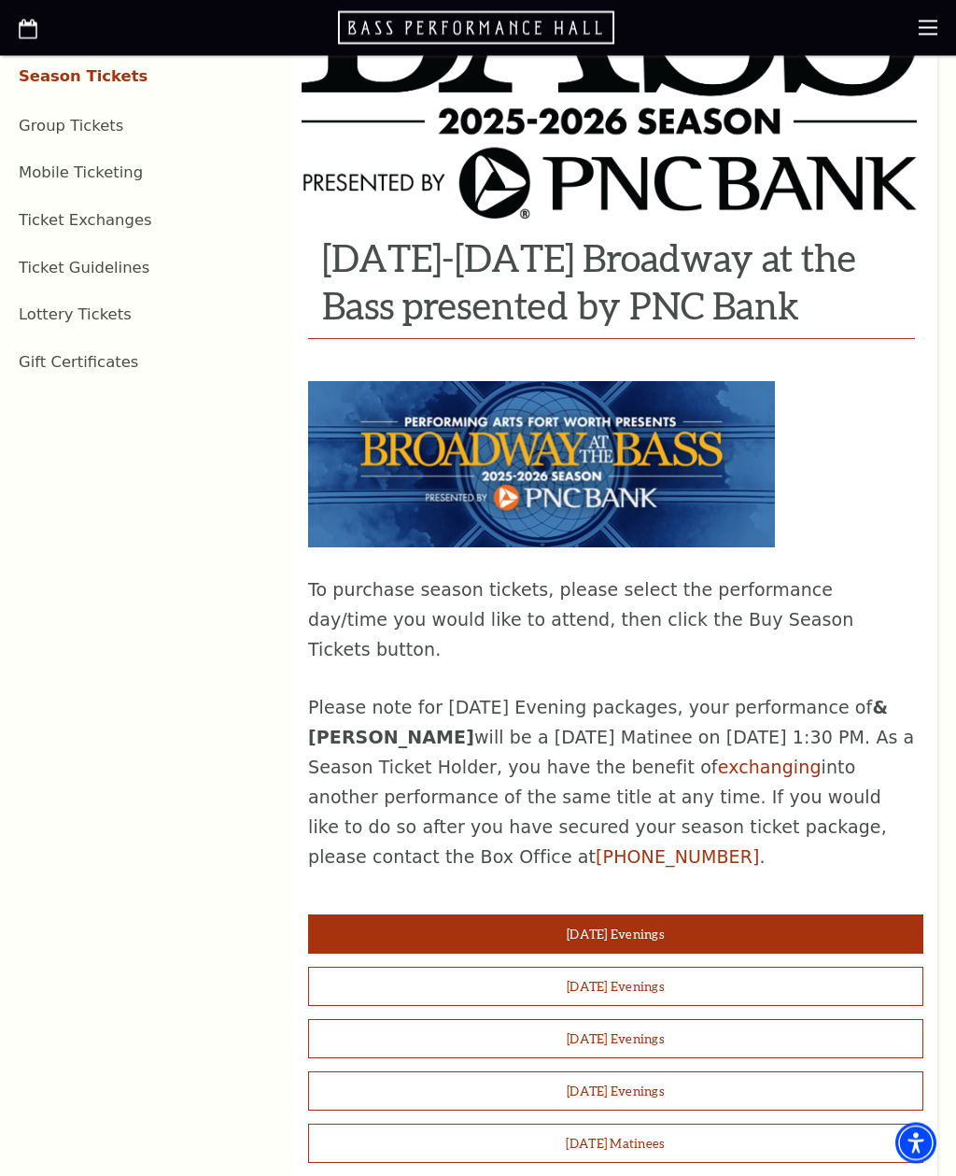
scroll to position [956, 0]
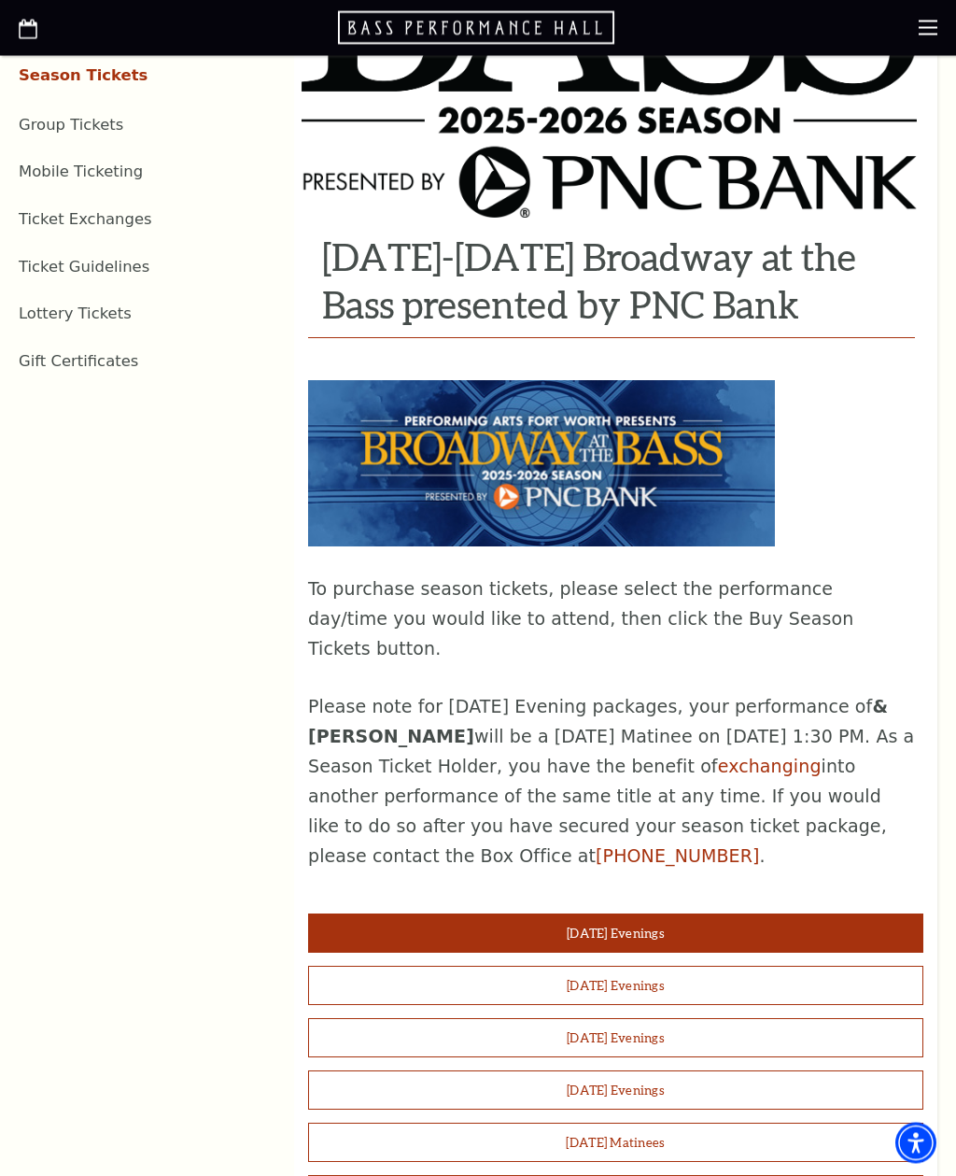
click at [737, 914] on button "Tuesday Evenings" at bounding box center [615, 933] width 615 height 39
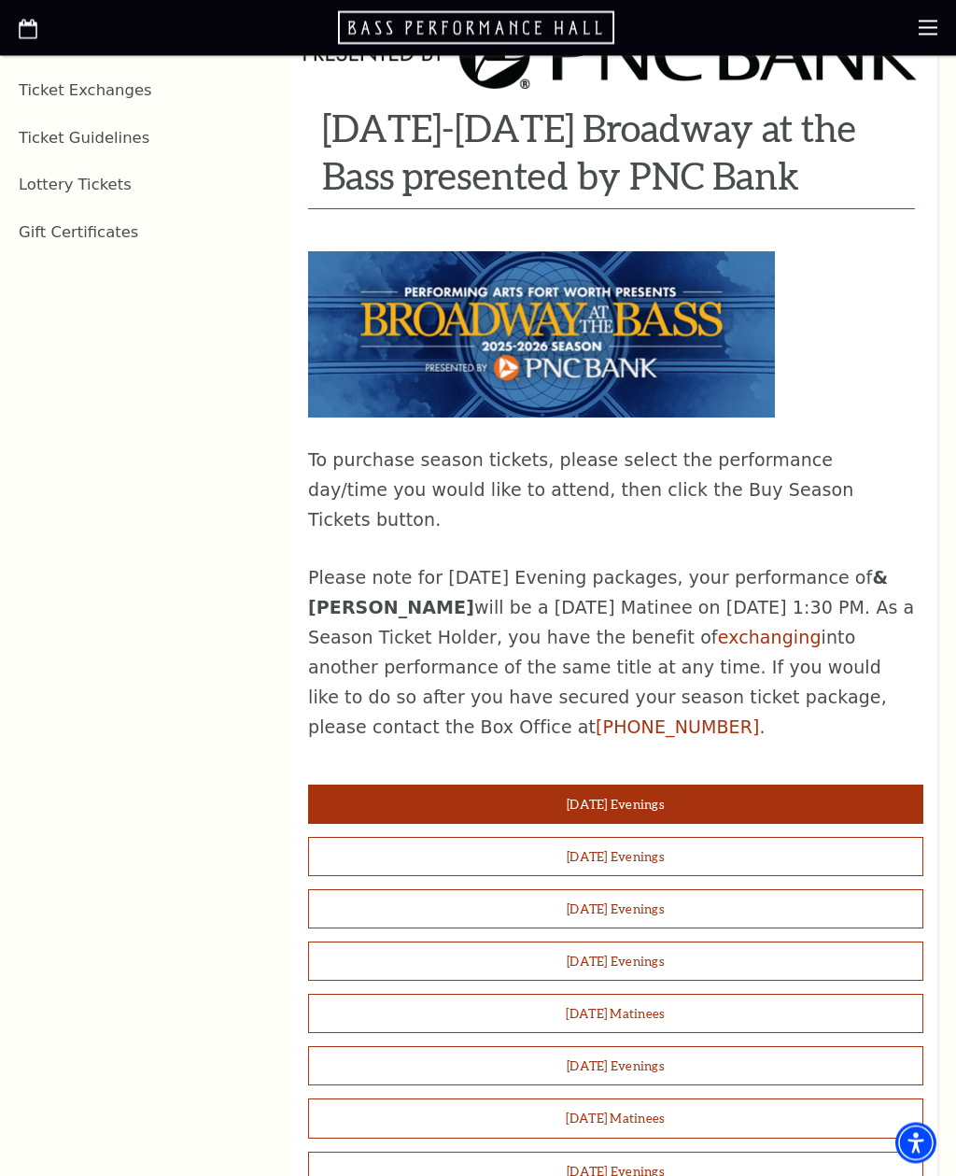
scroll to position [1084, 0]
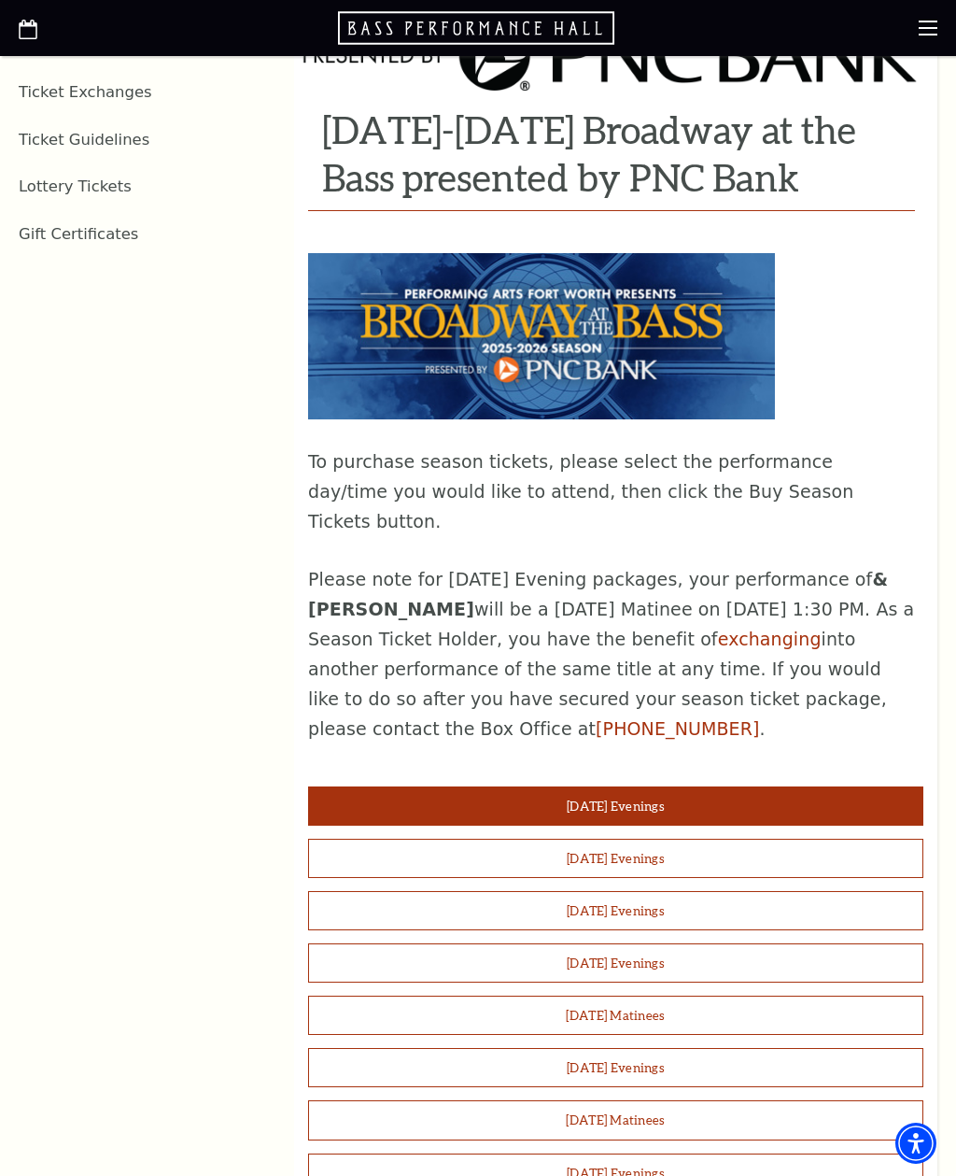
click at [756, 629] on link "exchanging" at bounding box center [770, 639] width 104 height 21
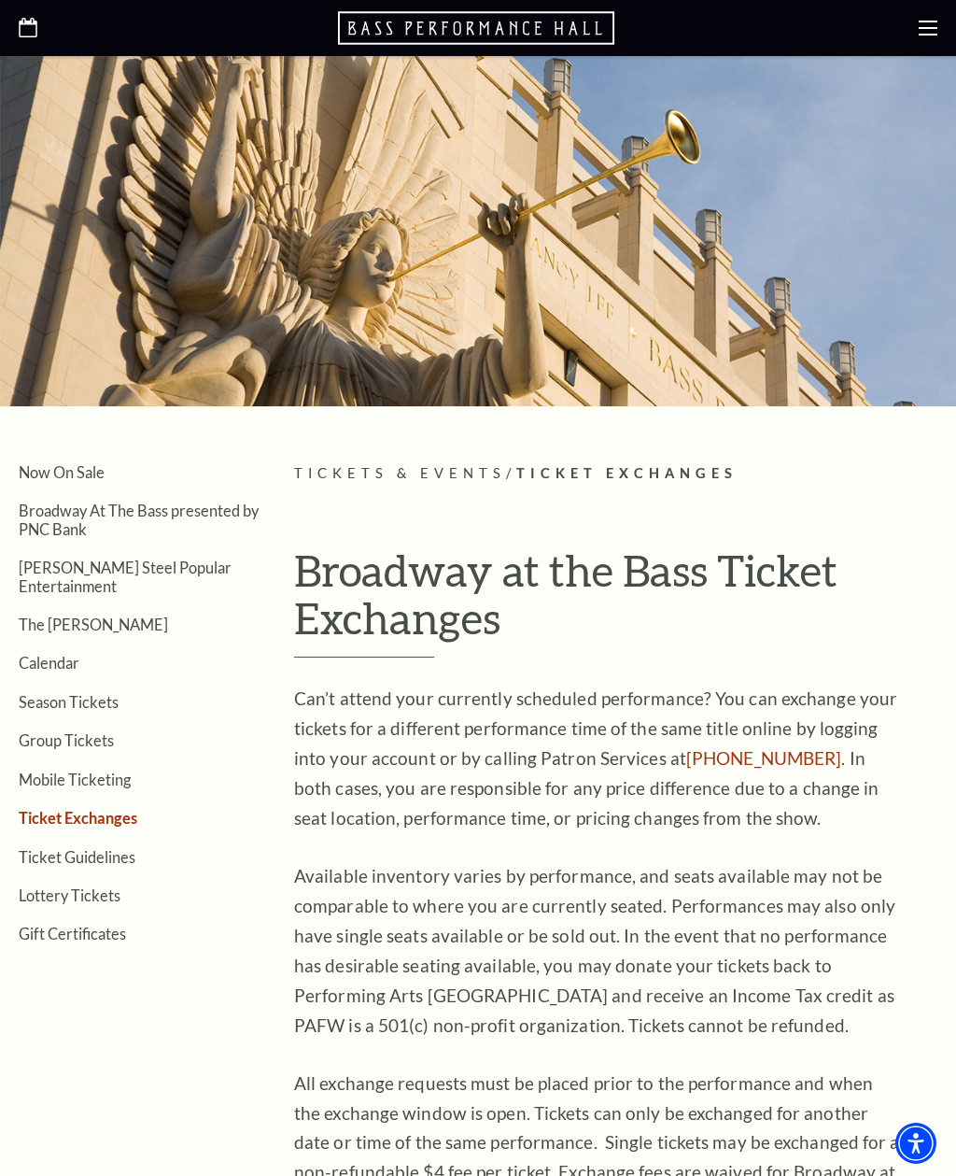
click at [937, 15] on div at bounding box center [478, 28] width 956 height 56
click at [934, 27] on use at bounding box center [928, 28] width 19 height 15
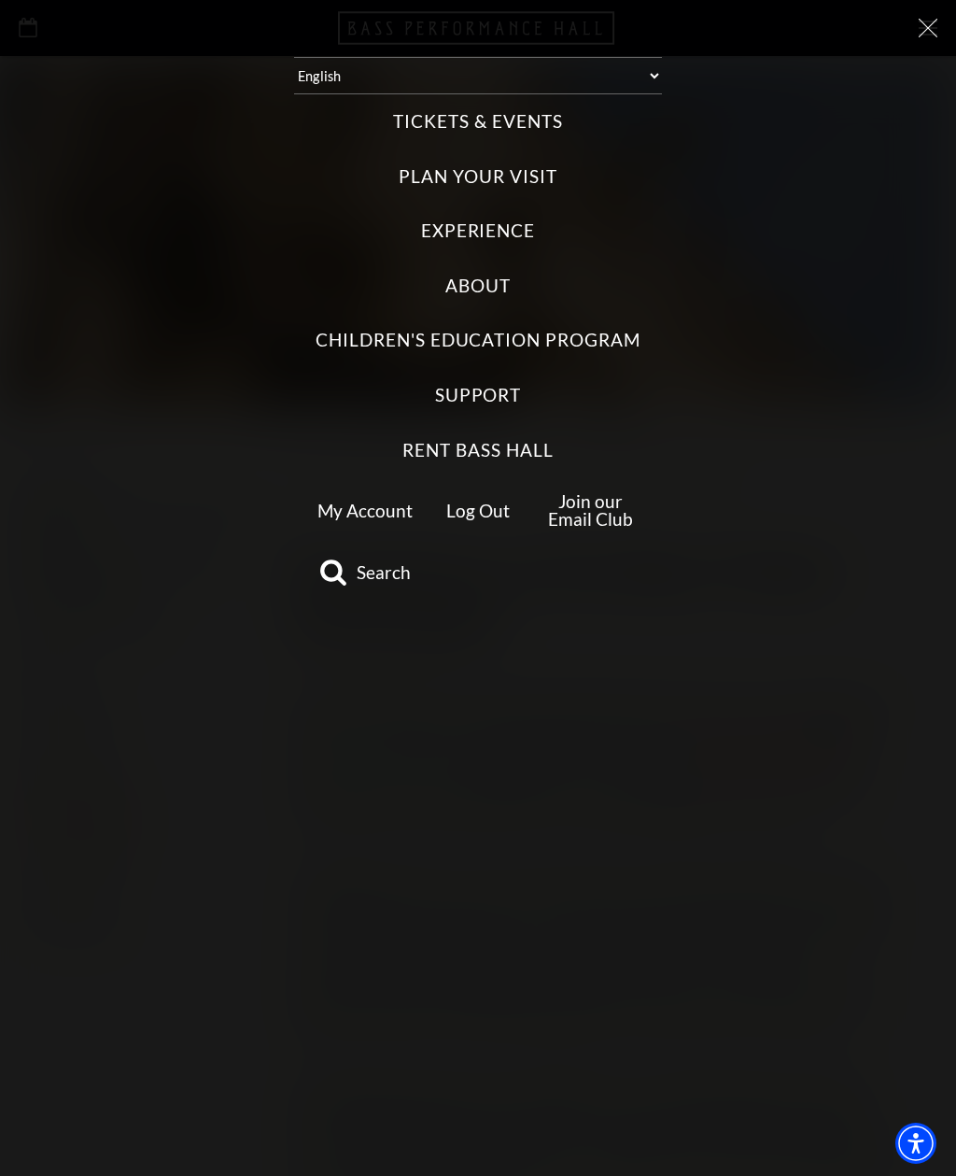
click at [380, 500] on link "My Account" at bounding box center [365, 510] width 95 height 21
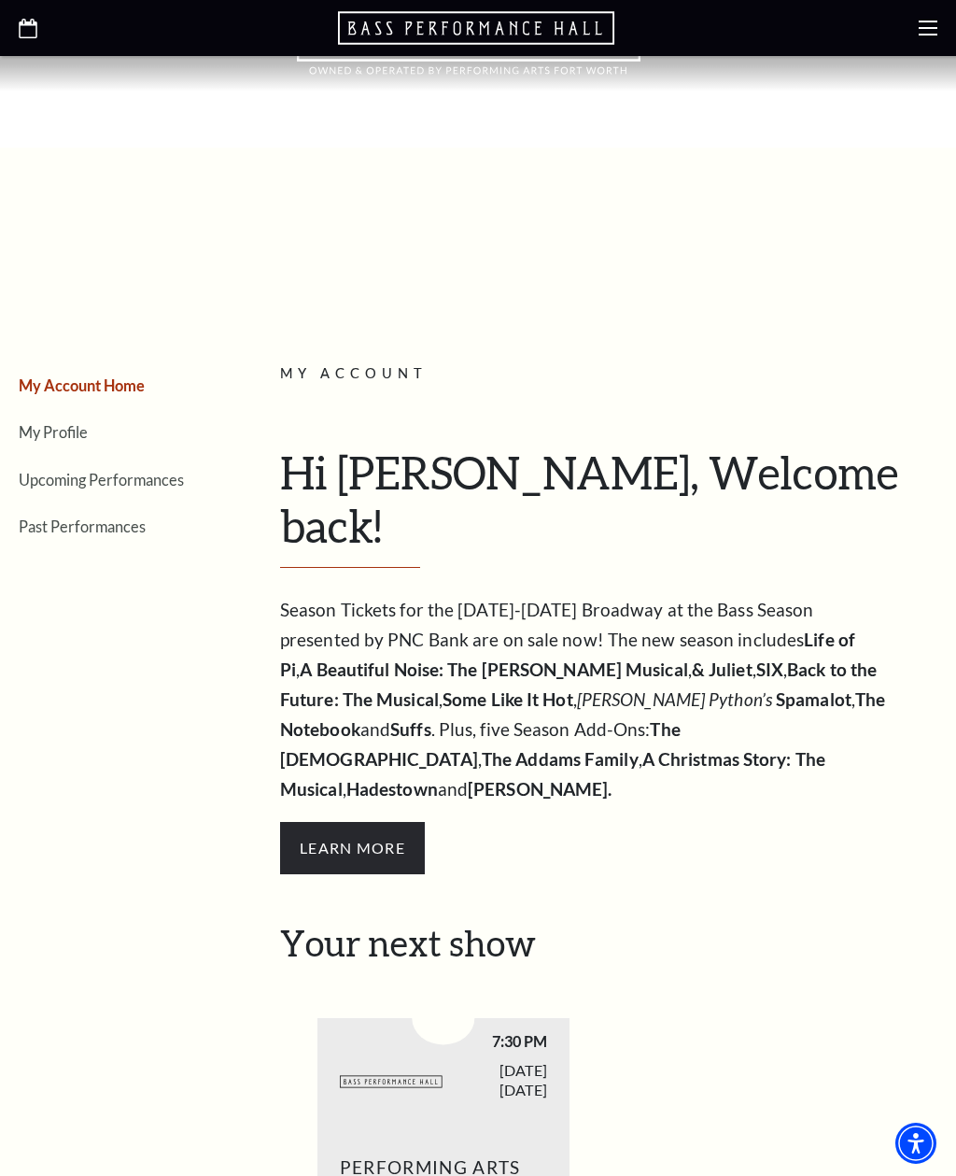
click at [148, 471] on link "Upcoming Performances" at bounding box center [101, 480] width 165 height 18
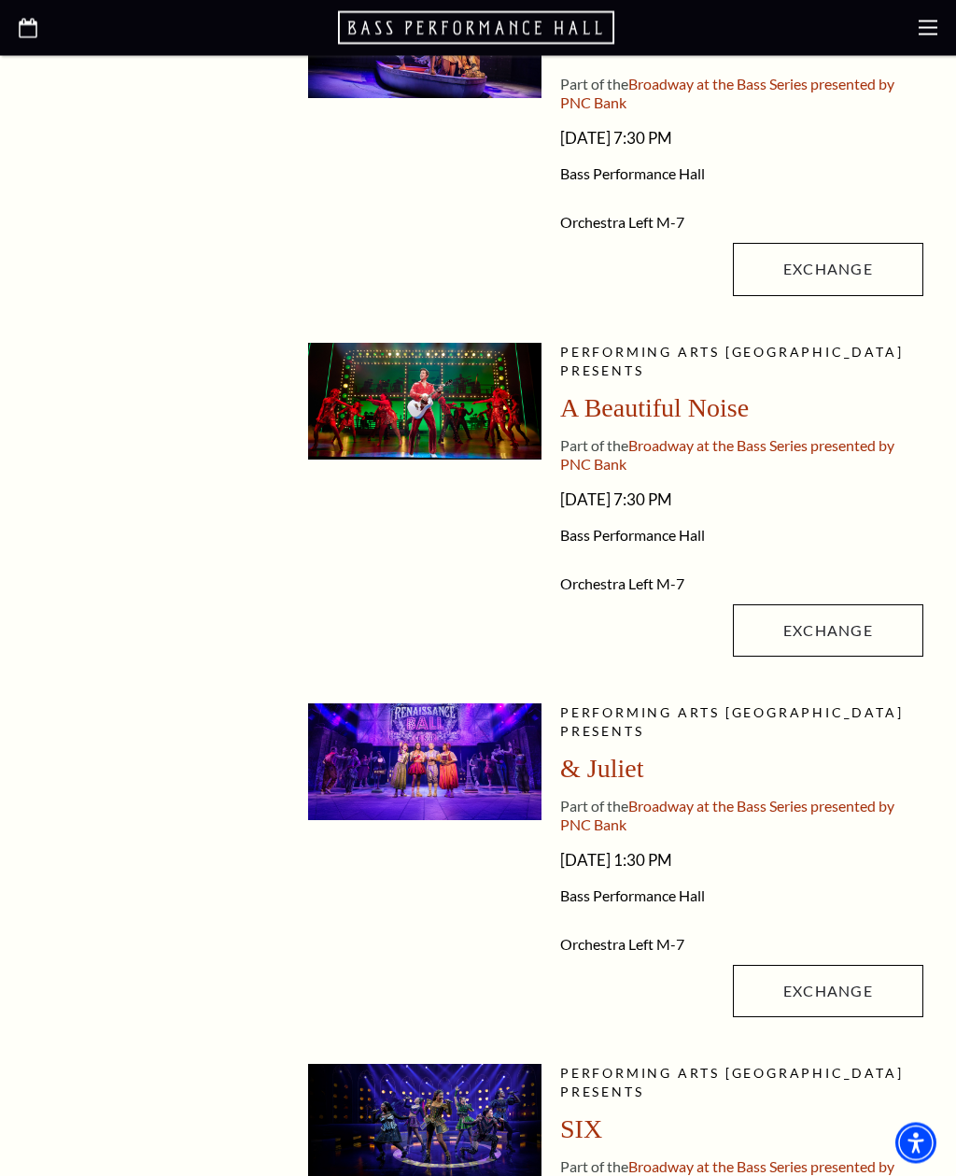
scroll to position [618, 0]
click at [847, 1007] on link "Exchange" at bounding box center [828, 991] width 191 height 52
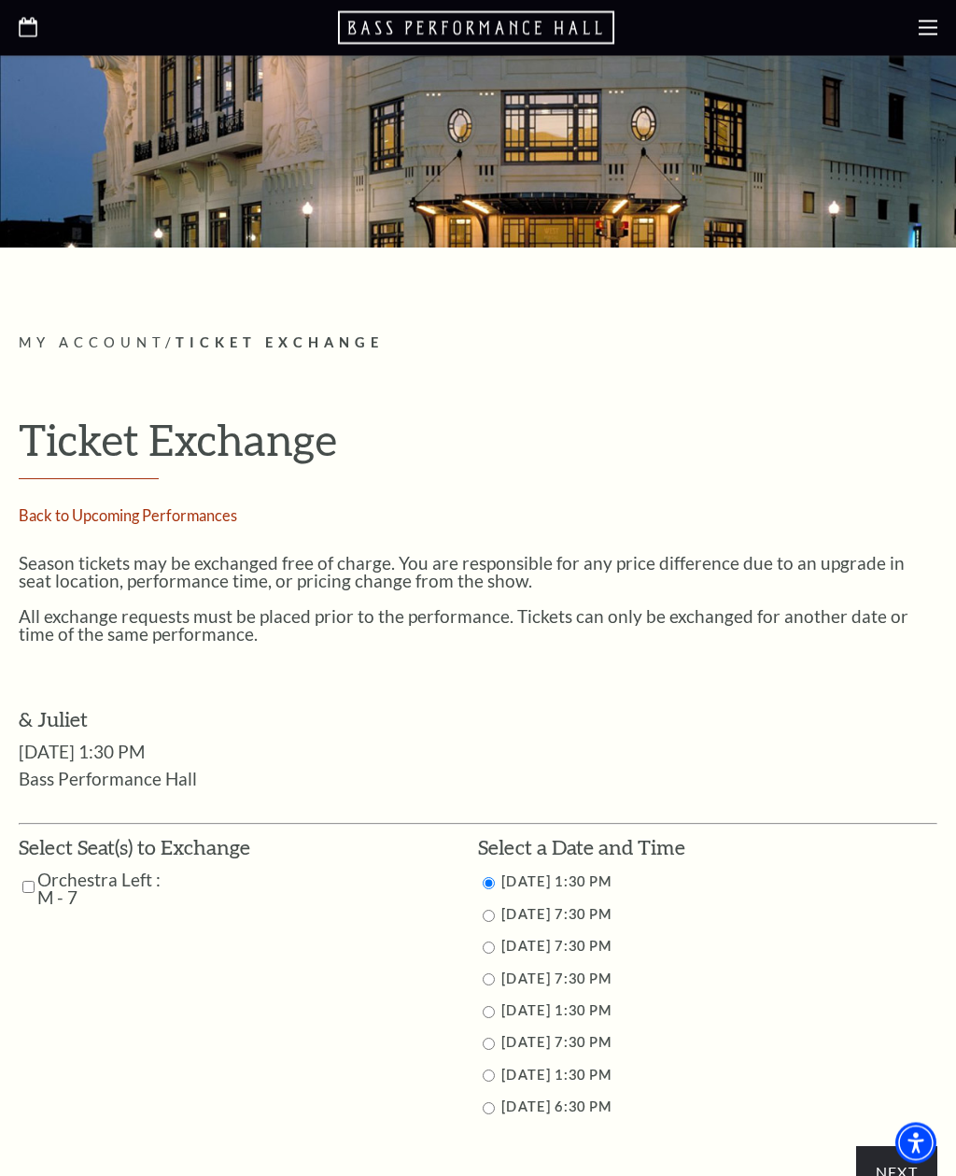
scroll to position [165, 0]
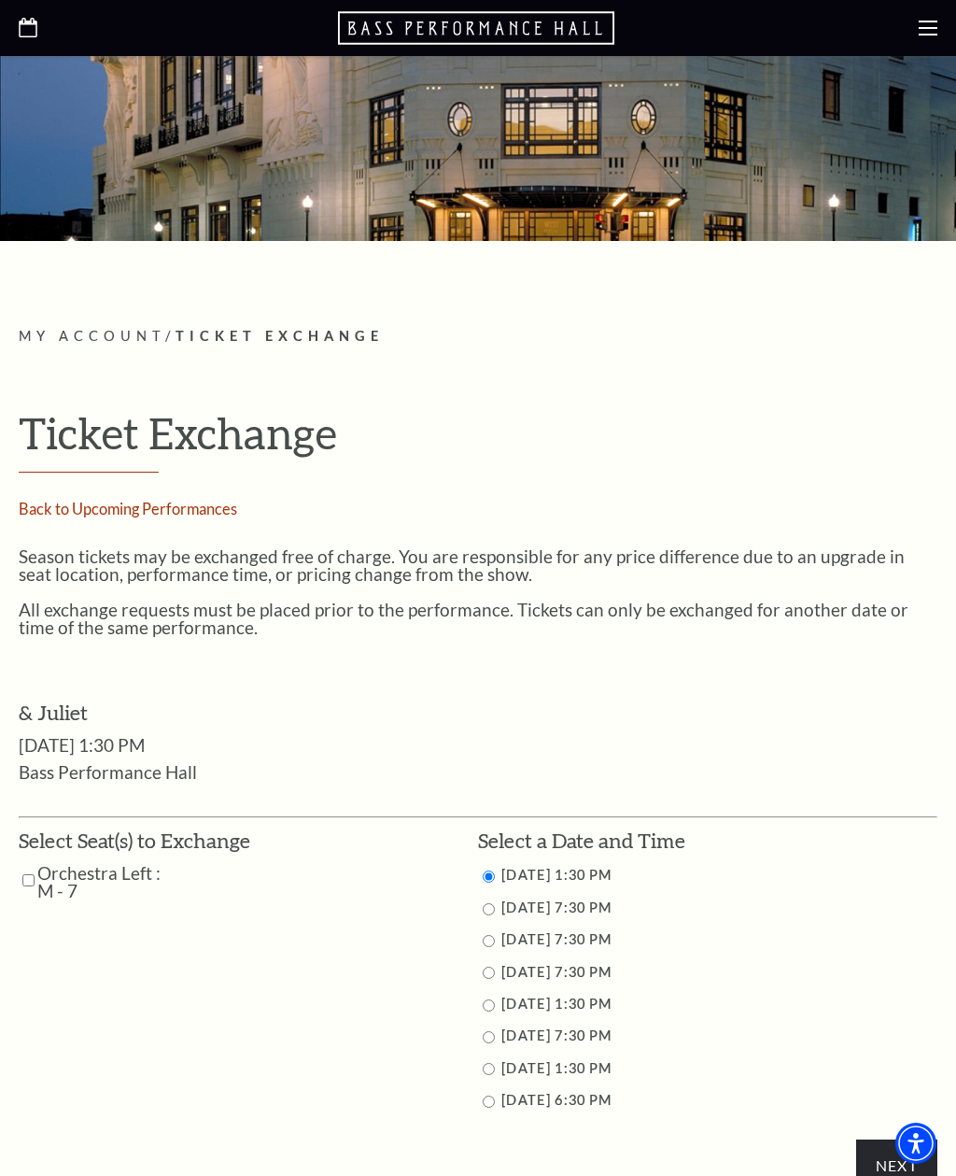
click at [493, 903] on input "11/12/2025 7:30 PM" at bounding box center [489, 909] width 12 height 12
radio input "true"
click at [906, 1139] on input "Next" at bounding box center [896, 1165] width 81 height 52
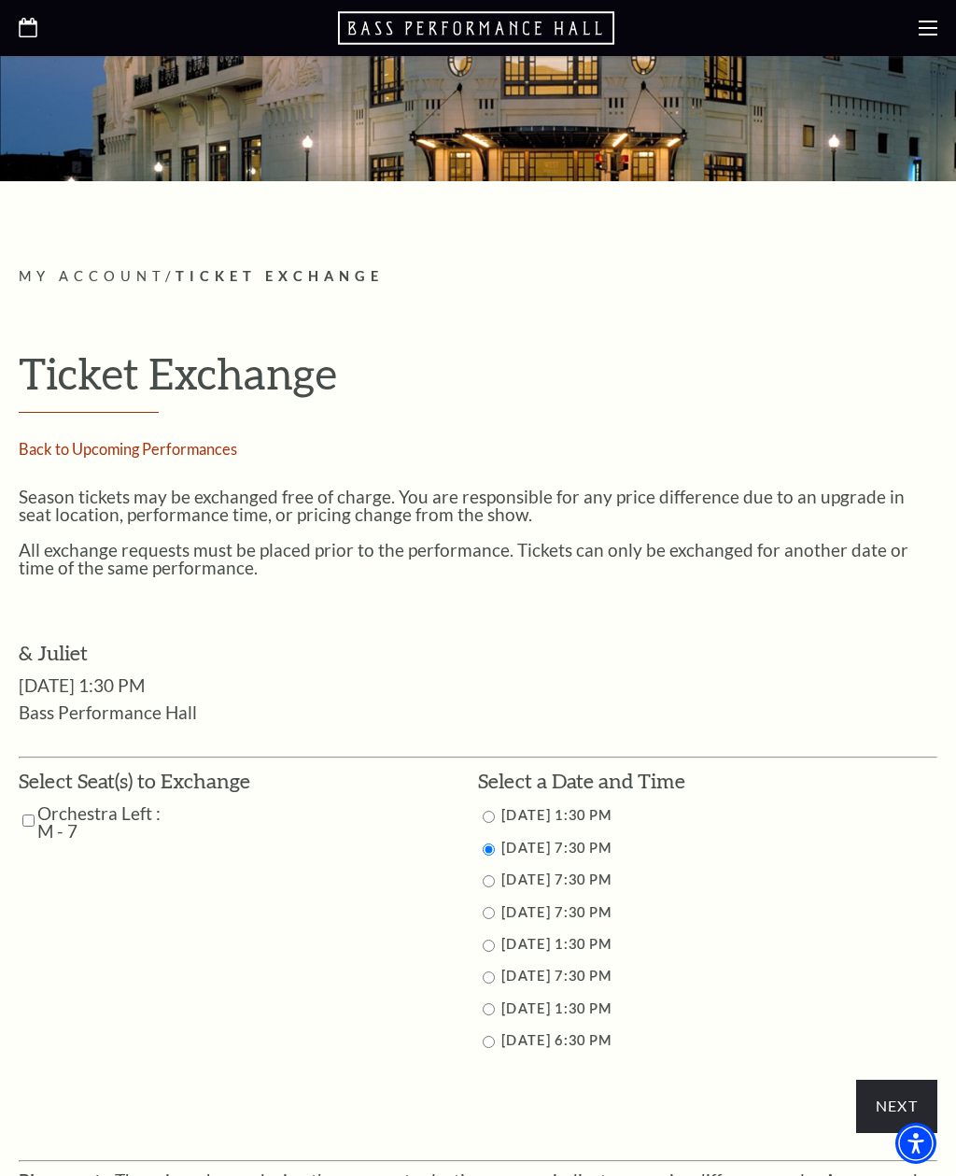
click at [34, 811] on input "Orchestra Left : M - 7" at bounding box center [28, 820] width 12 height 33
checkbox input "true"
click at [902, 1093] on input "Next" at bounding box center [896, 1106] width 81 height 52
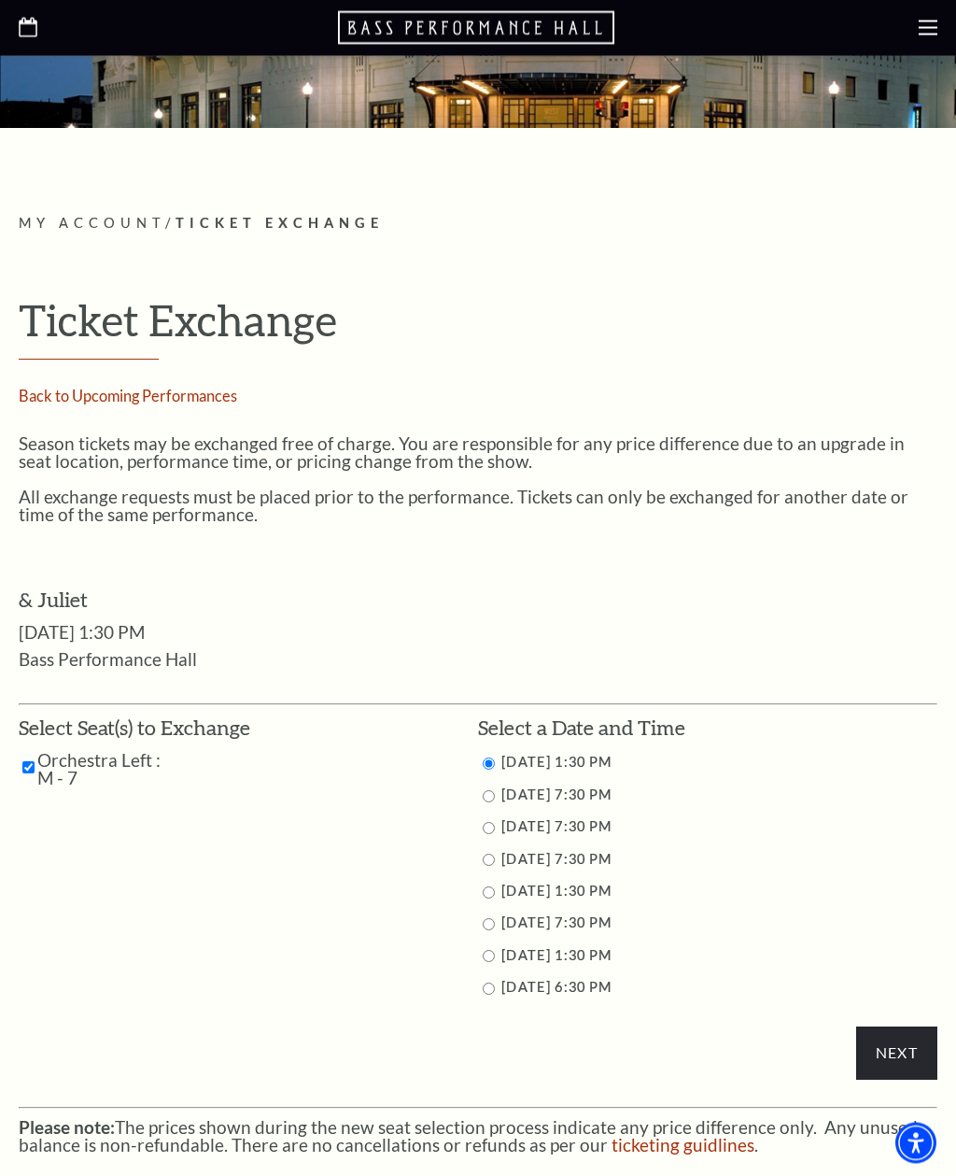
scroll to position [278, 0]
click at [483, 798] on li "11/12/2025 7:30 PM" at bounding box center [707, 795] width 459 height 23
click at [491, 792] on input "11/12/2025 7:30 PM" at bounding box center [489, 796] width 12 height 12
radio input "true"
click at [920, 1048] on input "Next" at bounding box center [896, 1052] width 81 height 52
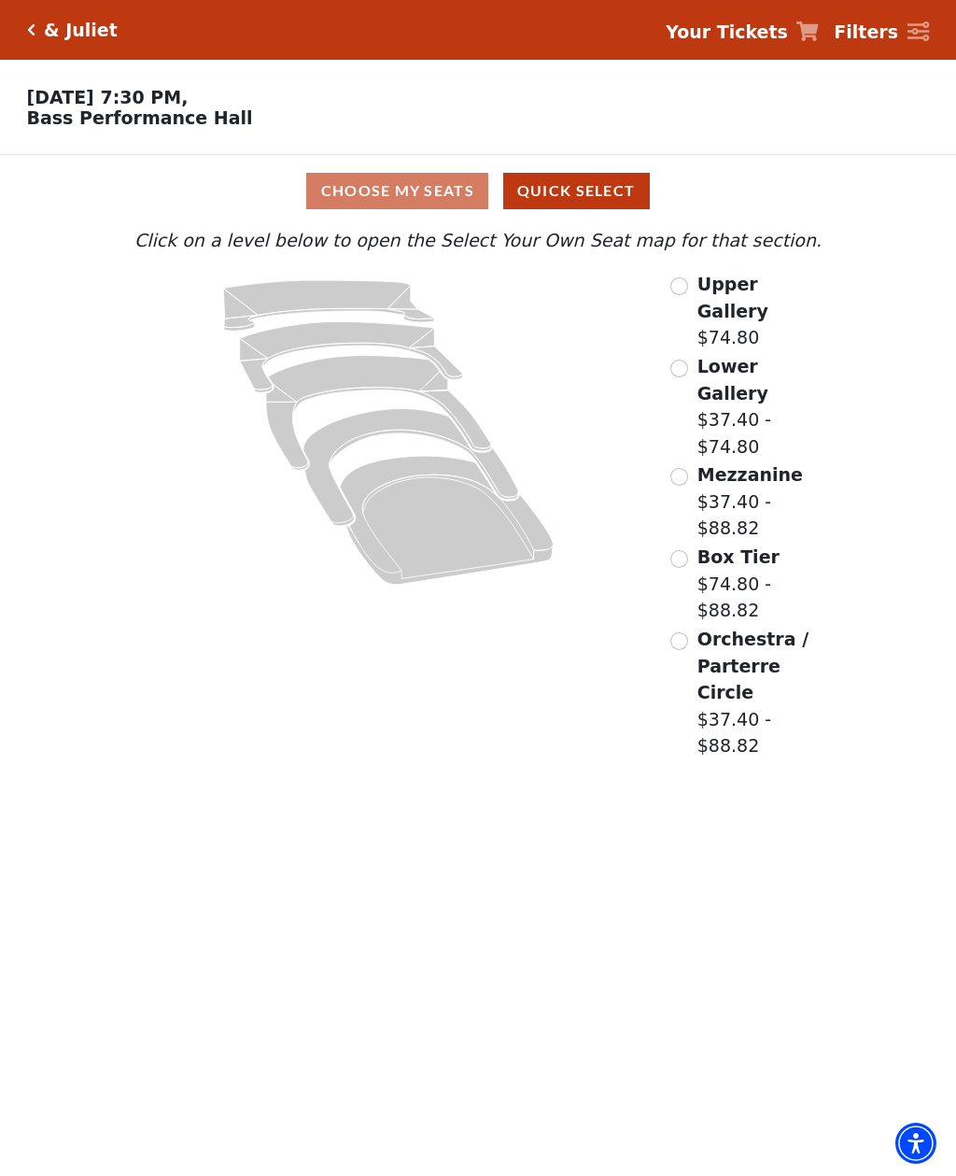
click at [687, 632] on input "Orchestra / Parterre Circle$37.40 - $88.82\a" at bounding box center [680, 641] width 18 height 18
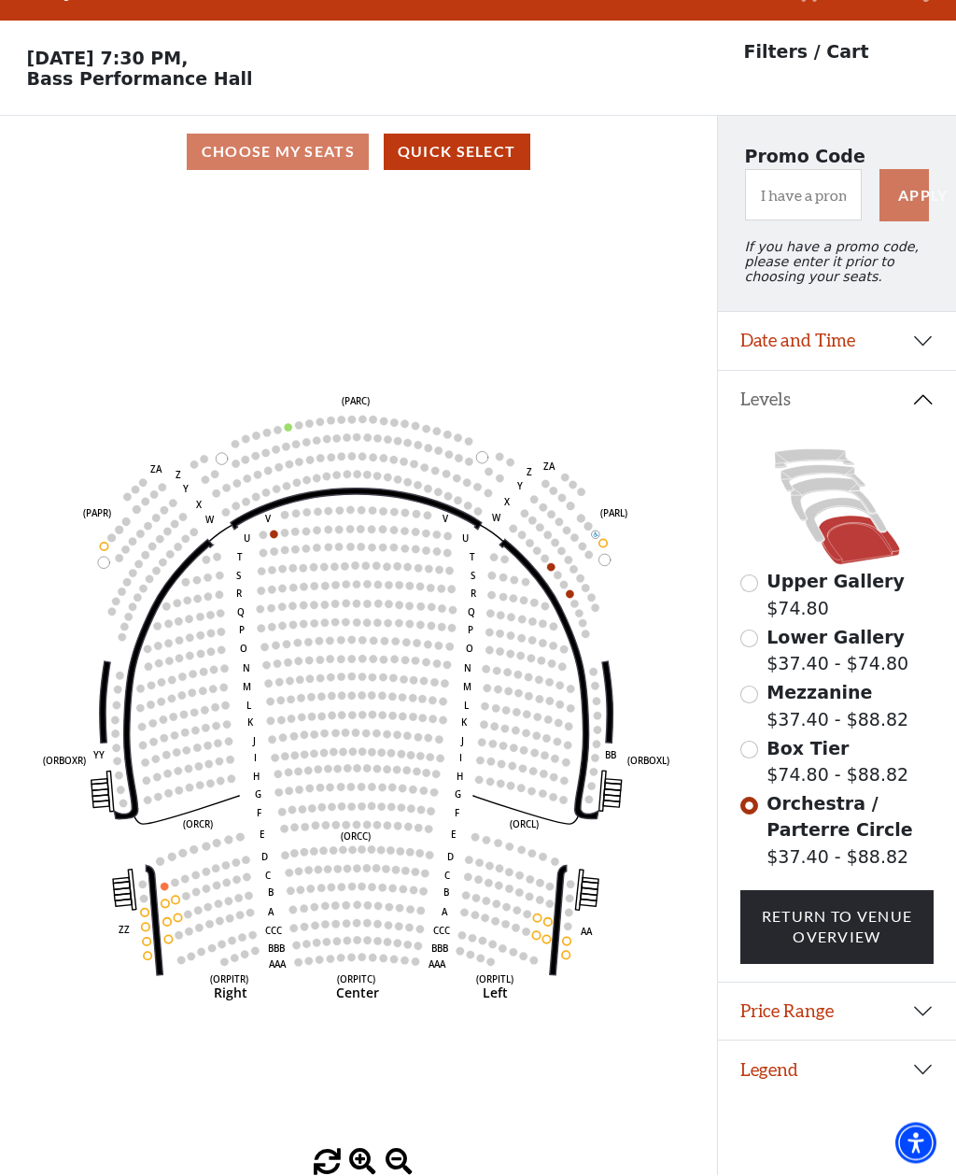
scroll to position [87, 0]
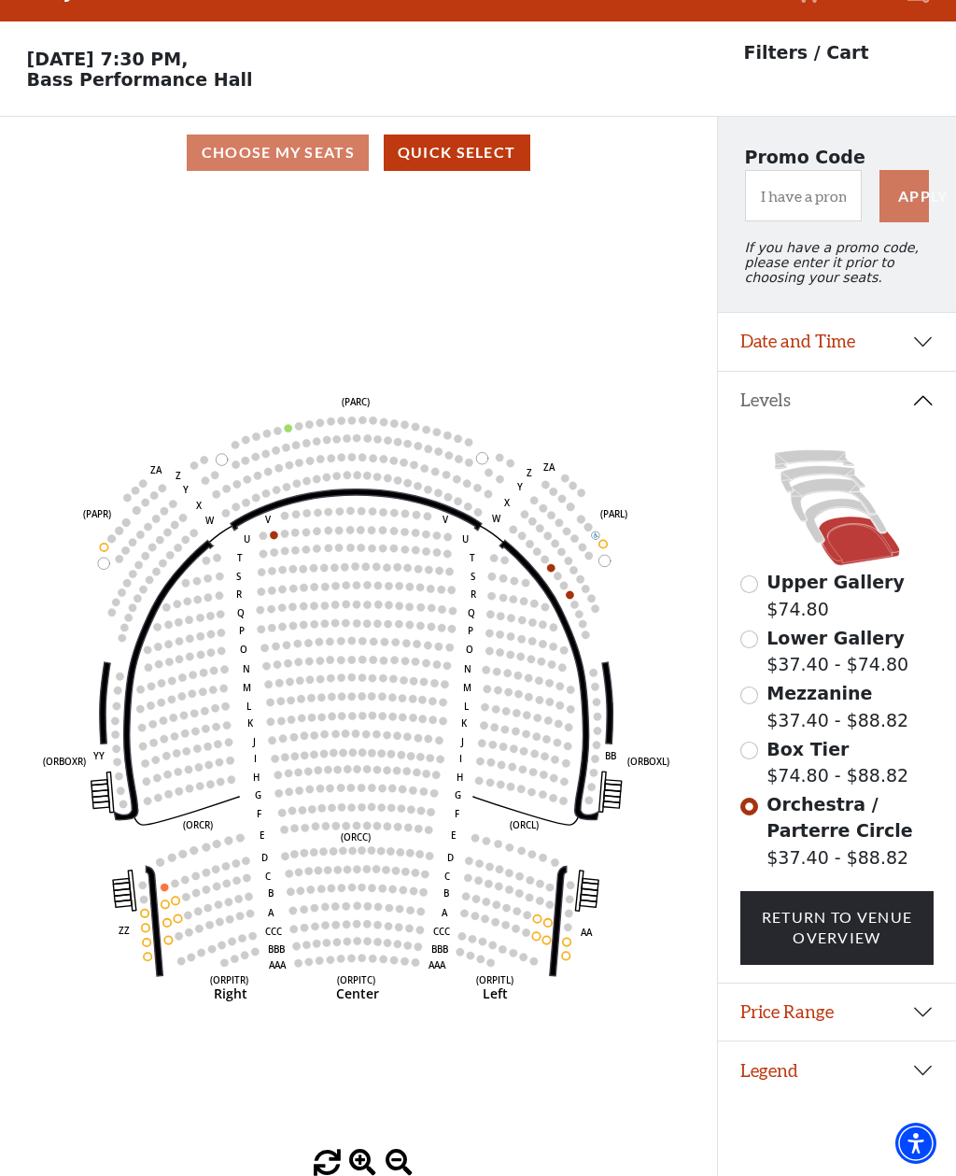
click at [567, 777] on circle at bounding box center [564, 780] width 7 height 7
click at [215, 685] on circle at bounding box center [212, 688] width 7 height 7
click at [222, 685] on circle at bounding box center [223, 688] width 7 height 7
click at [244, 663] on icon "Left (ORPITL) Right (ORPITR) Center (ORPITC) ZZ AA YY BB ZA ZA (ORCL) (ORCR) (O…" at bounding box center [357, 669] width 645 height 961
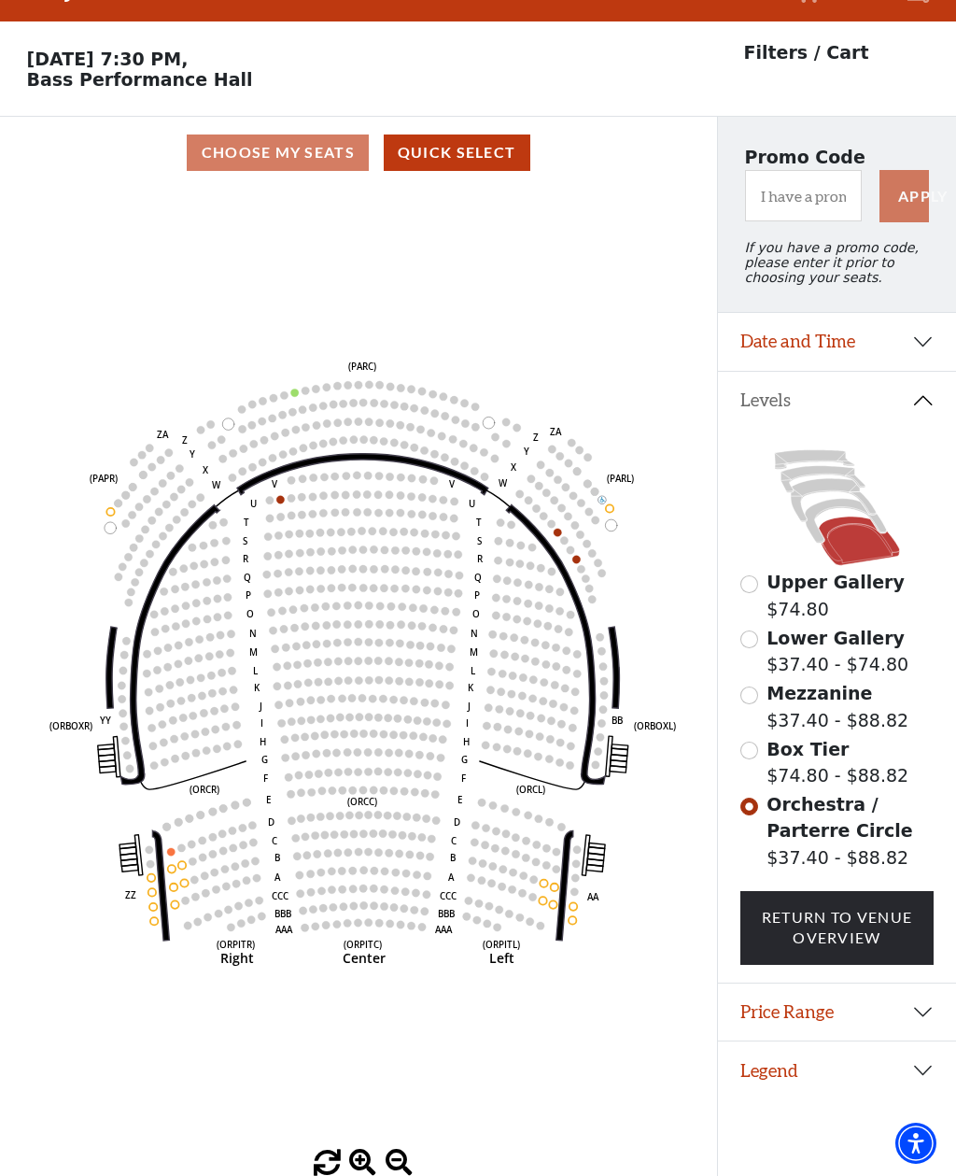
click at [544, 879] on circle at bounding box center [544, 882] width 7 height 7
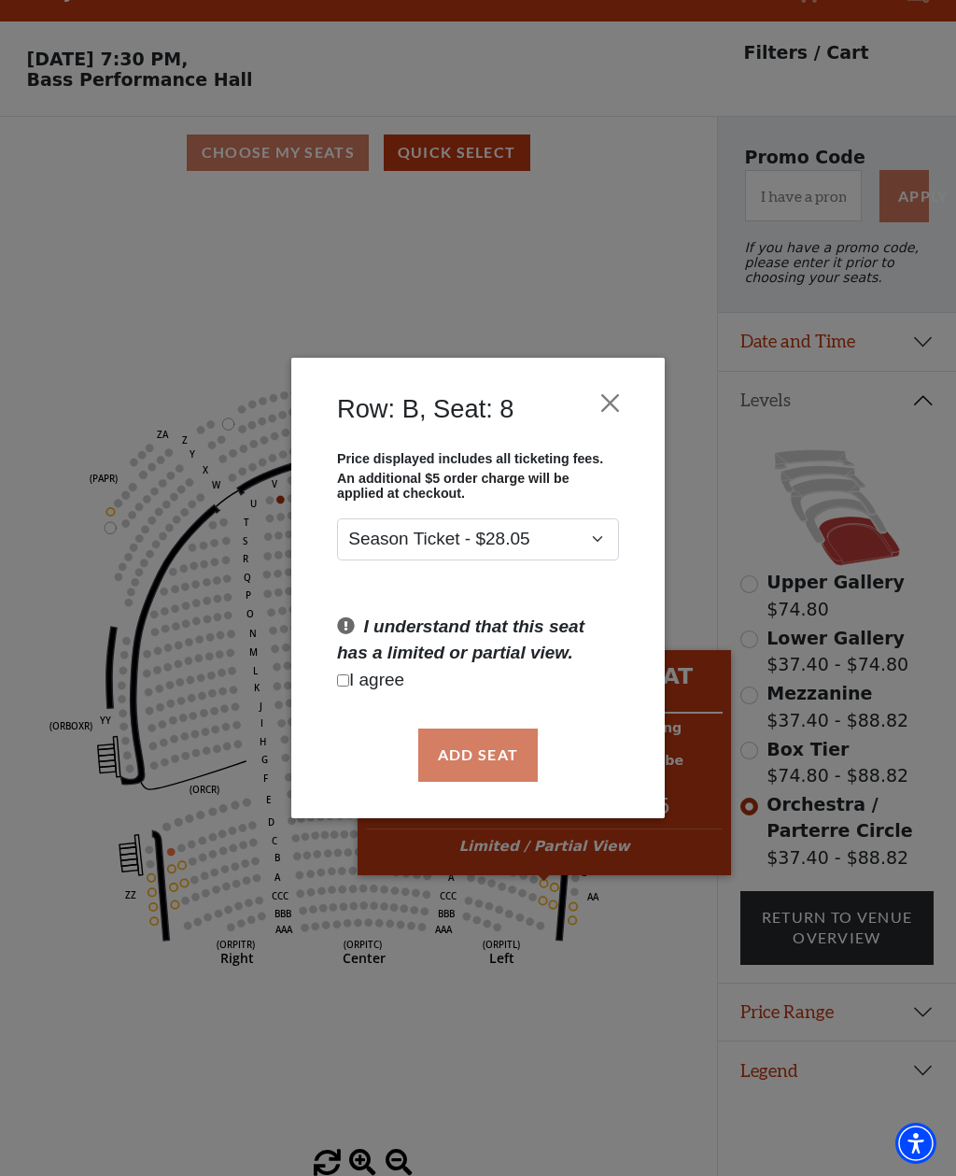
click at [648, 279] on div "Row: B, Seat: 8 Price displayed includes all ticketing fees. An additional $5 o…" at bounding box center [478, 588] width 956 height 1176
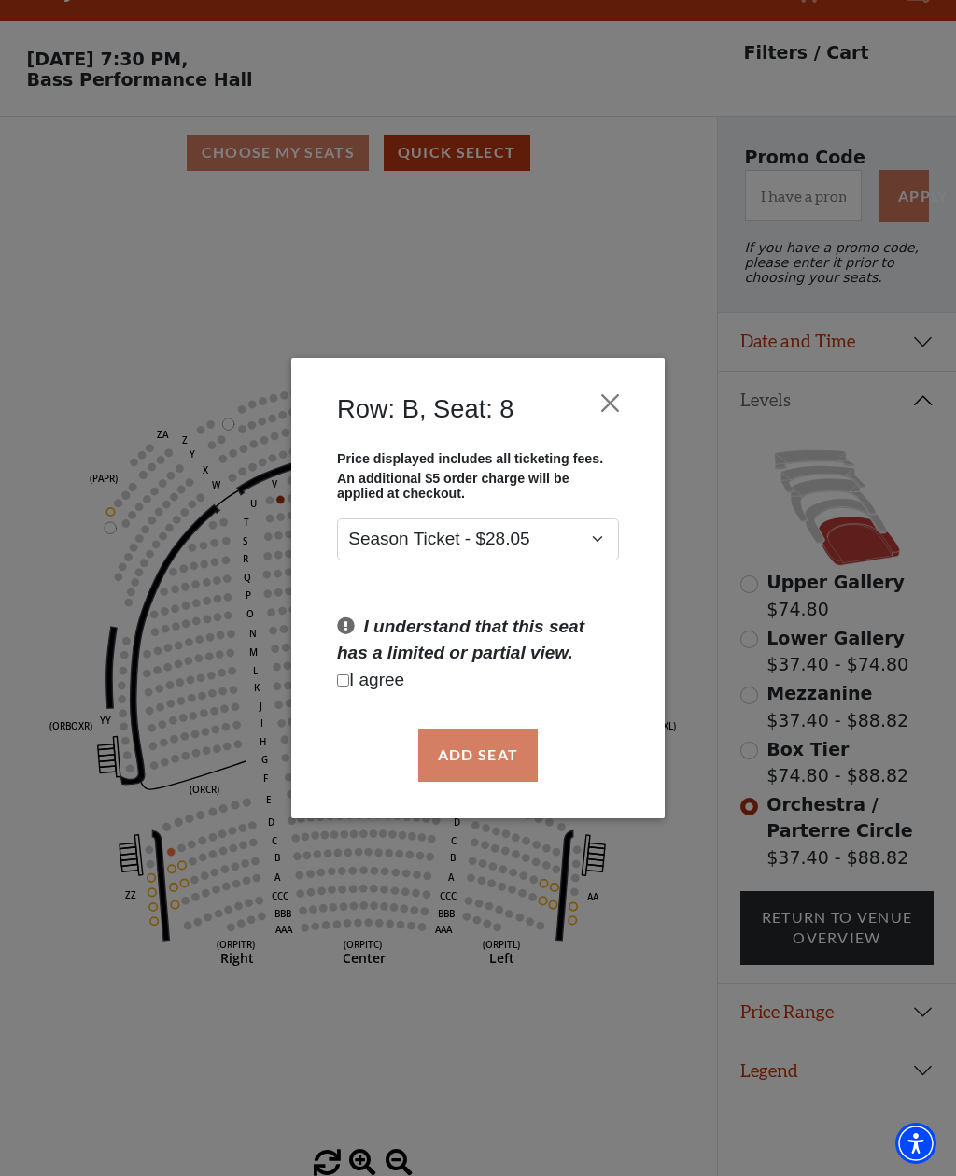
click at [622, 397] on button "Close" at bounding box center [610, 403] width 35 height 35
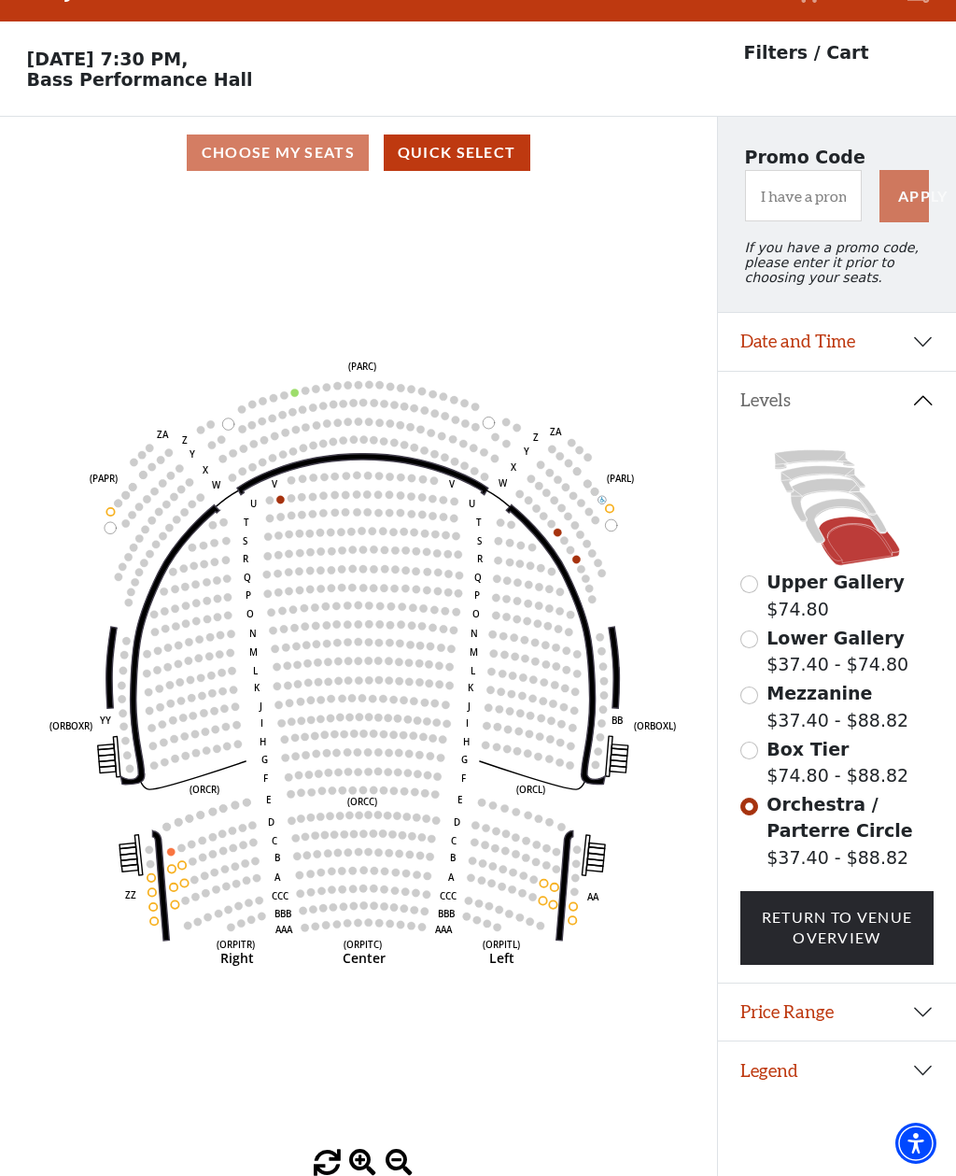
click at [171, 848] on circle at bounding box center [170, 851] width 7 height 7
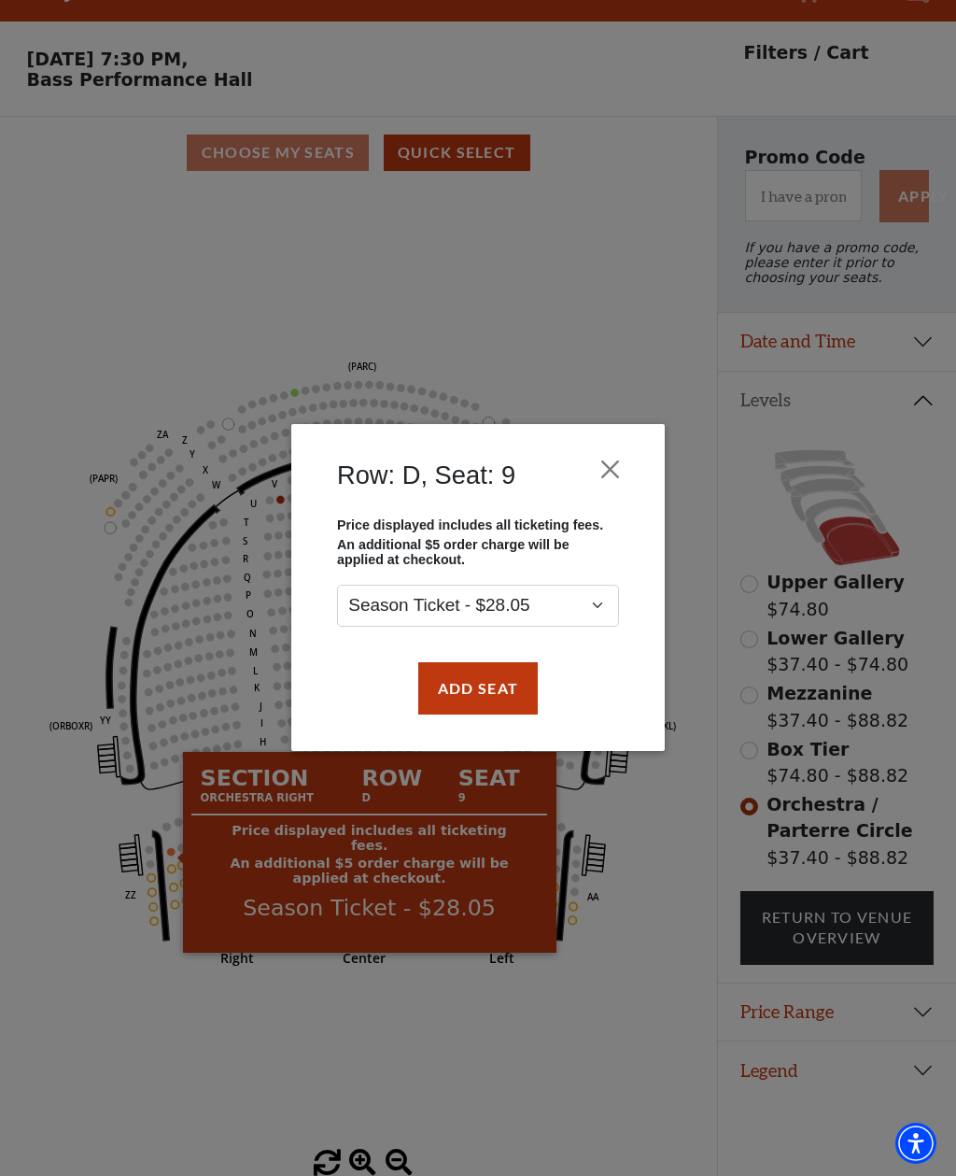
click at [600, 473] on button "Close" at bounding box center [610, 469] width 35 height 35
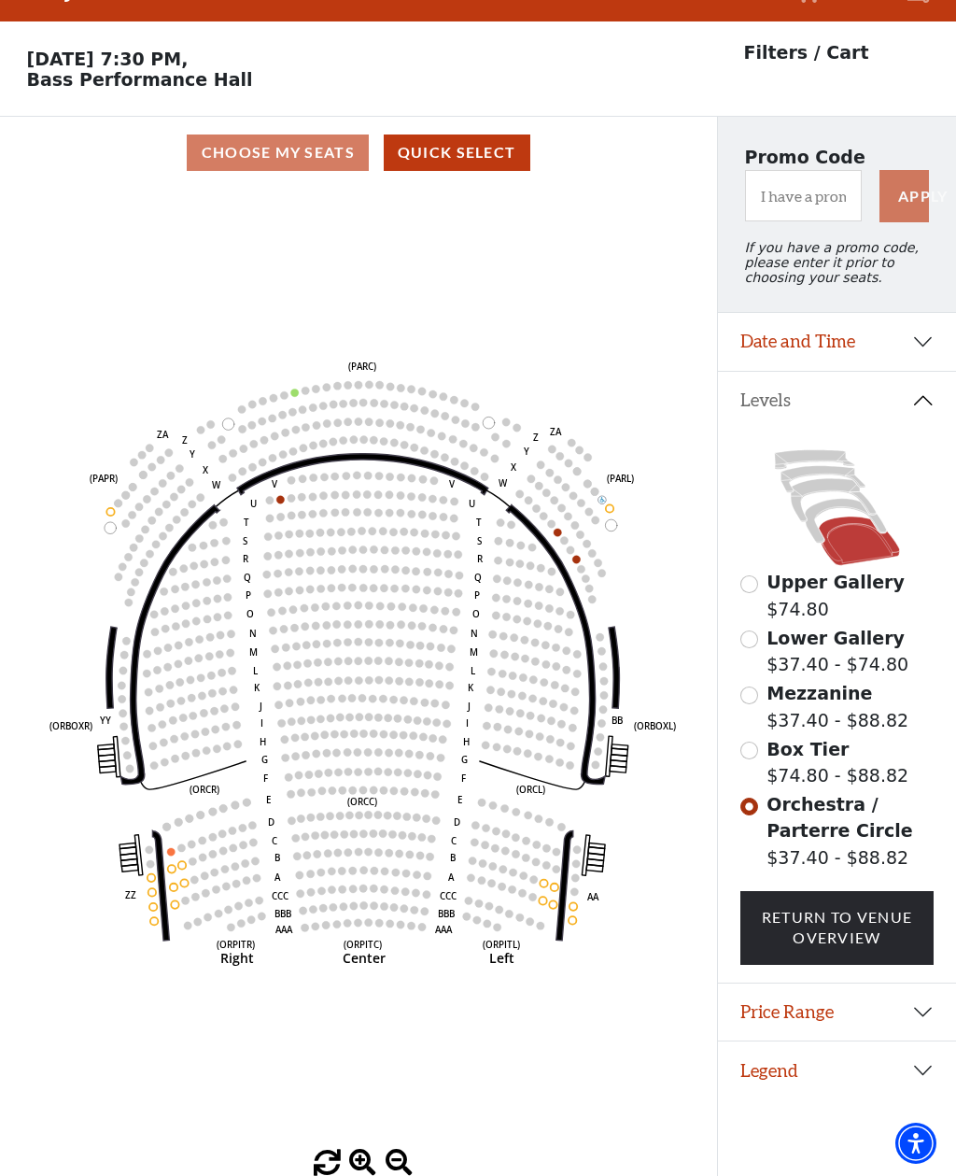
click at [282, 449] on icon "Left (ORPITL) Right (ORPITR) Center (ORPITC) ZZ AA YY BB ZA ZA (ORCL) (ORCR) (O…" at bounding box center [357, 669] width 645 height 961
click at [289, 494] on circle at bounding box center [291, 497] width 7 height 7
click at [561, 481] on icon "Left (ORPITL) Right (ORPITR) Center (ORPITC) ZZ AA YY BB ZA ZA (ORCL) (ORCR) (O…" at bounding box center [357, 669] width 645 height 961
click at [483, 134] on button "Quick Select" at bounding box center [457, 152] width 147 height 36
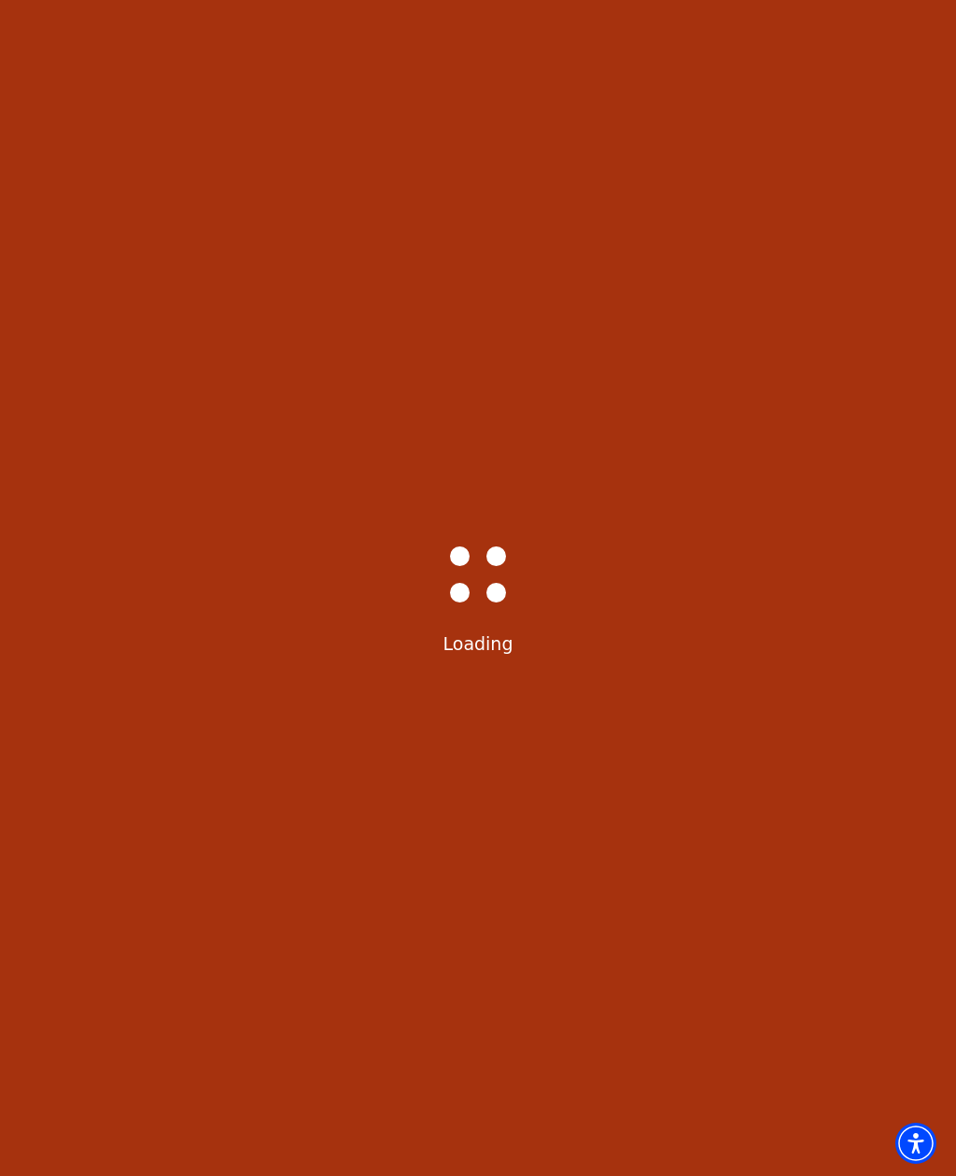
select select "6229"
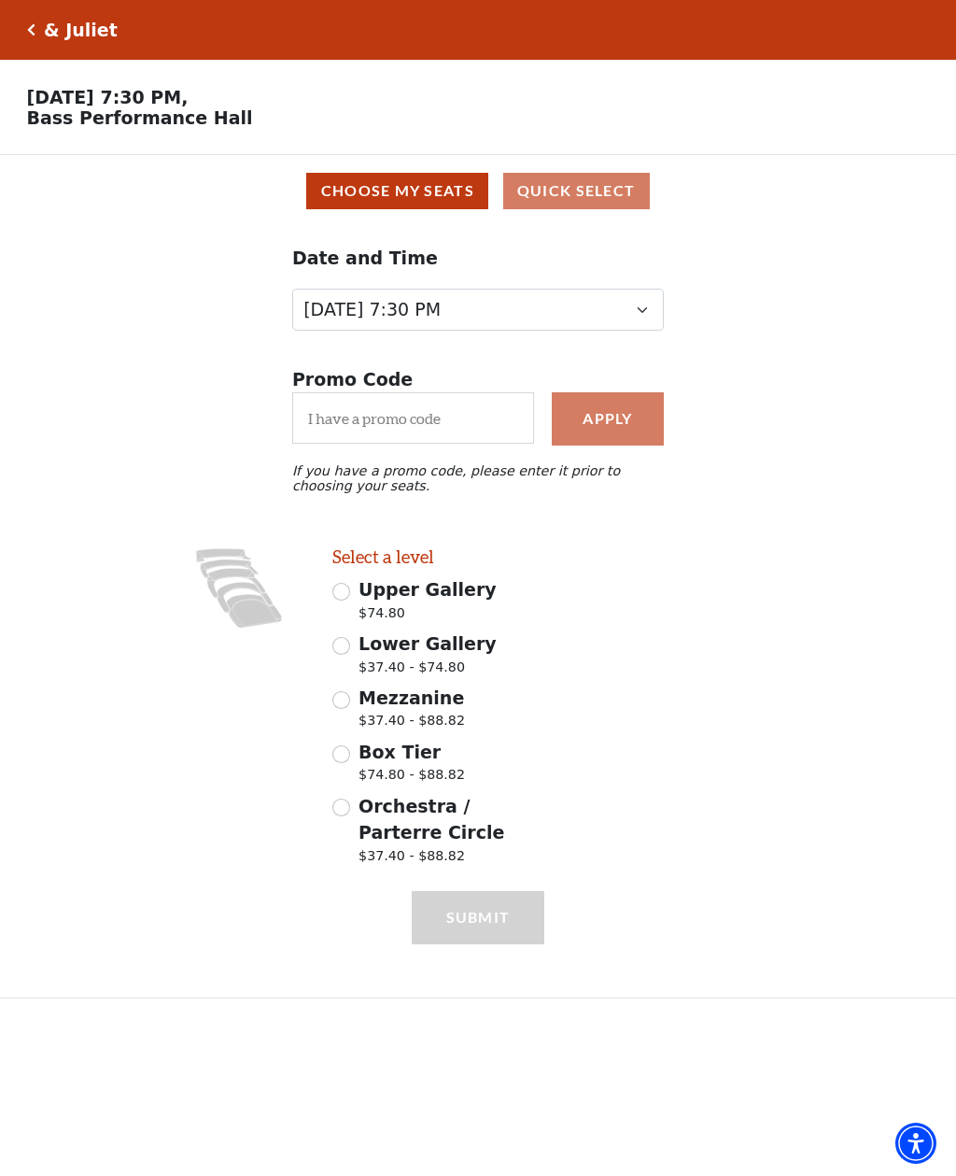
click at [615, 195] on div "Choose My Seats Quick Select" at bounding box center [478, 191] width 930 height 36
click at [361, 783] on span "$74.80 - $88.82" at bounding box center [412, 777] width 106 height 25
click at [350, 763] on input "Box Tier $74.80 - $88.82" at bounding box center [341, 754] width 18 height 18
radio input "true"
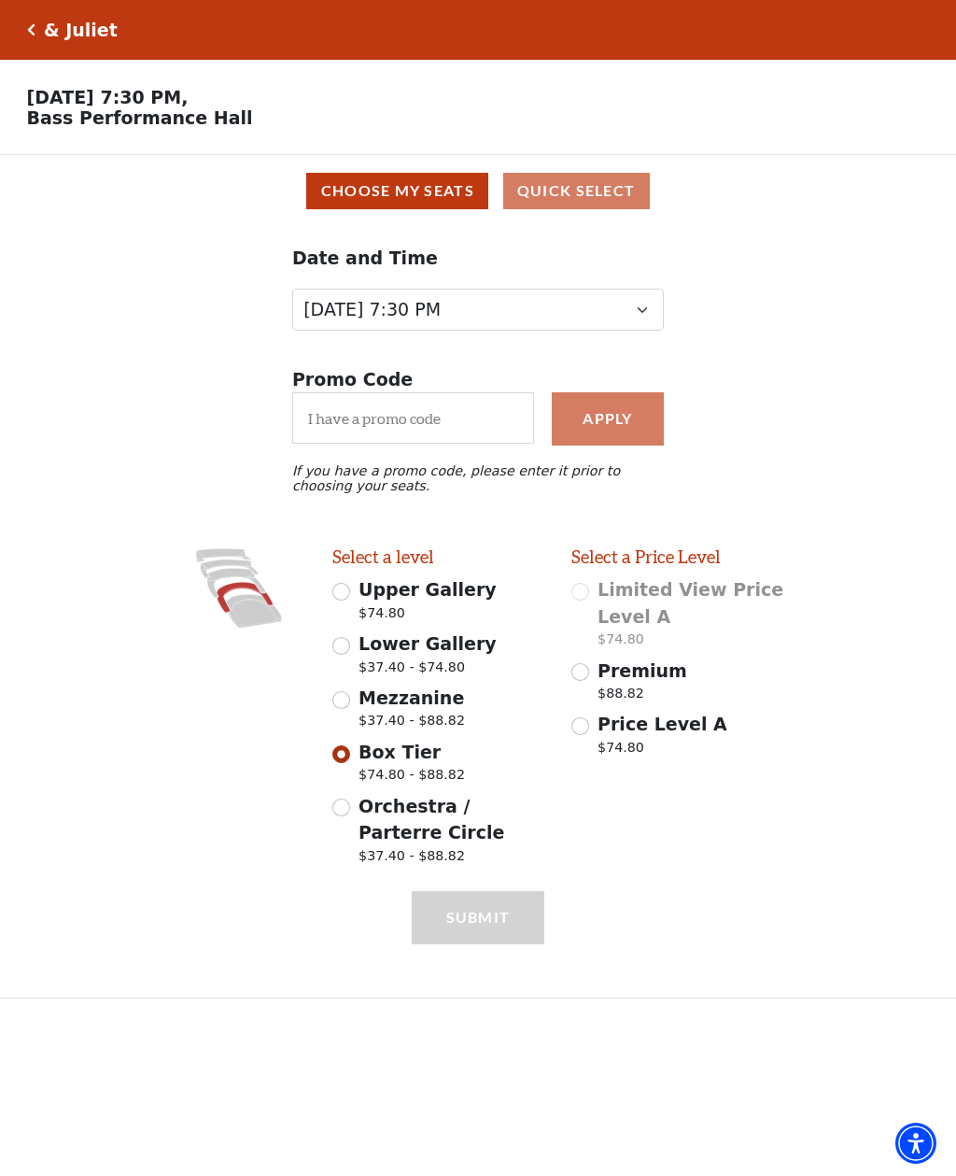
click at [347, 807] on input "Orchestra / Parterre Circle $37.40 - $88.82" at bounding box center [341, 807] width 18 height 18
radio input "true"
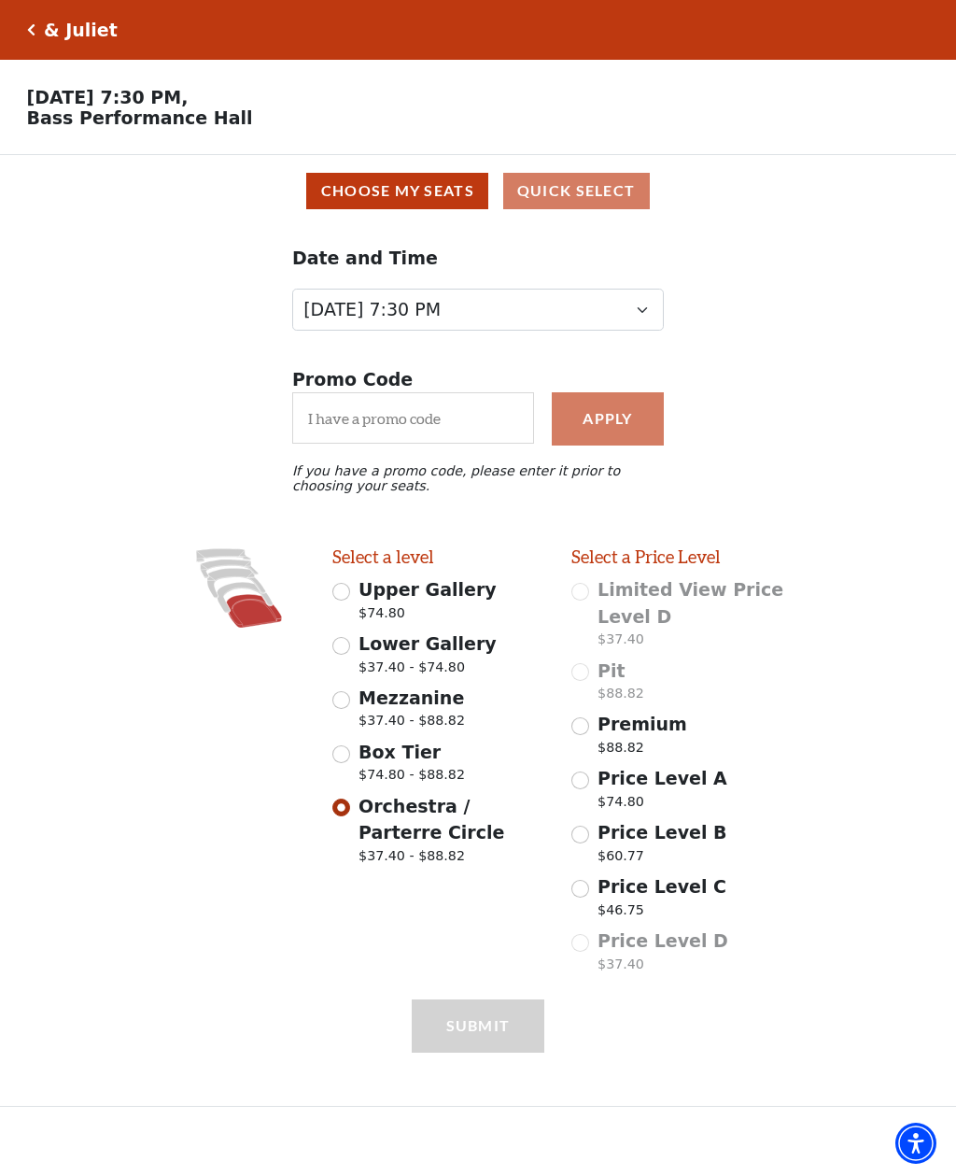
click at [577, 789] on input "Price Level A $74.80" at bounding box center [581, 780] width 18 height 18
radio input "true"
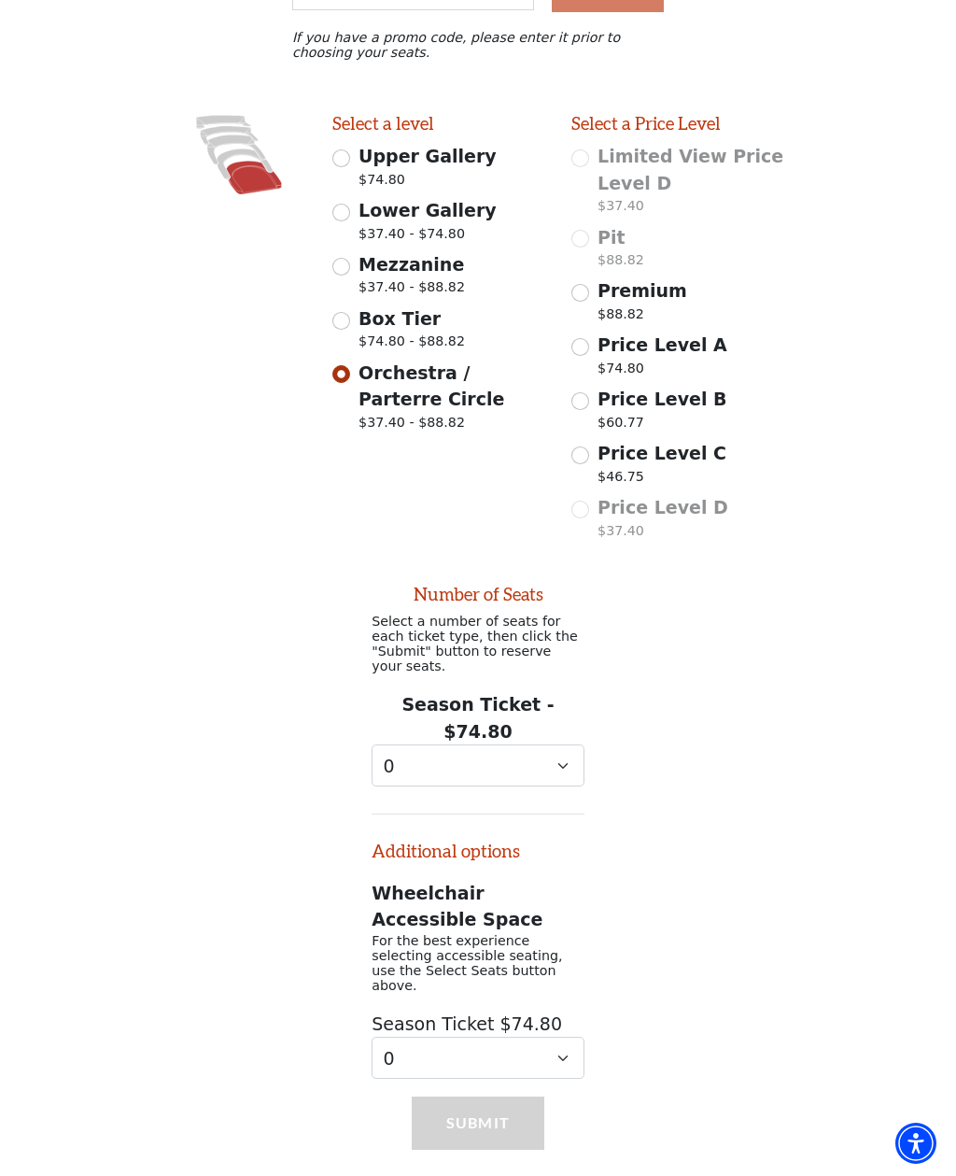
scroll to position [445, 0]
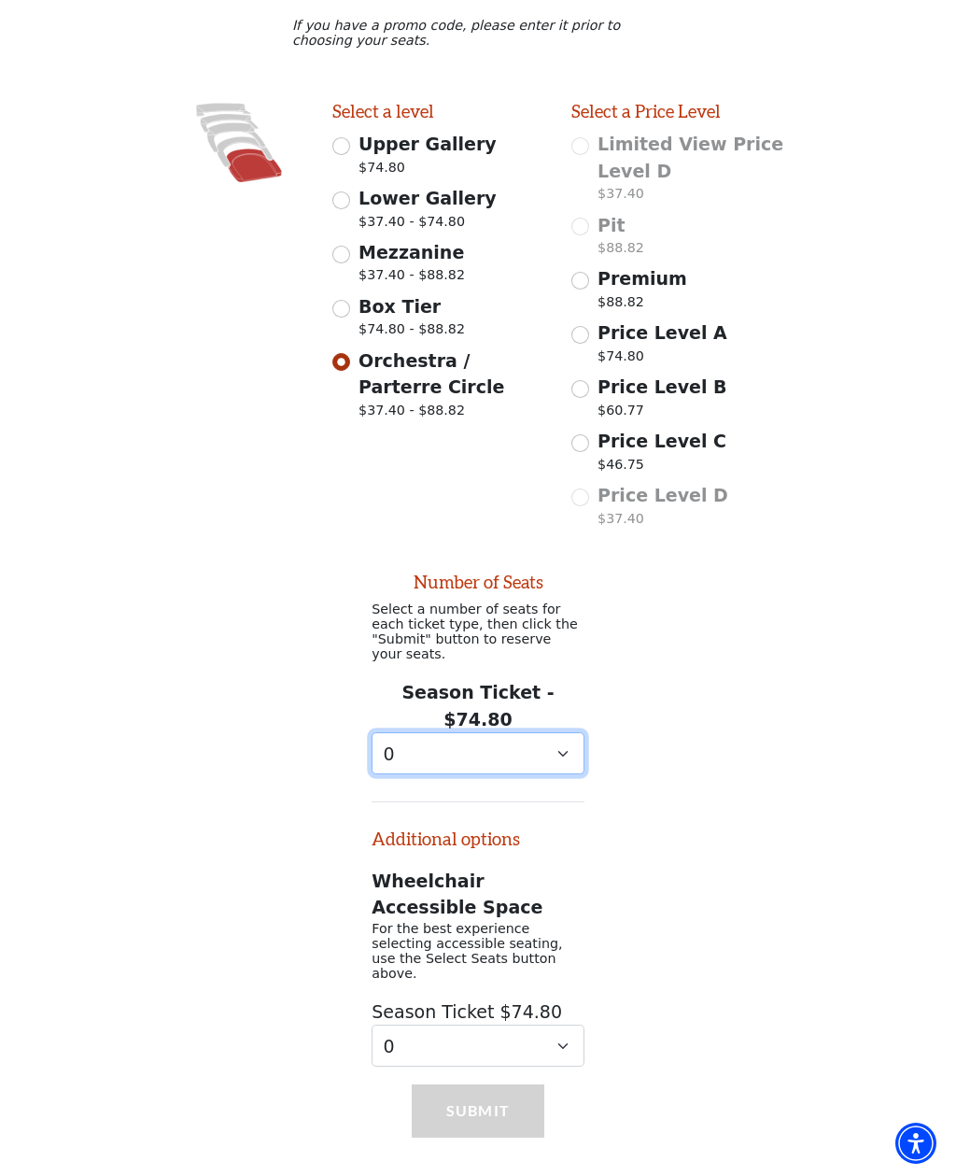
click at [567, 733] on select "0 1 2 3 4 5 6 7 8 9" at bounding box center [478, 753] width 213 height 42
select select "1"
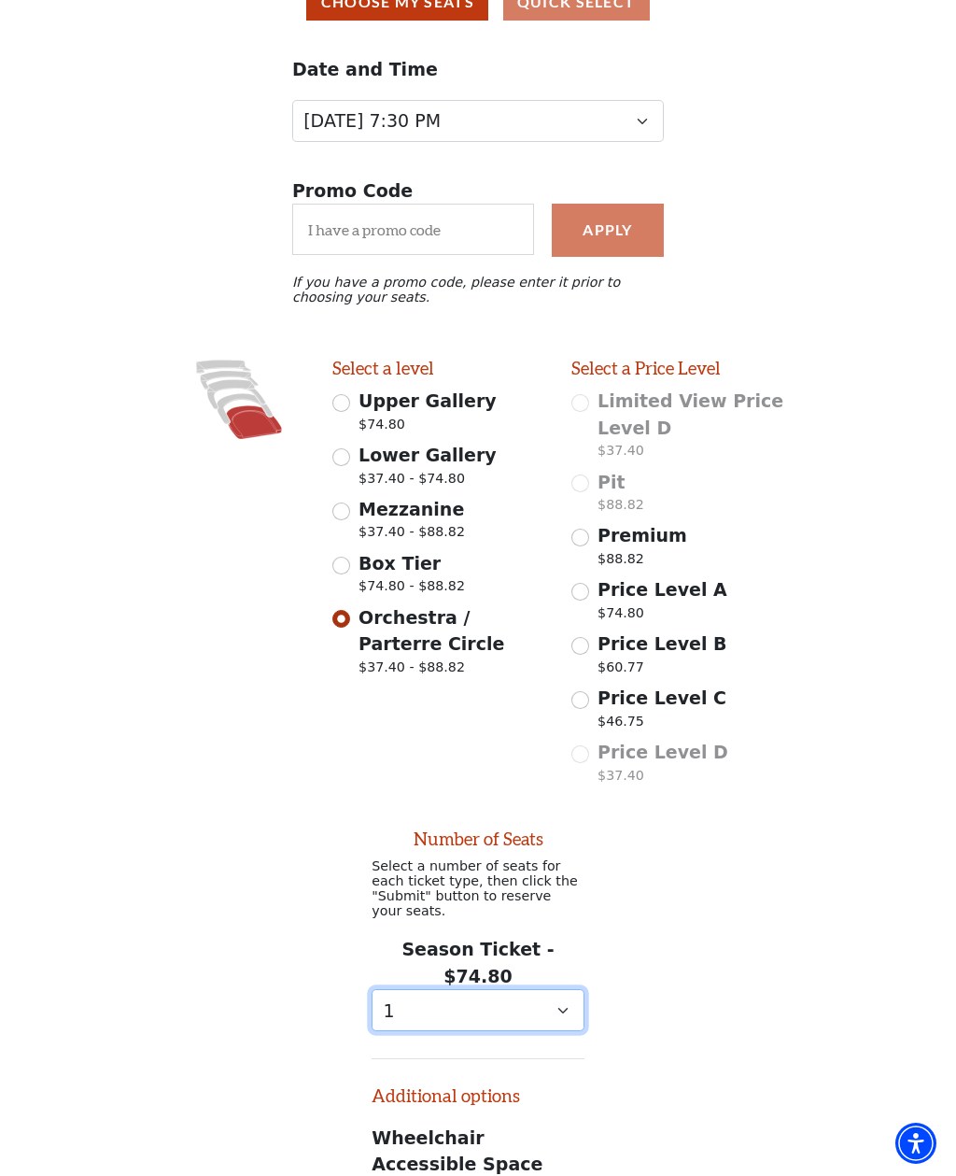
scroll to position [0, 0]
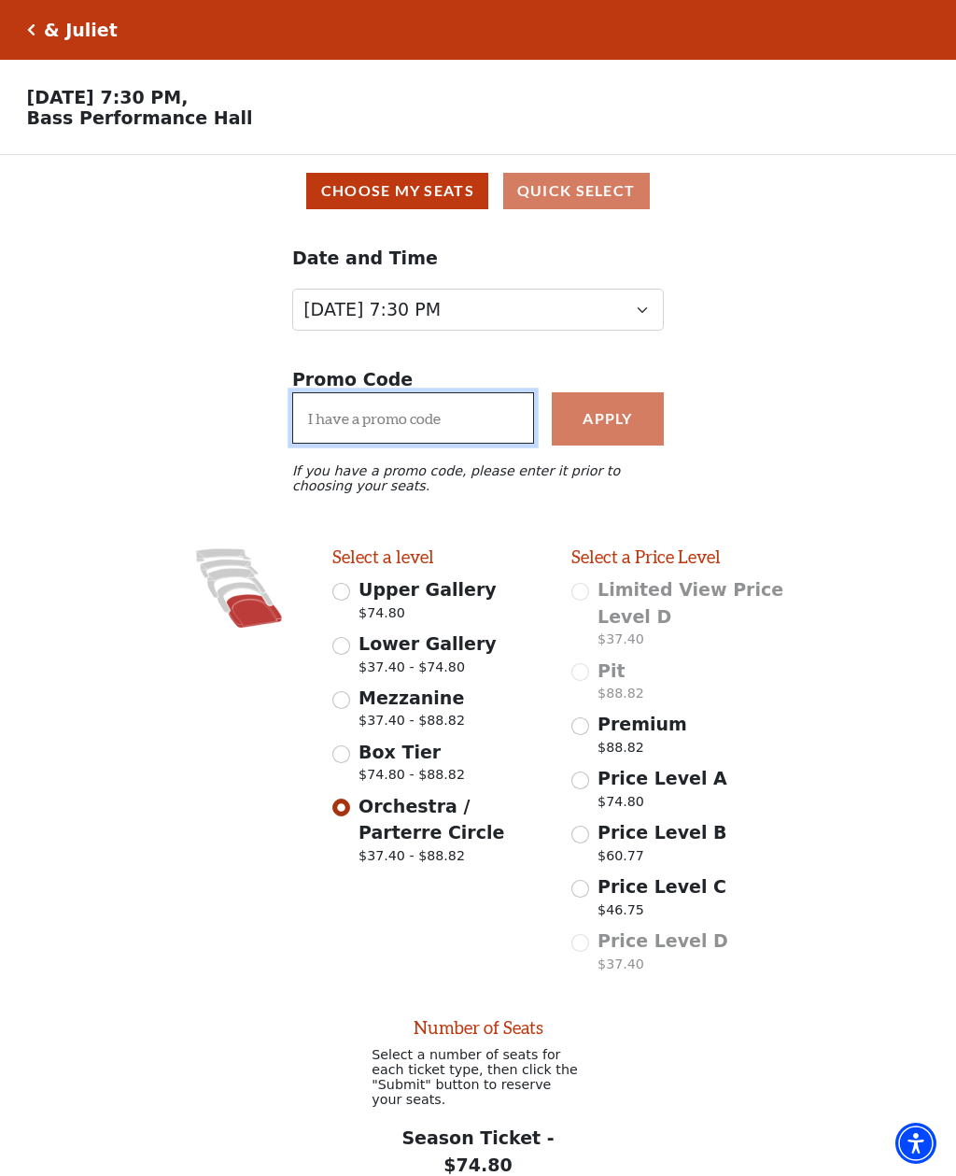
click at [318, 430] on input "I have a promo code" at bounding box center [413, 417] width 242 height 51
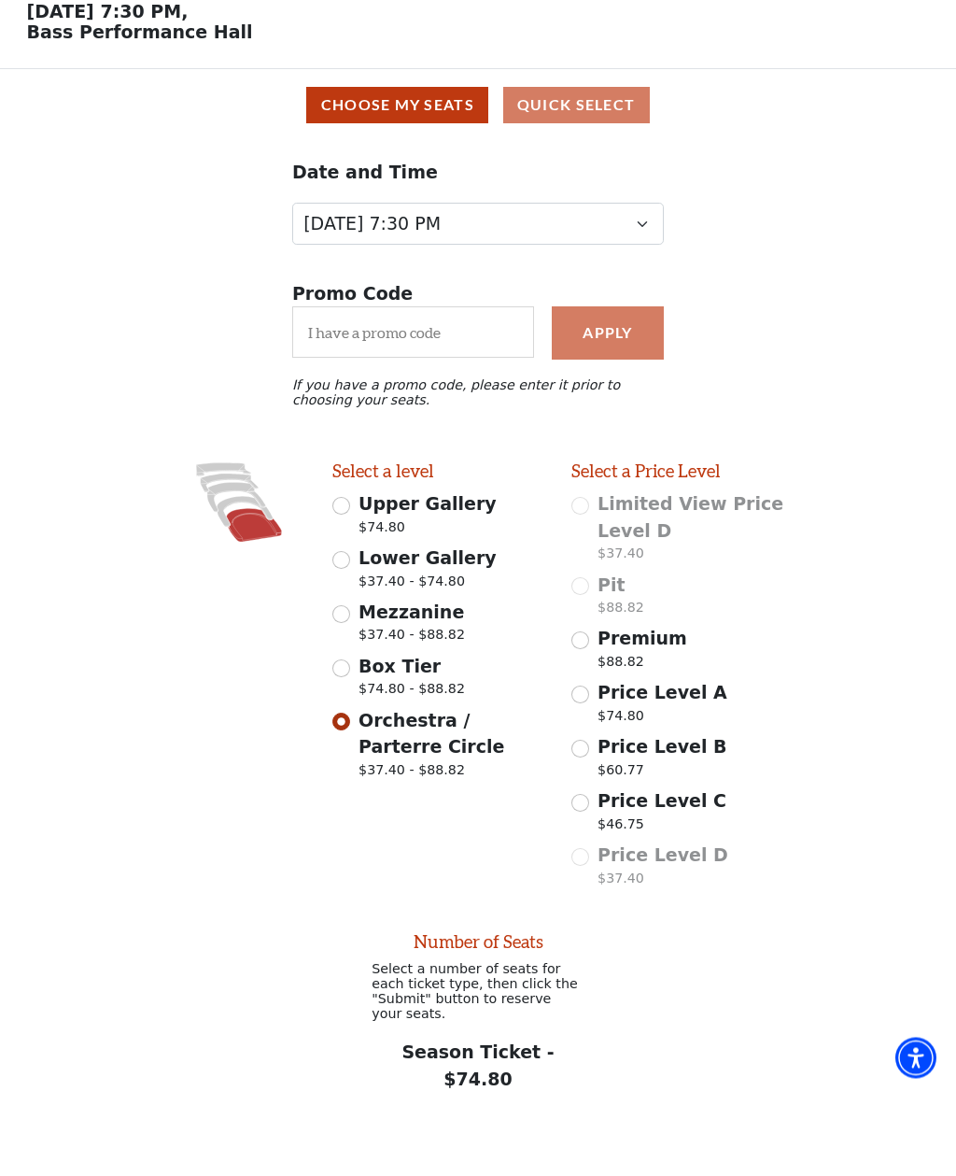
click at [347, 691] on input "Mezzanine $37.40 - $88.82" at bounding box center [341, 700] width 18 height 18
radio input "true"
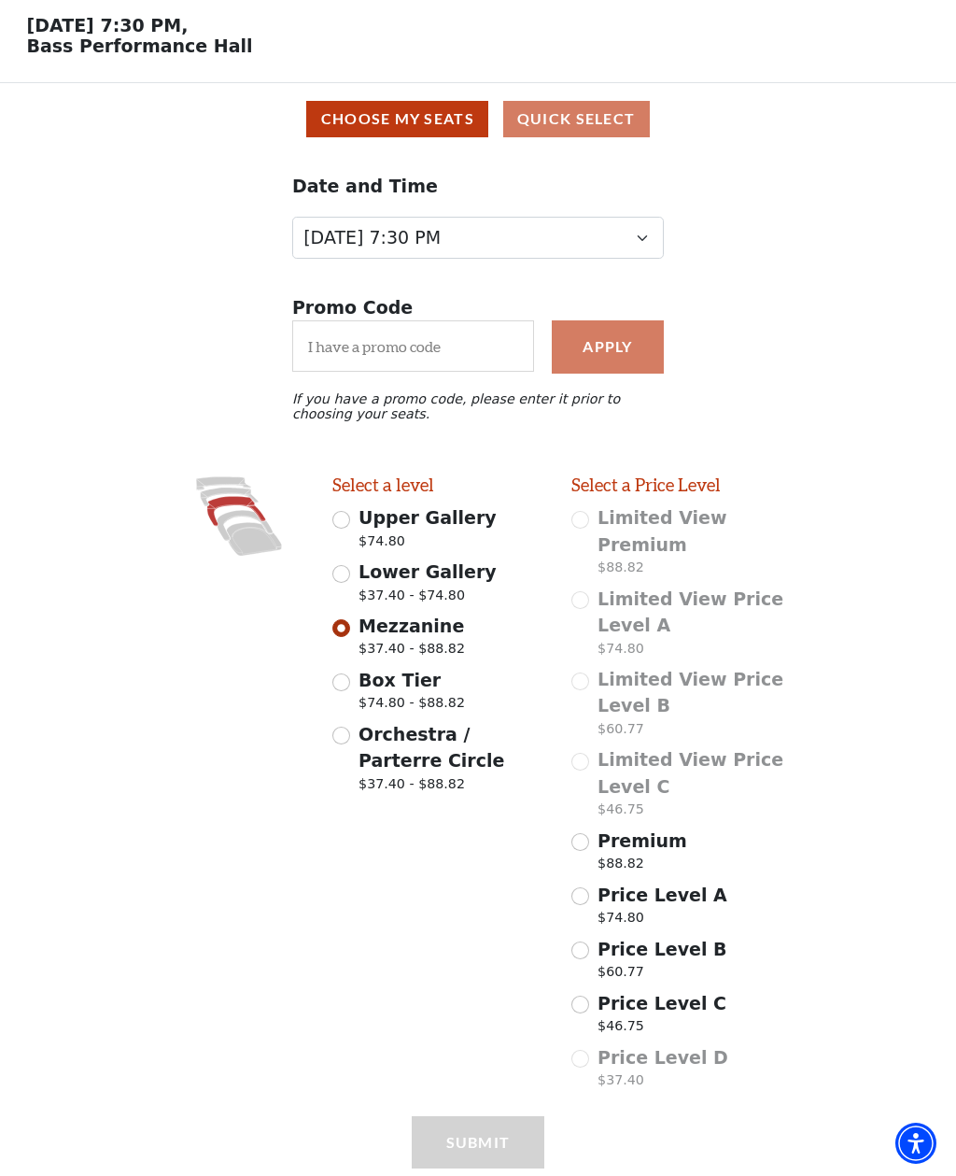
click at [588, 1004] on input "Price Level C $46.75" at bounding box center [581, 1005] width 18 height 18
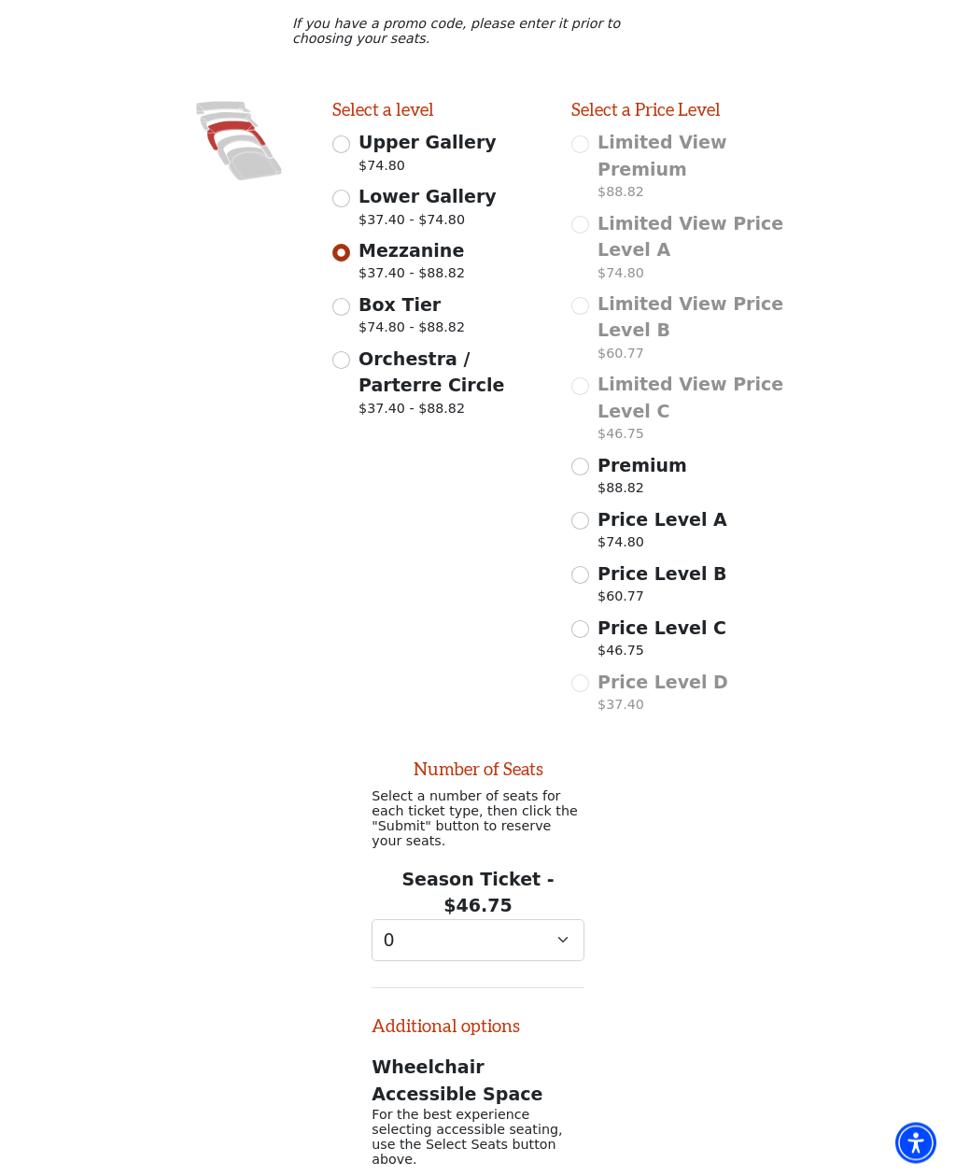
scroll to position [571, 0]
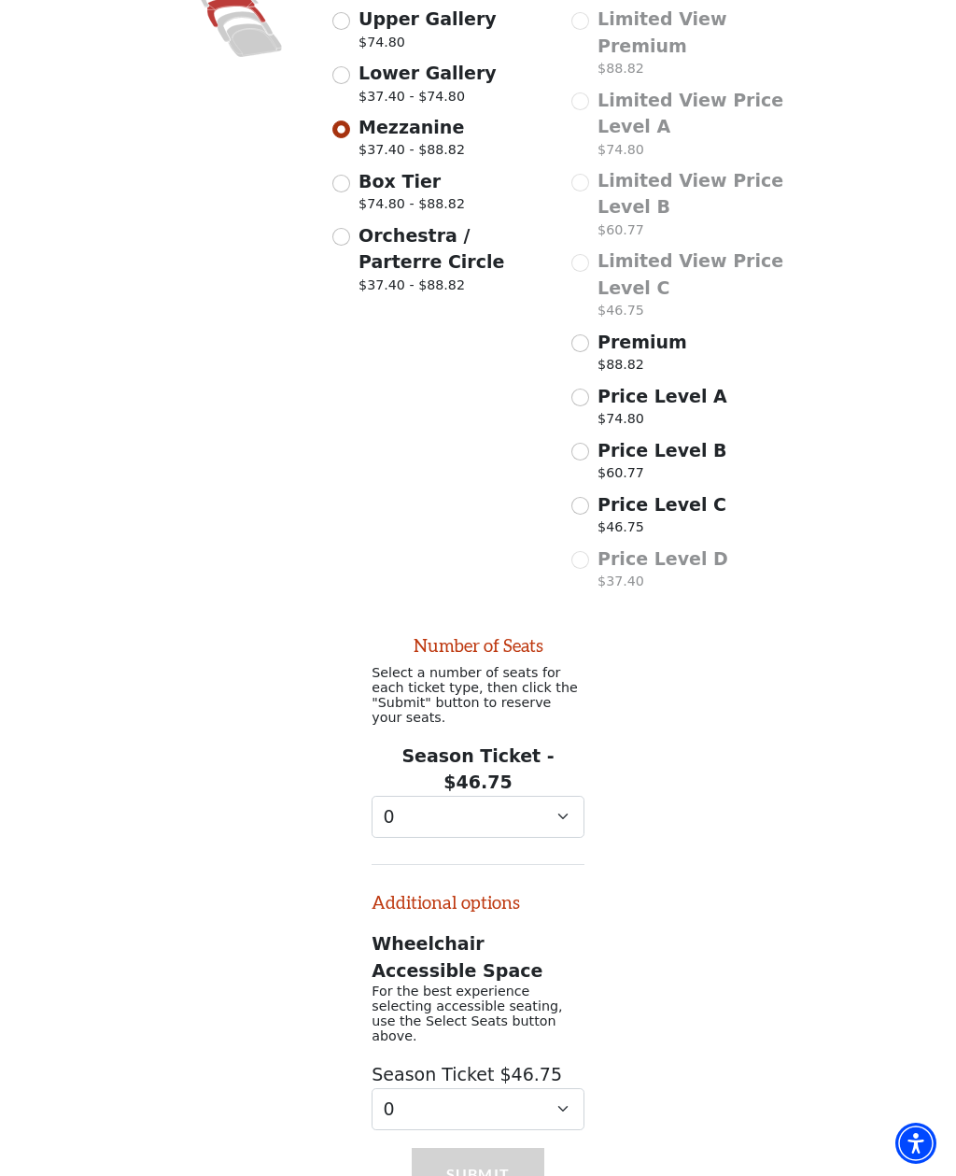
click at [598, 502] on span "Price Level C" at bounding box center [662, 504] width 129 height 21
click at [589, 502] on input "Price Level C $46.75" at bounding box center [581, 506] width 18 height 18
radio input "true"
click at [560, 797] on select "0 1" at bounding box center [478, 817] width 213 height 42
select select "1"
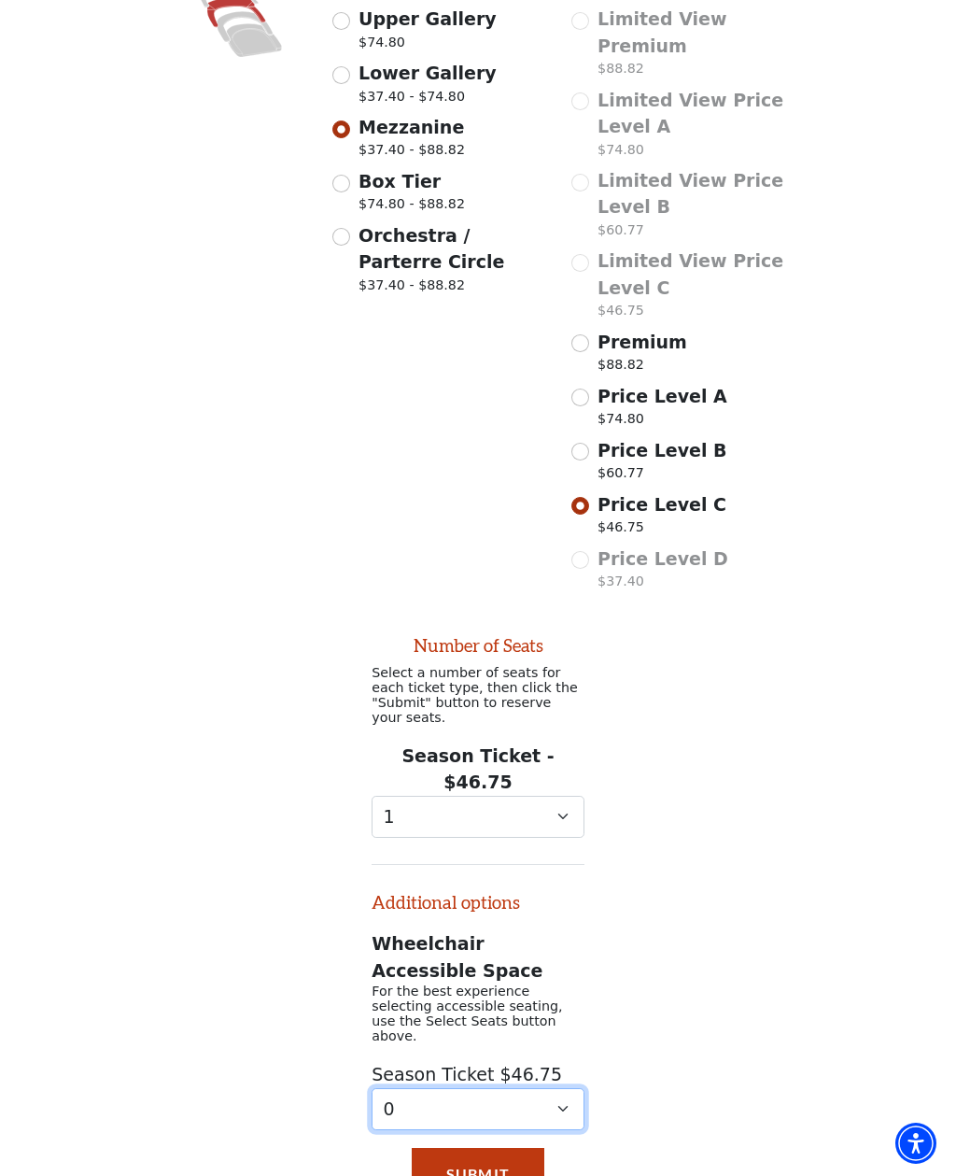
click at [558, 1088] on select "0 1" at bounding box center [478, 1109] width 213 height 42
select select "1"
click at [495, 1148] on button "Submit" at bounding box center [478, 1174] width 133 height 52
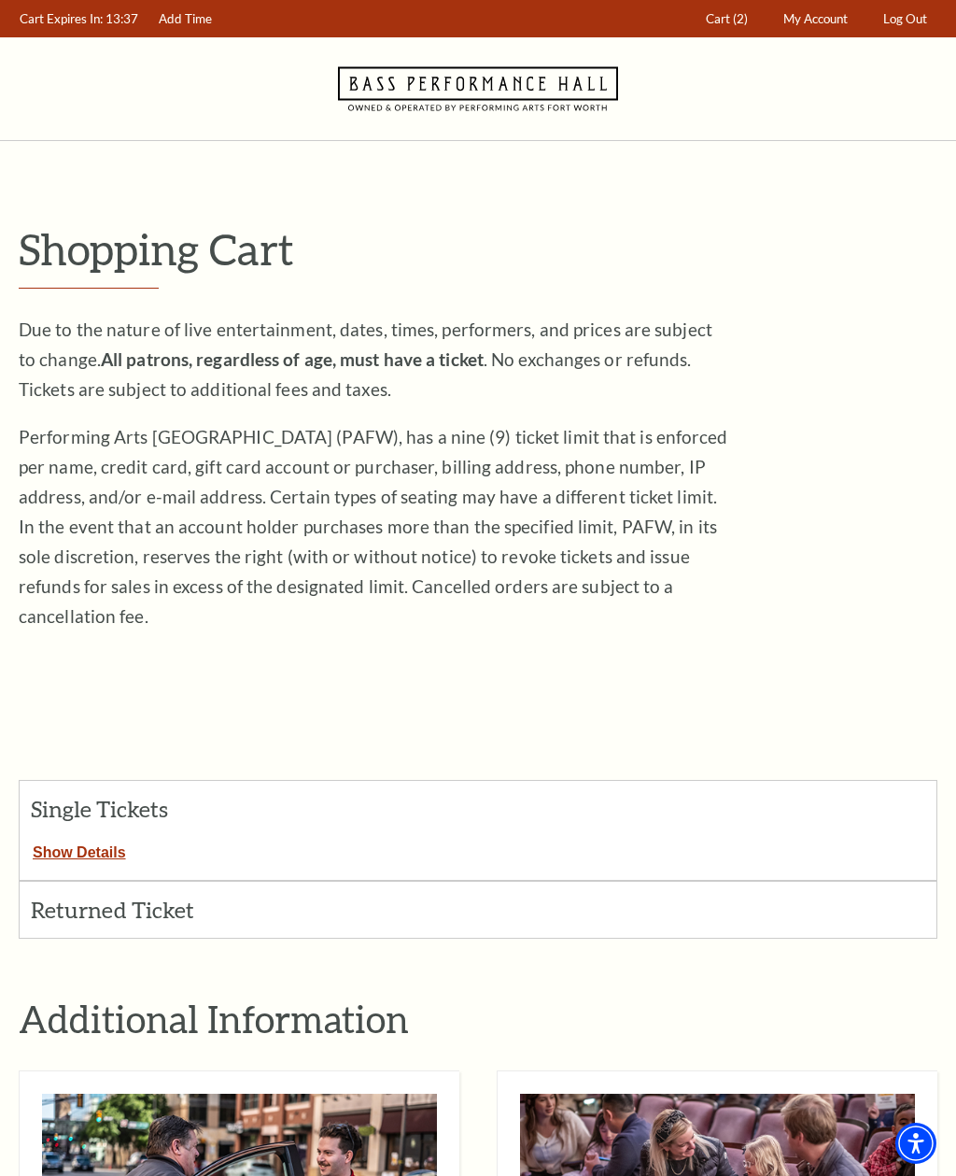
click at [933, 21] on link "Log Out" at bounding box center [906, 19] width 62 height 36
